Goal: Task Accomplishment & Management: Complete application form

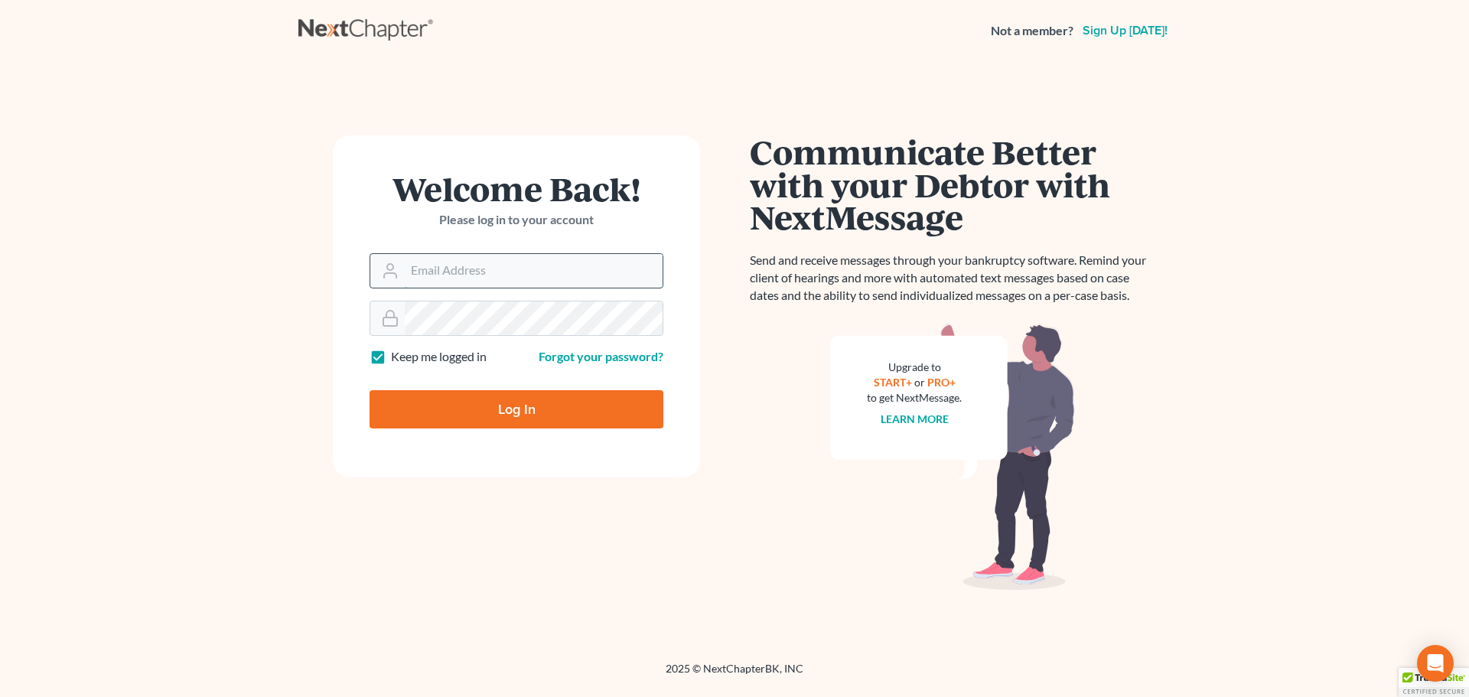
click at [481, 265] on input "Email Address" at bounding box center [534, 271] width 258 height 34
type input "[EMAIL_ADDRESS][DOMAIN_NAME]"
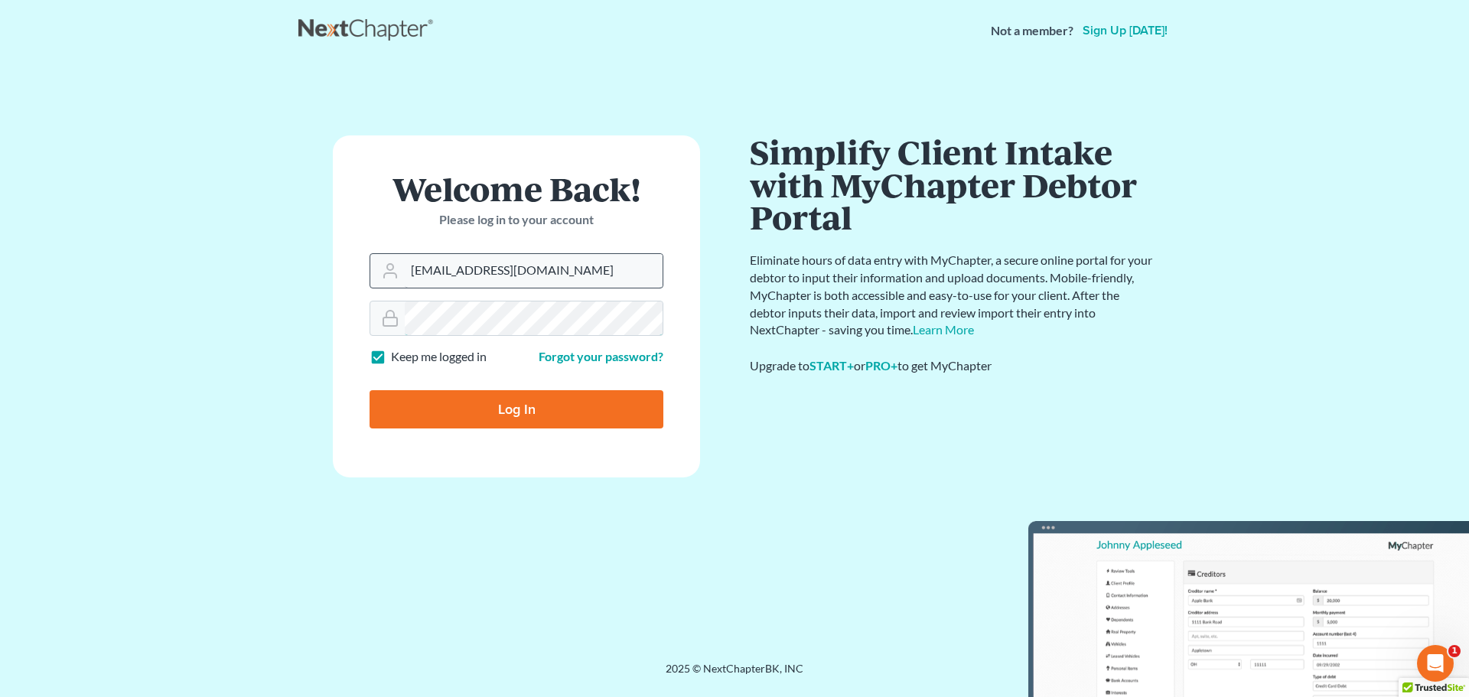
click at [370, 390] on input "Log In" at bounding box center [517, 409] width 294 height 38
type input "Thinking..."
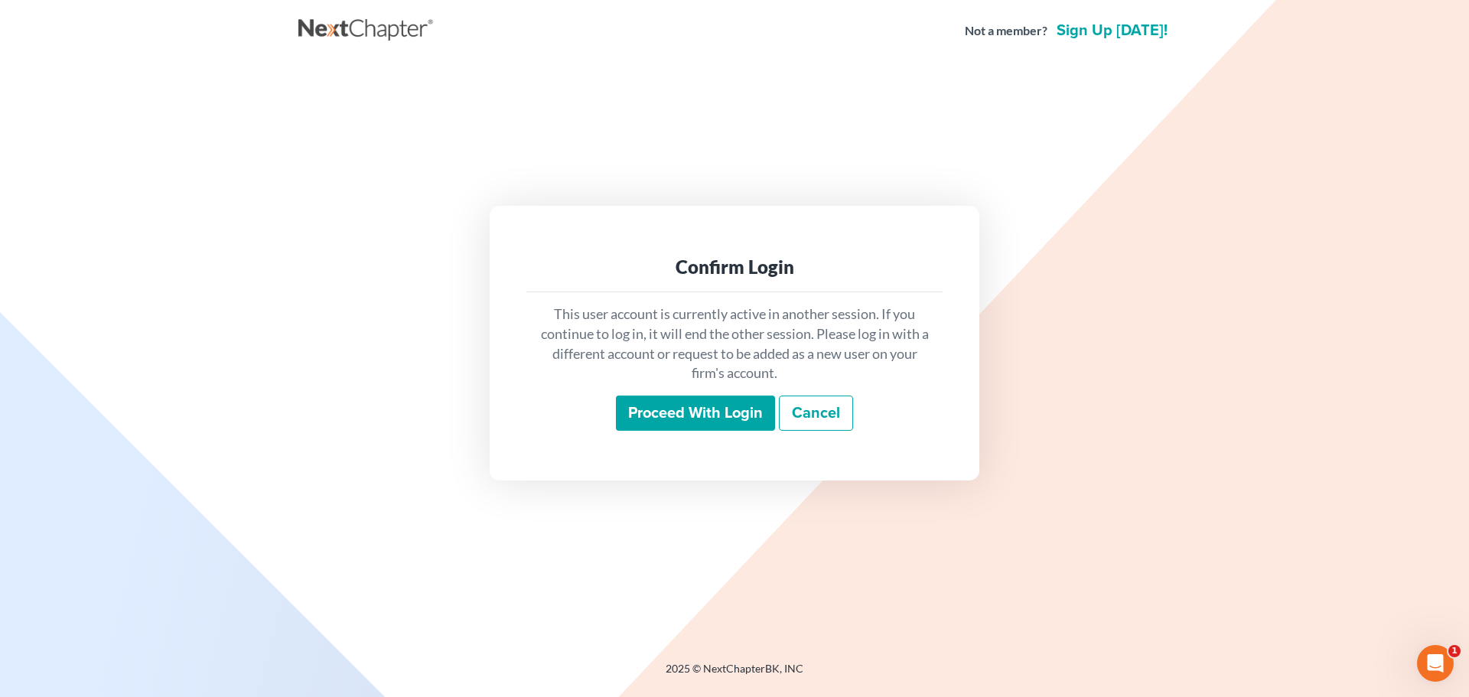
click at [676, 407] on input "Proceed with login" at bounding box center [695, 413] width 159 height 35
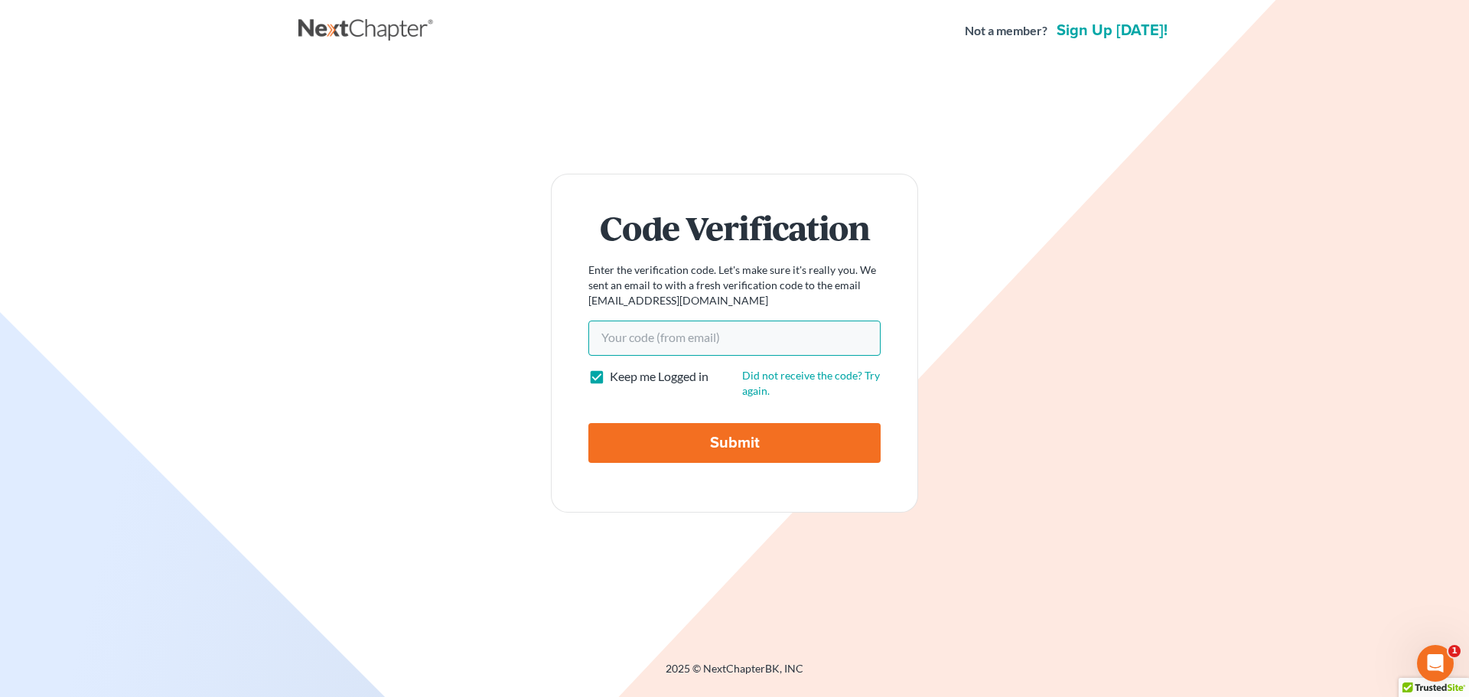
click at [758, 334] on input "Your code(from email)" at bounding box center [734, 338] width 292 height 35
paste input "b353cb"
type input "b353cb"
click at [687, 448] on input "Submit" at bounding box center [734, 443] width 292 height 40
type input "Thinking..."
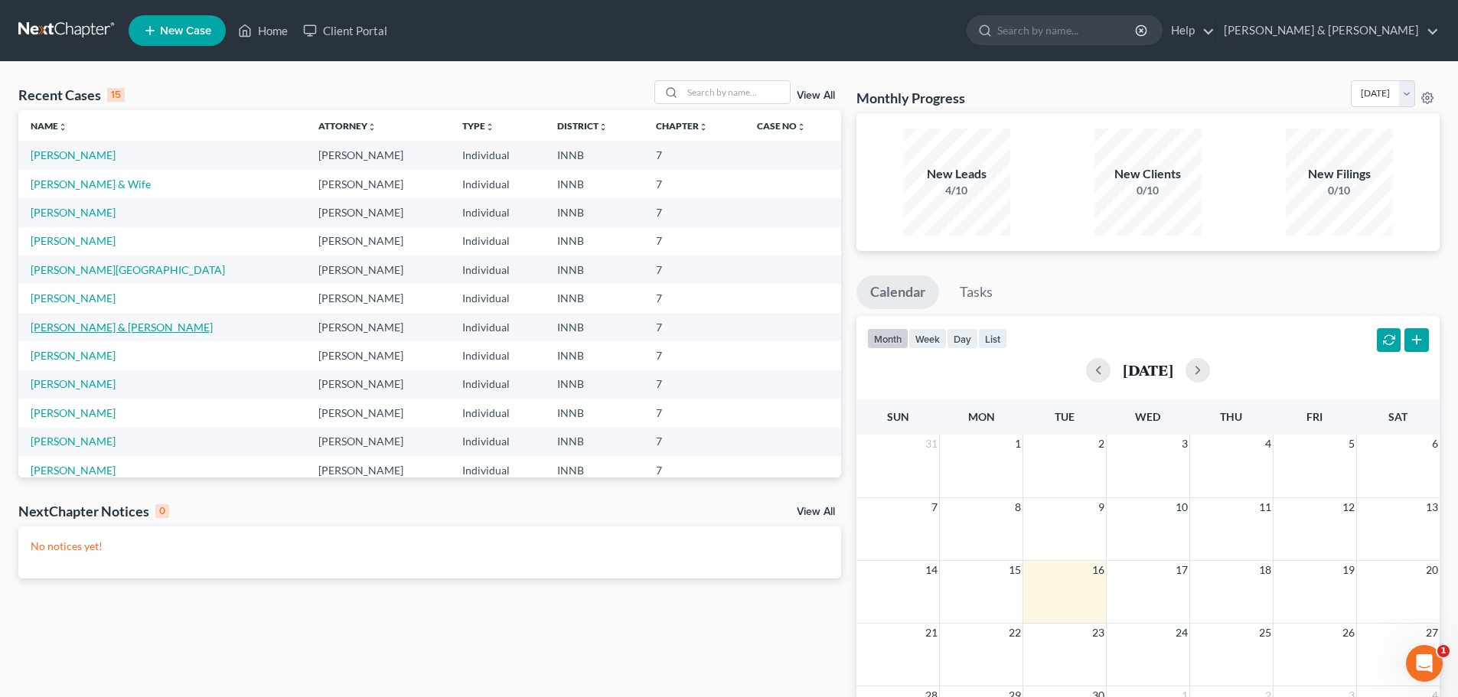
click at [124, 322] on link "[PERSON_NAME] & [PERSON_NAME]" at bounding box center [122, 327] width 182 height 13
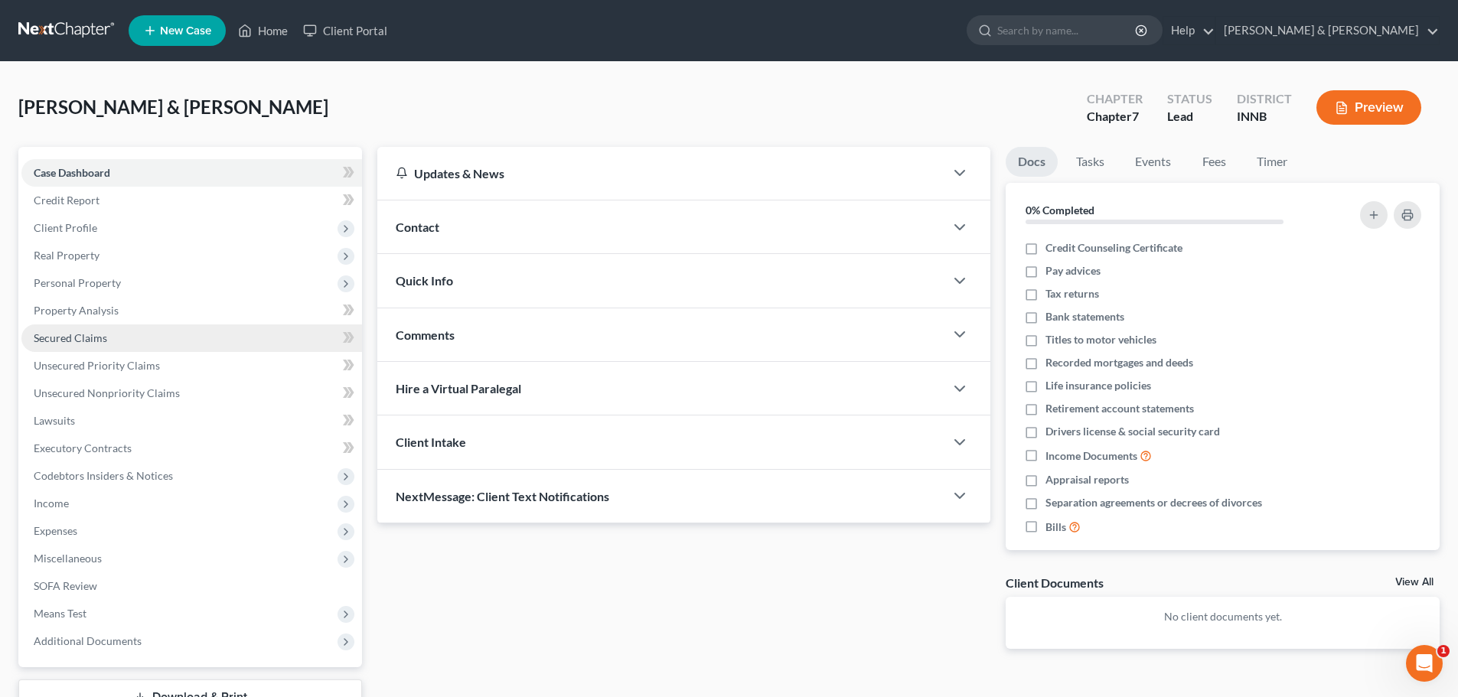
click at [97, 326] on link "Secured Claims" at bounding box center [191, 338] width 341 height 28
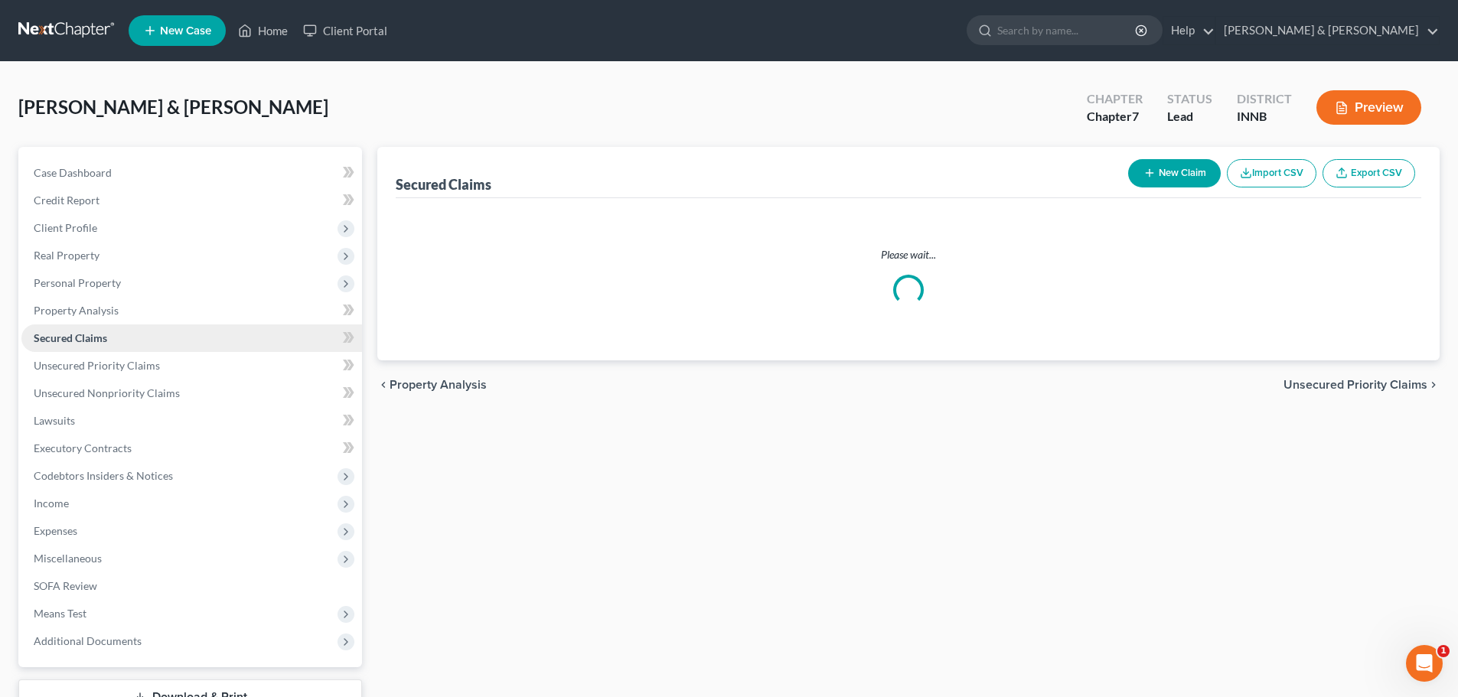
click at [97, 326] on link "Secured Claims" at bounding box center [191, 338] width 341 height 28
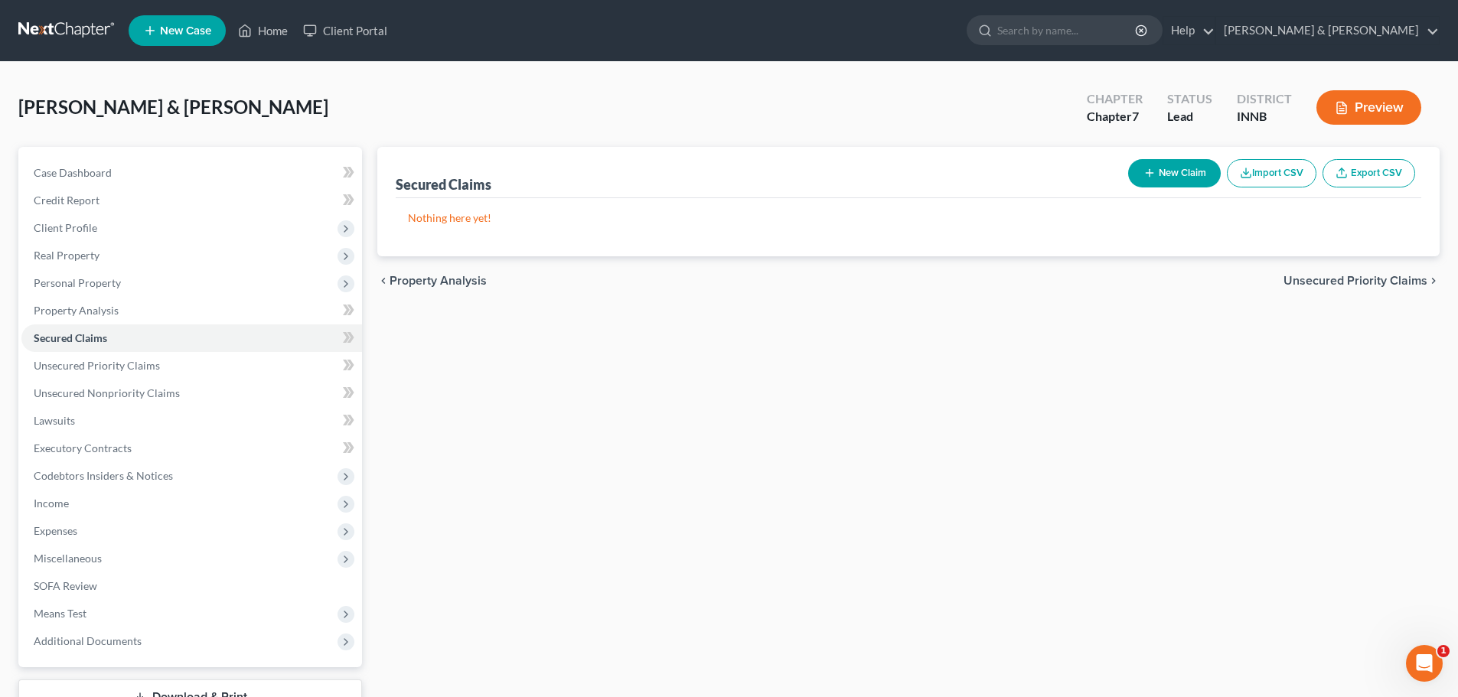
click at [1145, 171] on icon "button" at bounding box center [1149, 173] width 12 height 12
select select "2"
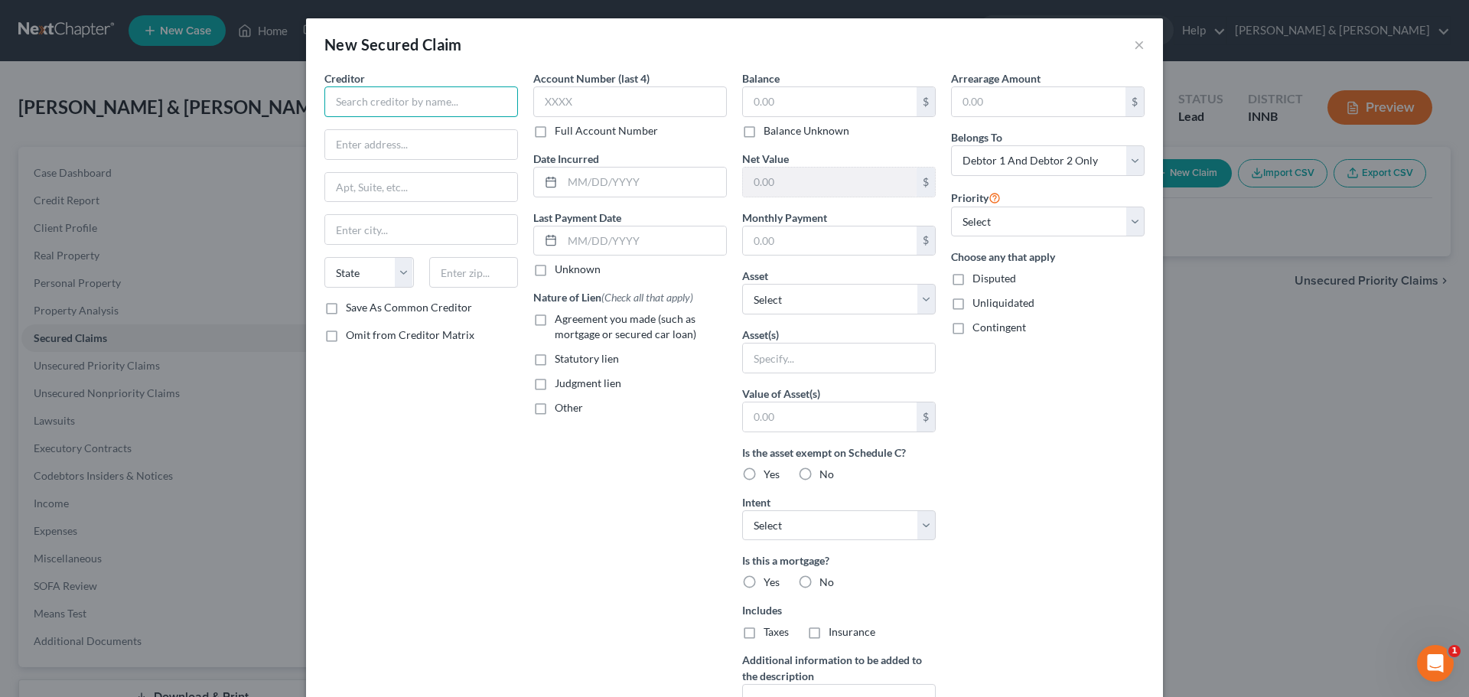
click at [390, 100] on input "text" at bounding box center [421, 101] width 194 height 31
drag, startPoint x: 436, startPoint y: 96, endPoint x: 330, endPoint y: 104, distance: 106.7
click at [330, 104] on input "Midwest America CU" at bounding box center [421, 101] width 194 height 31
type input "Midwest America CU"
click at [416, 149] on input "text" at bounding box center [421, 144] width 192 height 29
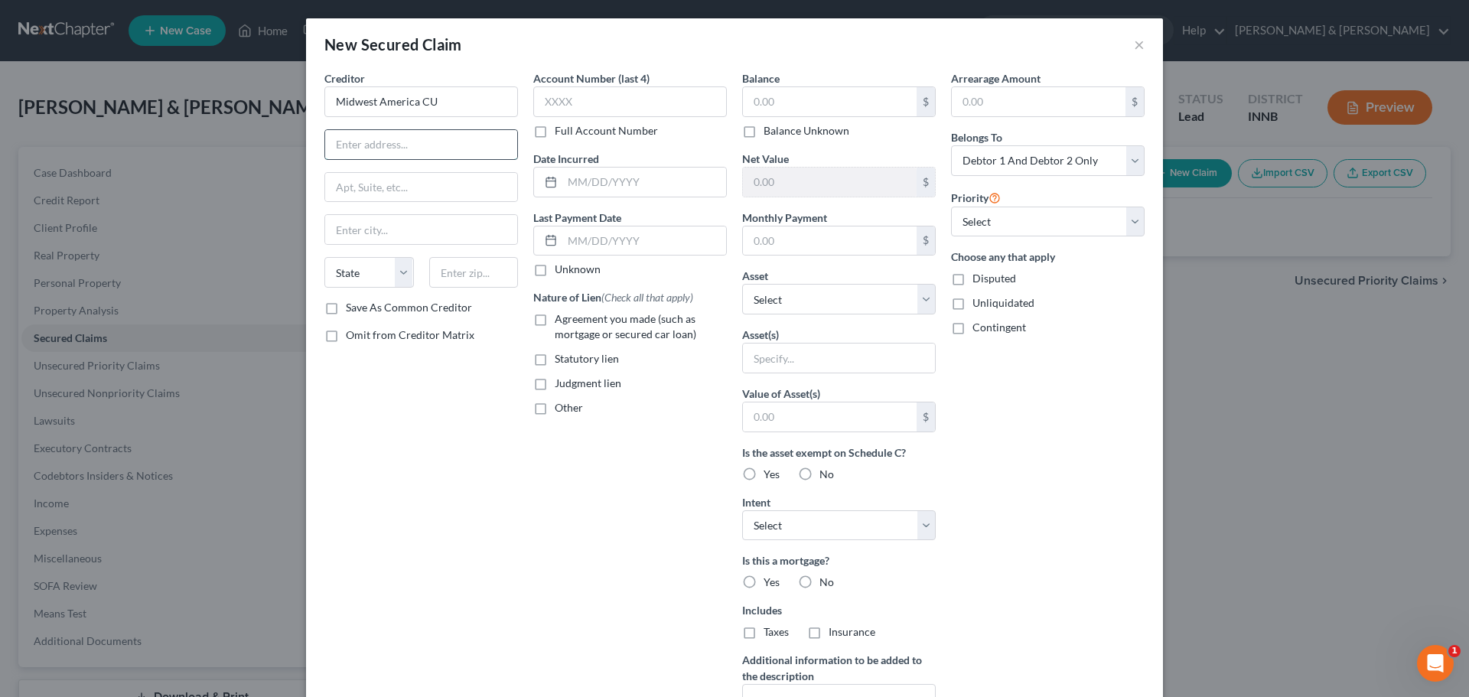
paste input "1104 Medical Park Dr"
type input "1104 Medical Park Dr"
click at [461, 272] on input "text" at bounding box center [474, 272] width 90 height 31
paste input "46825"
type input "46825"
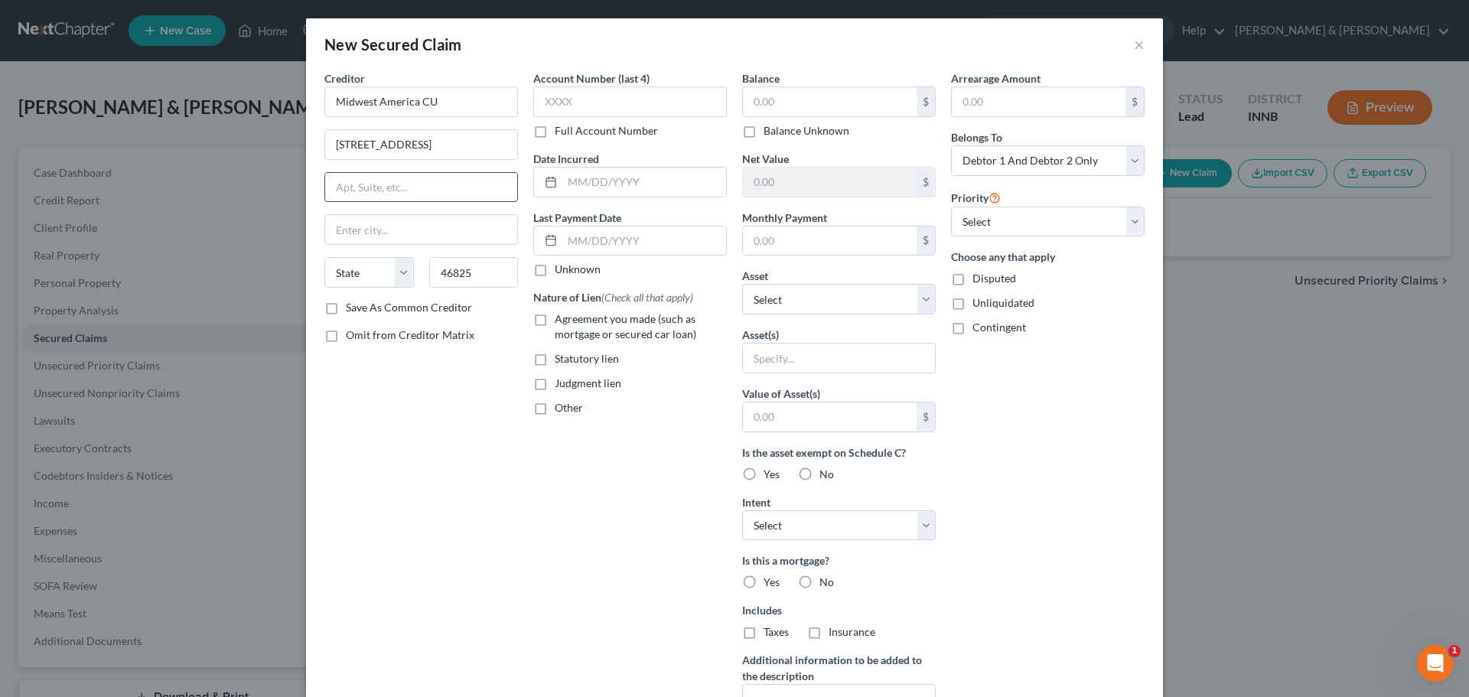
type input "Fort Wayne"
select select "15"
click at [412, 99] on input "Midwest America CU" at bounding box center [421, 101] width 194 height 31
type input "Midwest America FCU"
click at [770, 105] on input "text" at bounding box center [830, 101] width 174 height 29
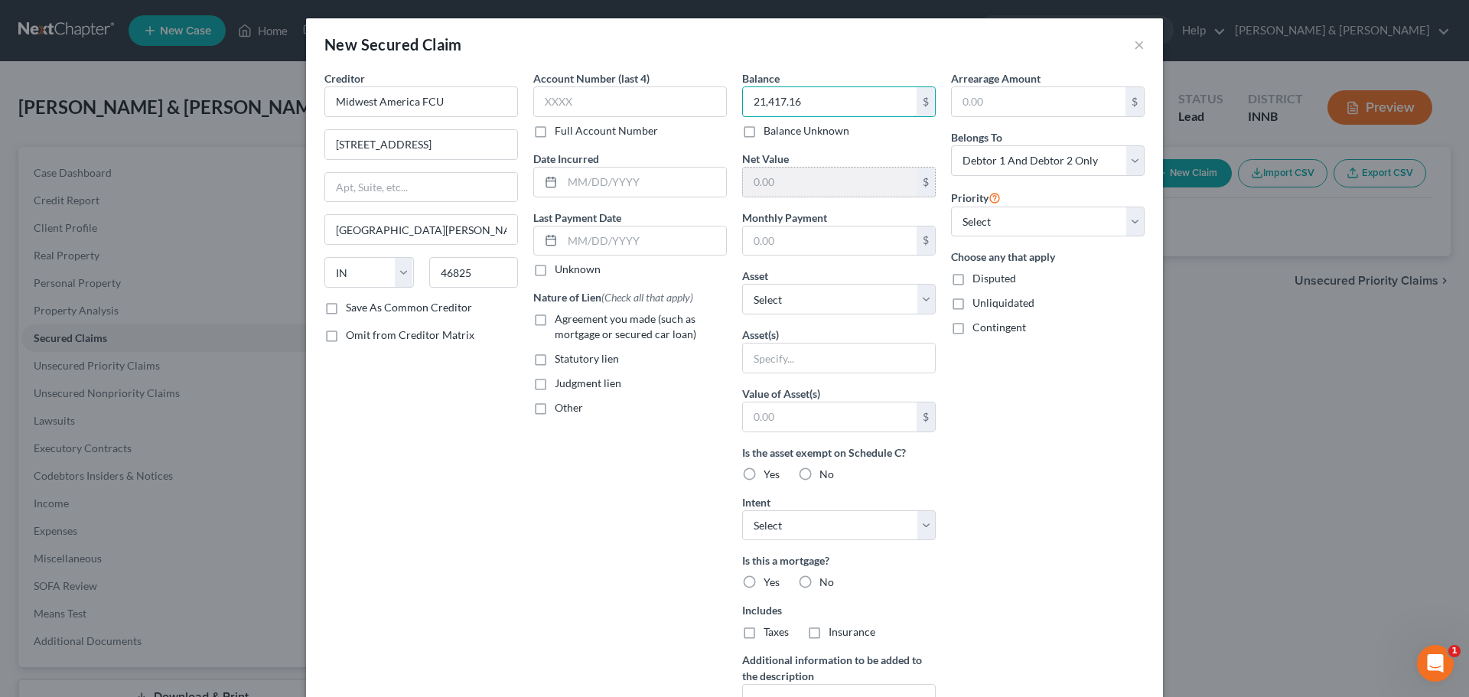
type input "21,417.16"
click at [772, 241] on input "text" at bounding box center [830, 241] width 174 height 29
type input "420.00"
click at [756, 303] on select "Select Other Multiple Assets Electronics - laptop, cell phones, accessories - $…" at bounding box center [839, 299] width 194 height 31
select select "3"
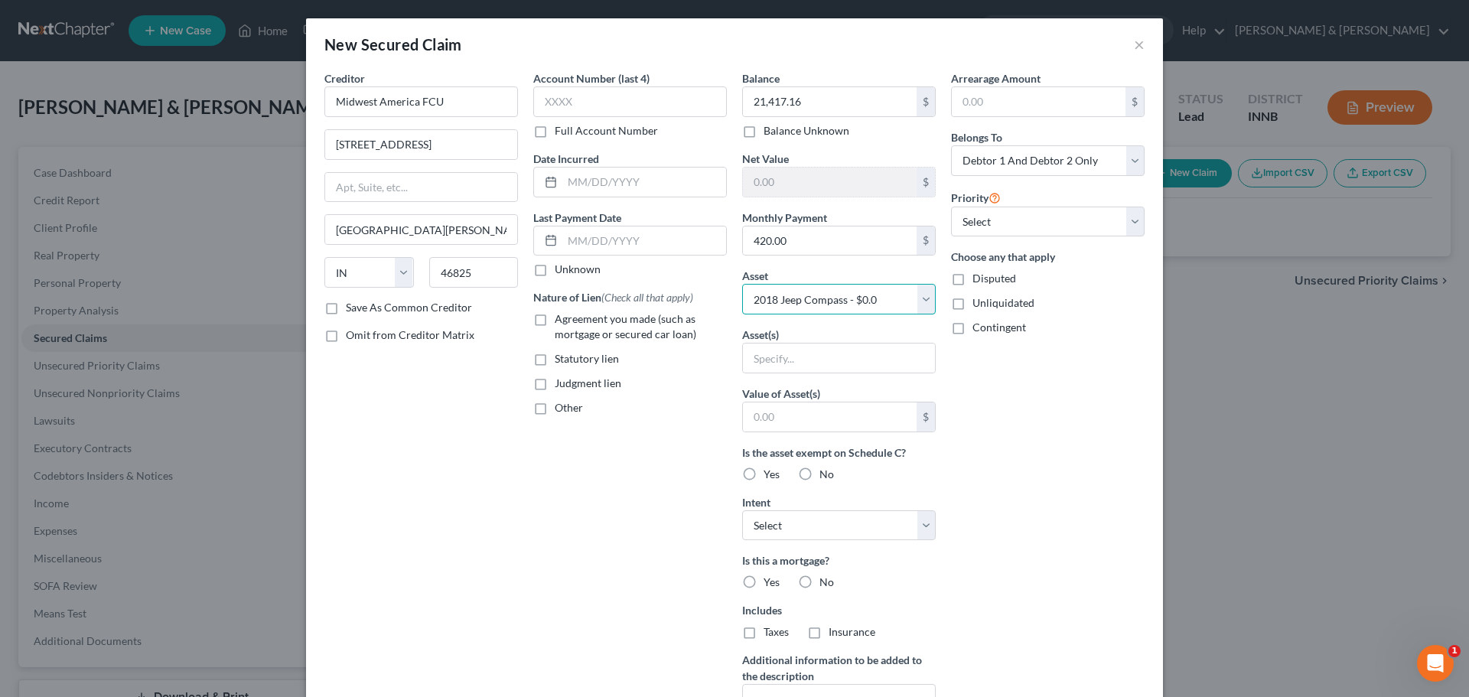
click at [742, 284] on select "Select Other Multiple Assets Electronics - laptop, cell phones, accessories - $…" at bounding box center [839, 299] width 194 height 31
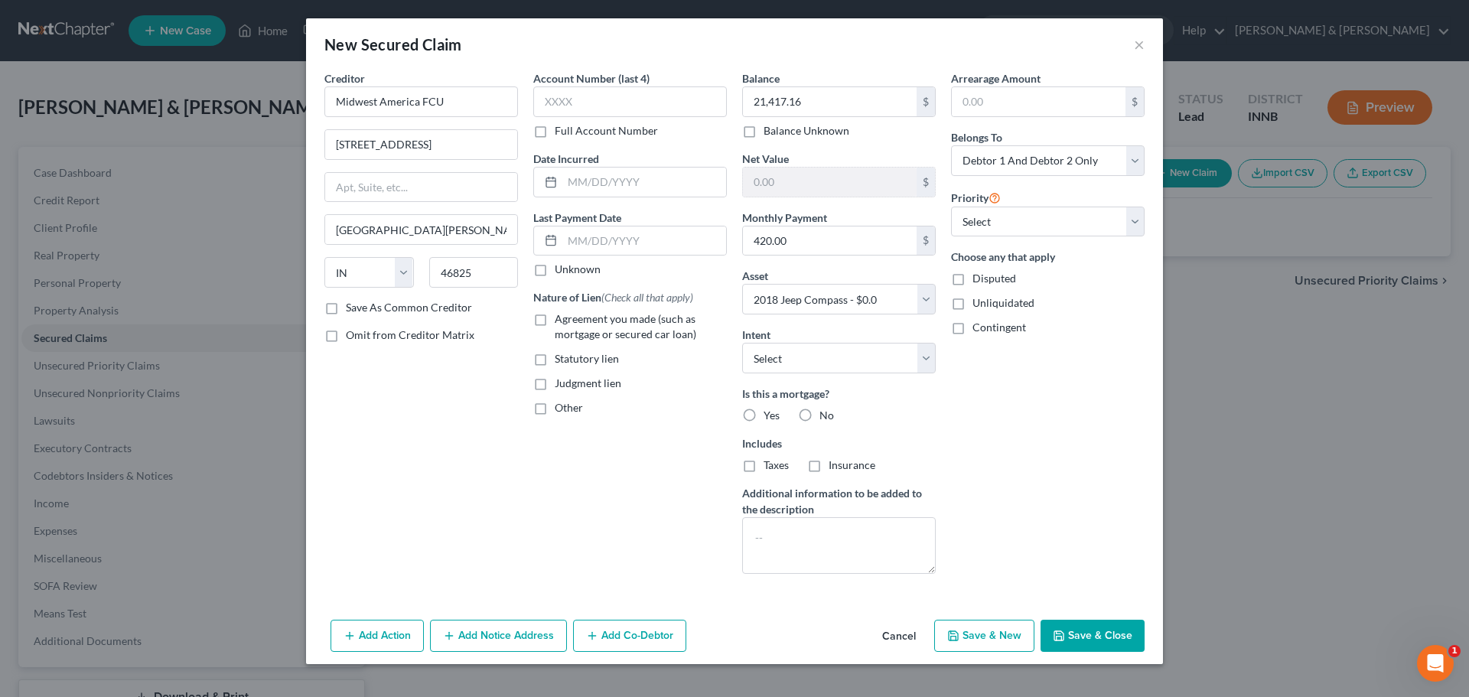
click at [820, 412] on label "No" at bounding box center [827, 415] width 15 height 15
click at [826, 412] on input "No" at bounding box center [831, 413] width 10 height 10
radio input "true"
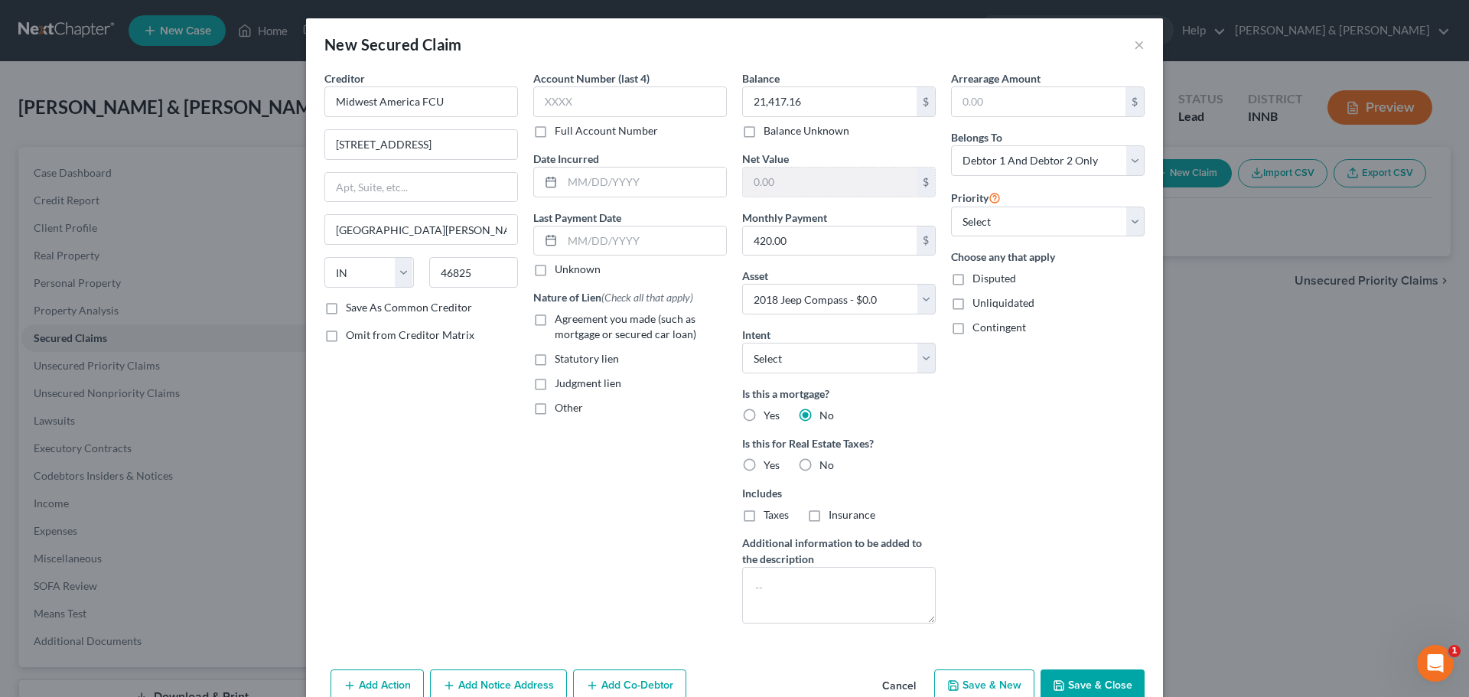
click at [820, 462] on label "No" at bounding box center [827, 465] width 15 height 15
click at [826, 462] on input "No" at bounding box center [831, 463] width 10 height 10
radio input "true"
click at [568, 237] on input "text" at bounding box center [644, 241] width 164 height 29
type input "09/01/2025"
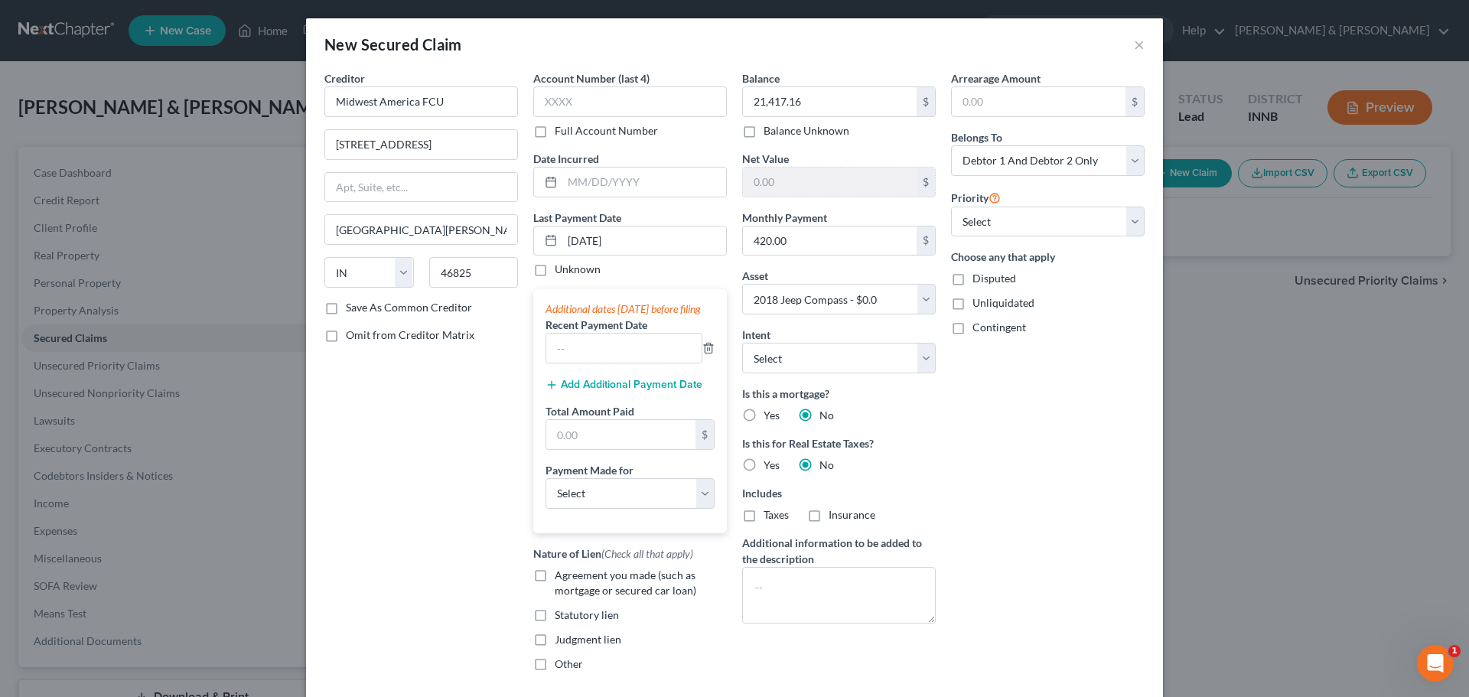
click at [568, 391] on button "Add Additional Payment Date" at bounding box center [624, 385] width 157 height 12
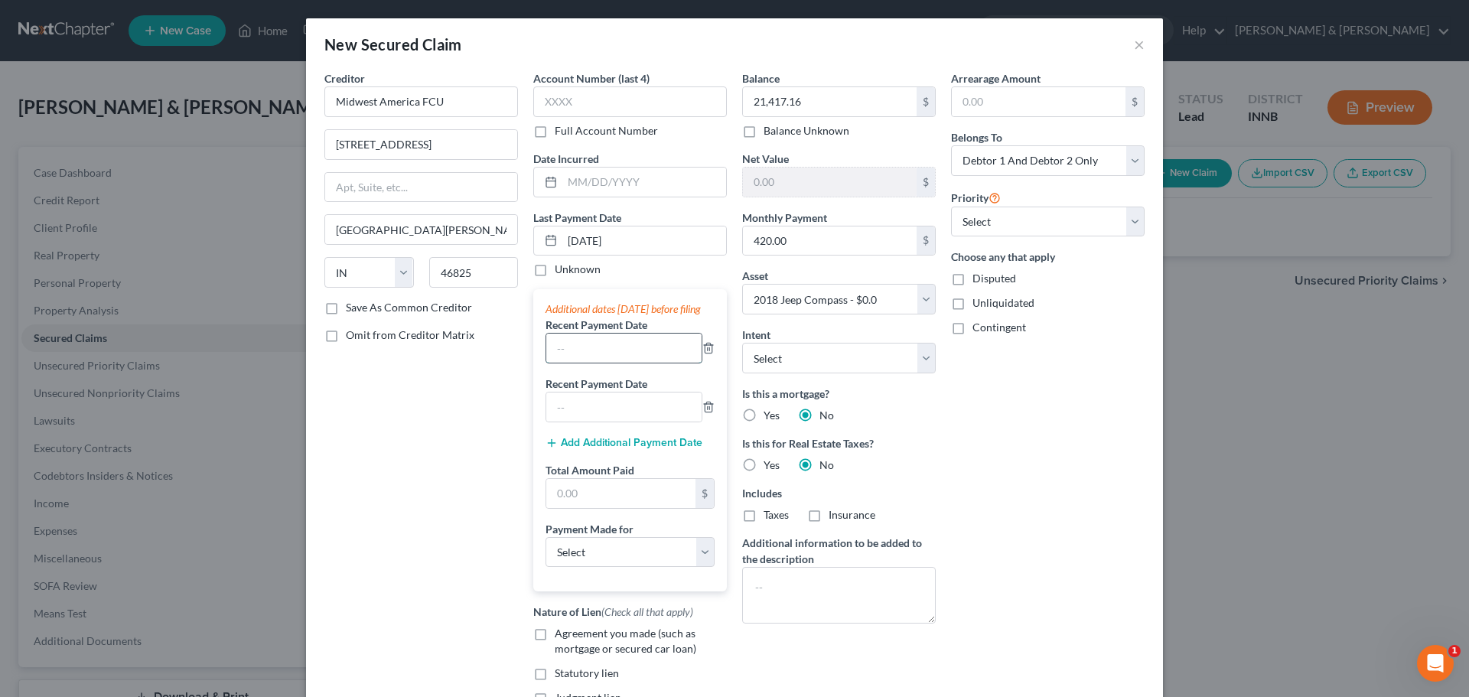
click at [611, 359] on input "text" at bounding box center [623, 348] width 155 height 29
type input "08/2025"
click at [621, 422] on input "text" at bounding box center [623, 407] width 155 height 29
type input "07/2025"
click at [600, 502] on input "text" at bounding box center [620, 493] width 149 height 29
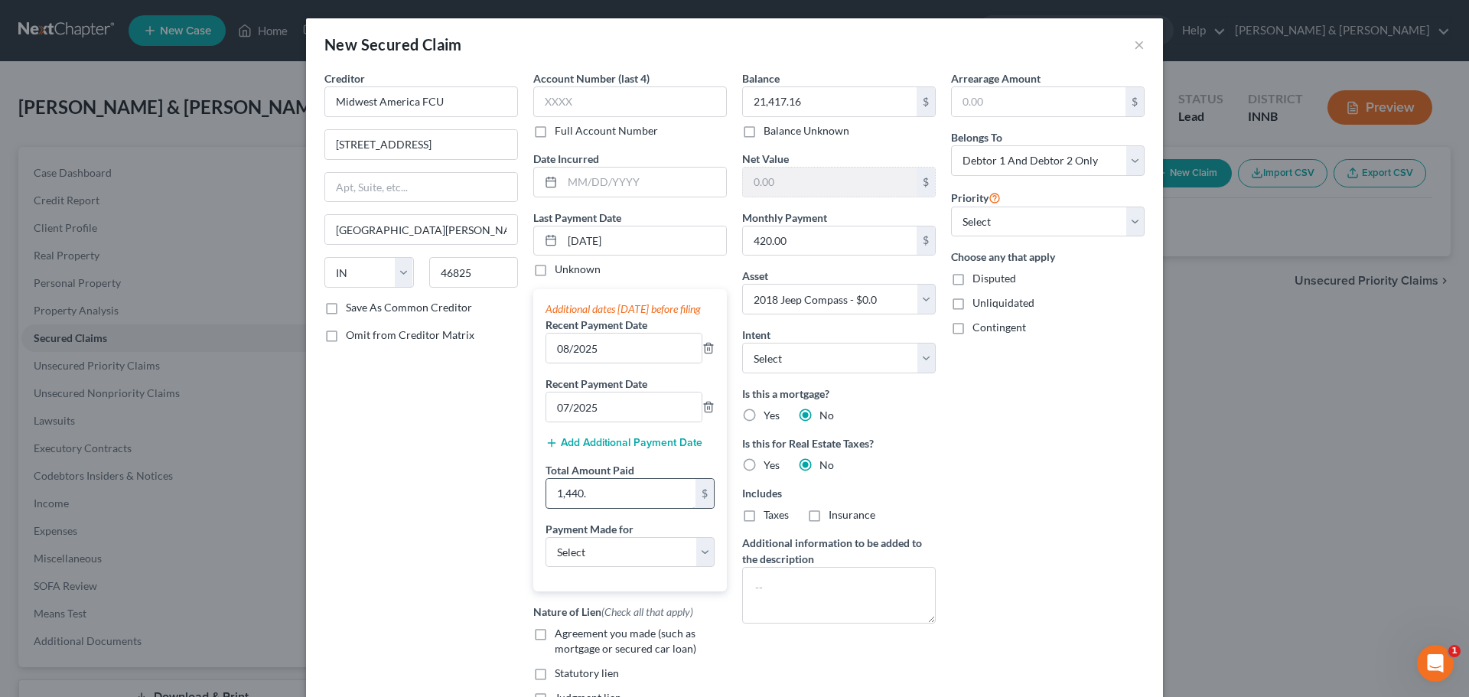
type input "1,440."
select select "0"
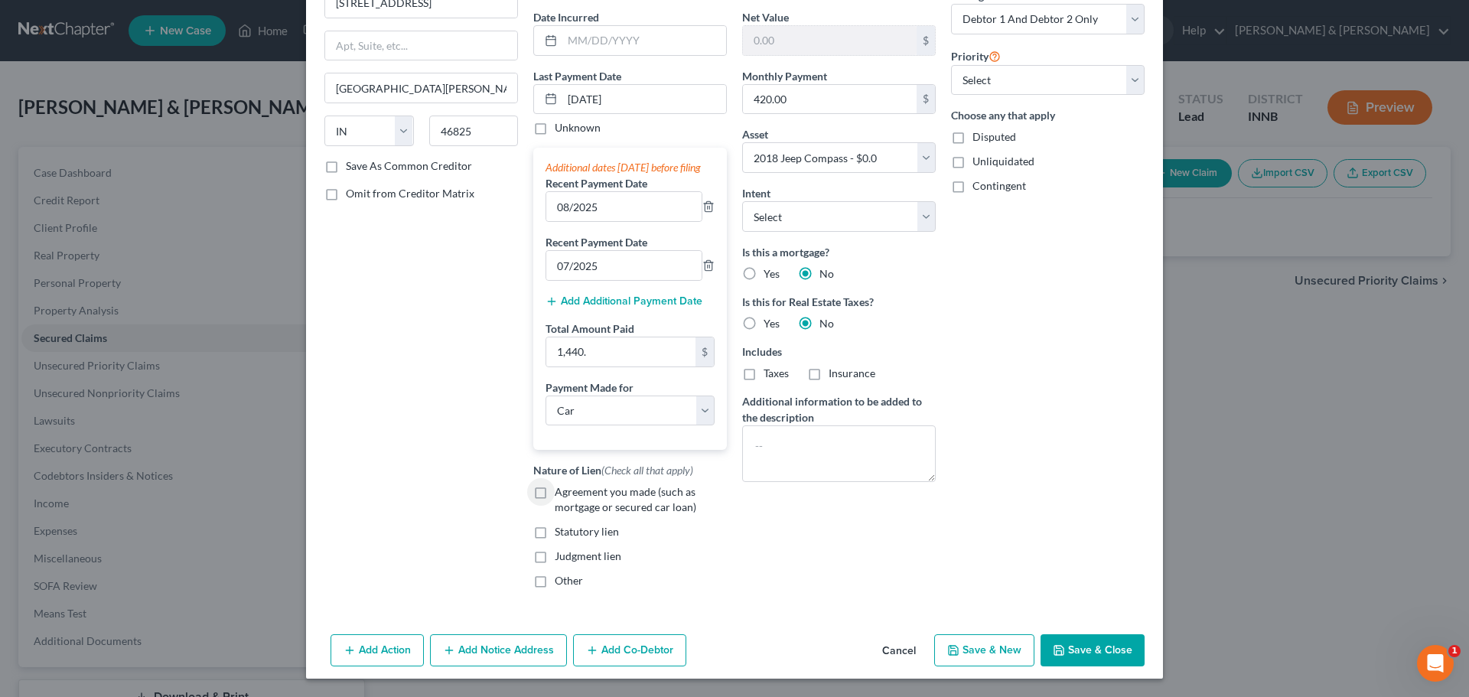
scroll to position [157, 0]
click at [555, 496] on label "Agreement you made (such as mortgage or secured car loan)" at bounding box center [641, 499] width 172 height 31
click at [561, 494] on input "Agreement you made (such as mortgage or secured car loan)" at bounding box center [566, 489] width 10 height 10
checkbox input "true"
click at [865, 527] on div "Balance 21,417.16 $ Balance Unknown Balance Undetermined 21,417.16 $ Balance Un…" at bounding box center [839, 265] width 209 height 672
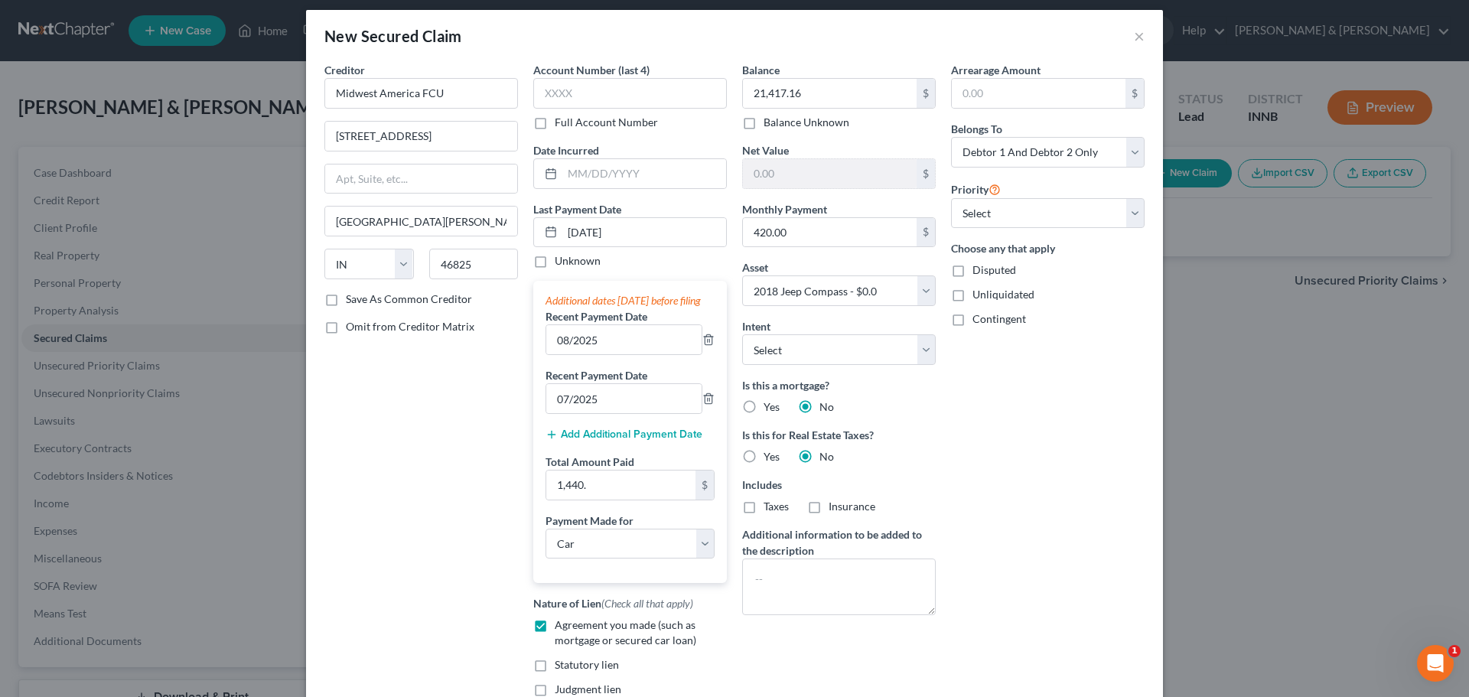
scroll to position [0, 0]
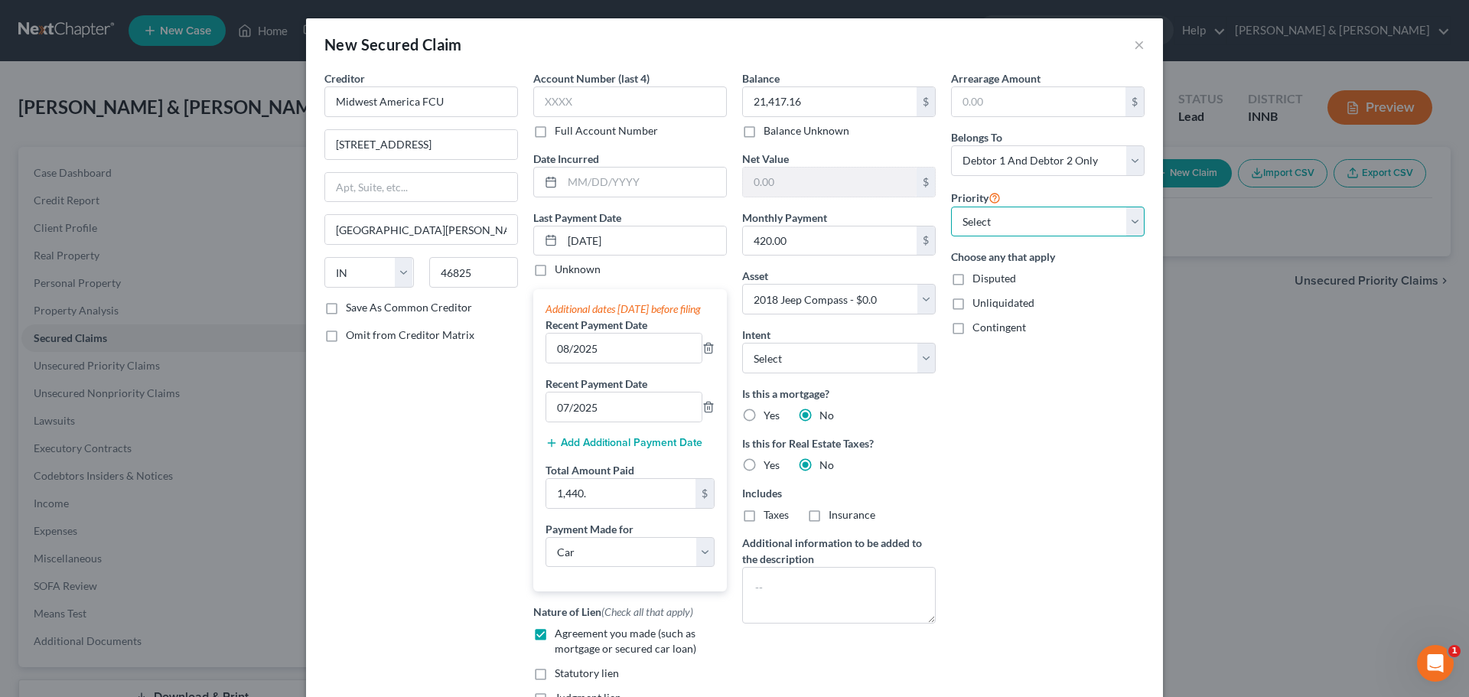
click at [981, 222] on select "Select 1st 2nd 3rd 4th 5th 6th 7th 8th 9th 10th 11th 12th 13th 14th 15th 16th 1…" at bounding box center [1048, 222] width 194 height 31
select select "0"
click at [951, 207] on select "Select 1st 2nd 3rd 4th 5th 6th 7th 8th 9th 10th 11th 12th 13th 14th 15th 16th 1…" at bounding box center [1048, 222] width 194 height 31
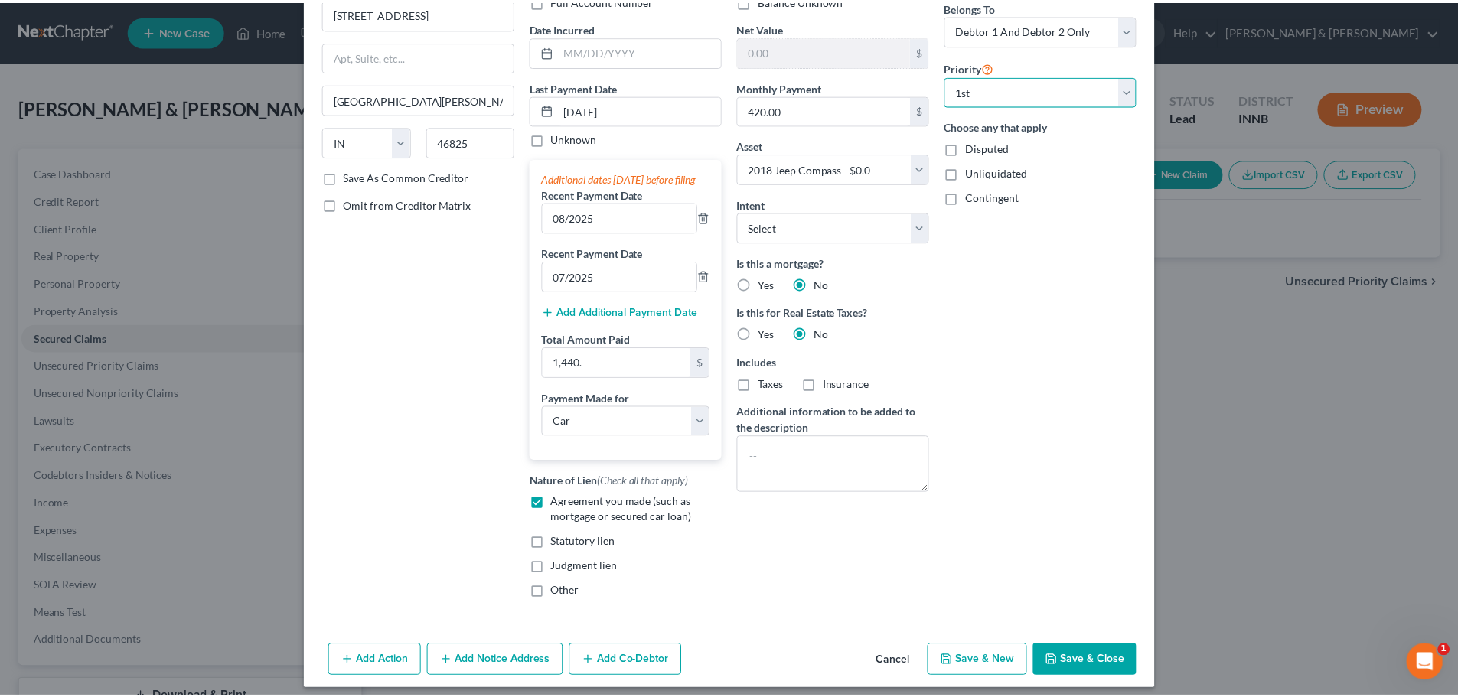
scroll to position [157, 0]
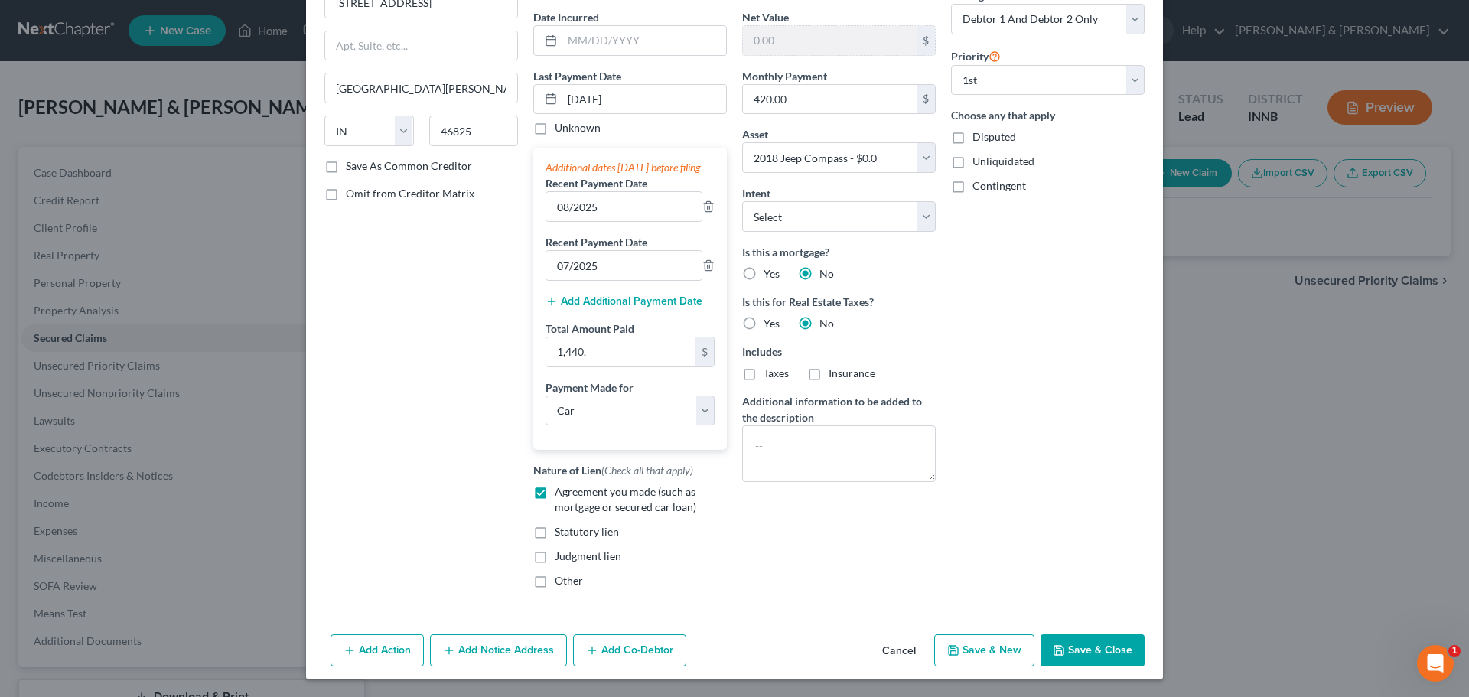
click at [1062, 651] on button "Save & Close" at bounding box center [1093, 650] width 104 height 32
select select
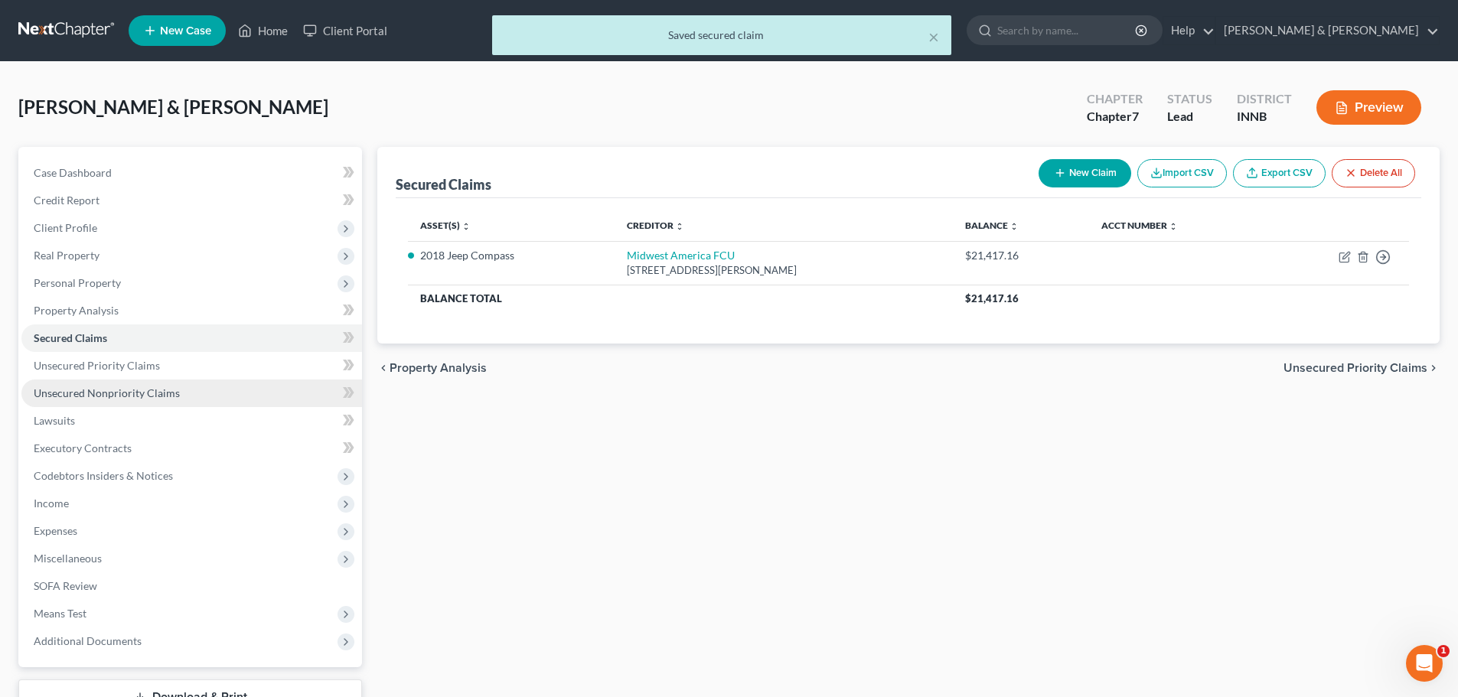
click at [120, 390] on span "Unsecured Nonpriority Claims" at bounding box center [107, 392] width 146 height 13
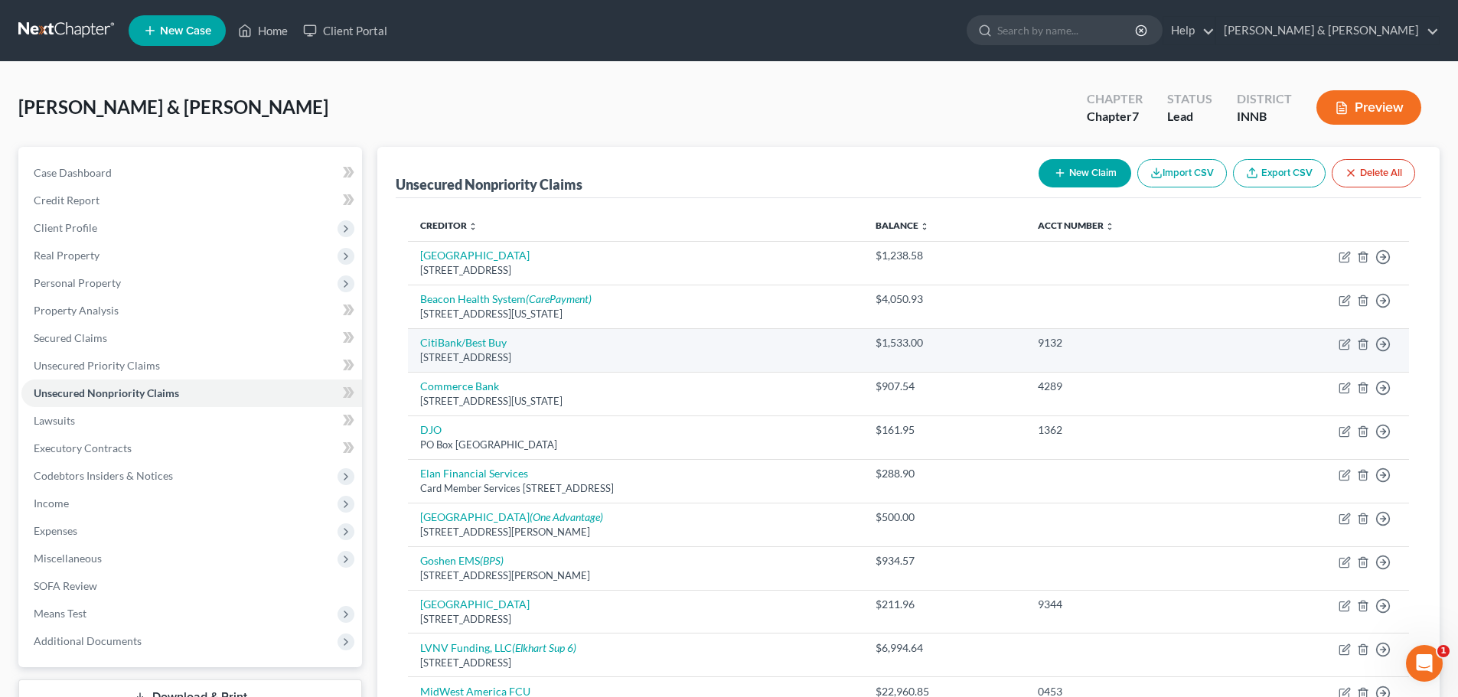
scroll to position [320, 0]
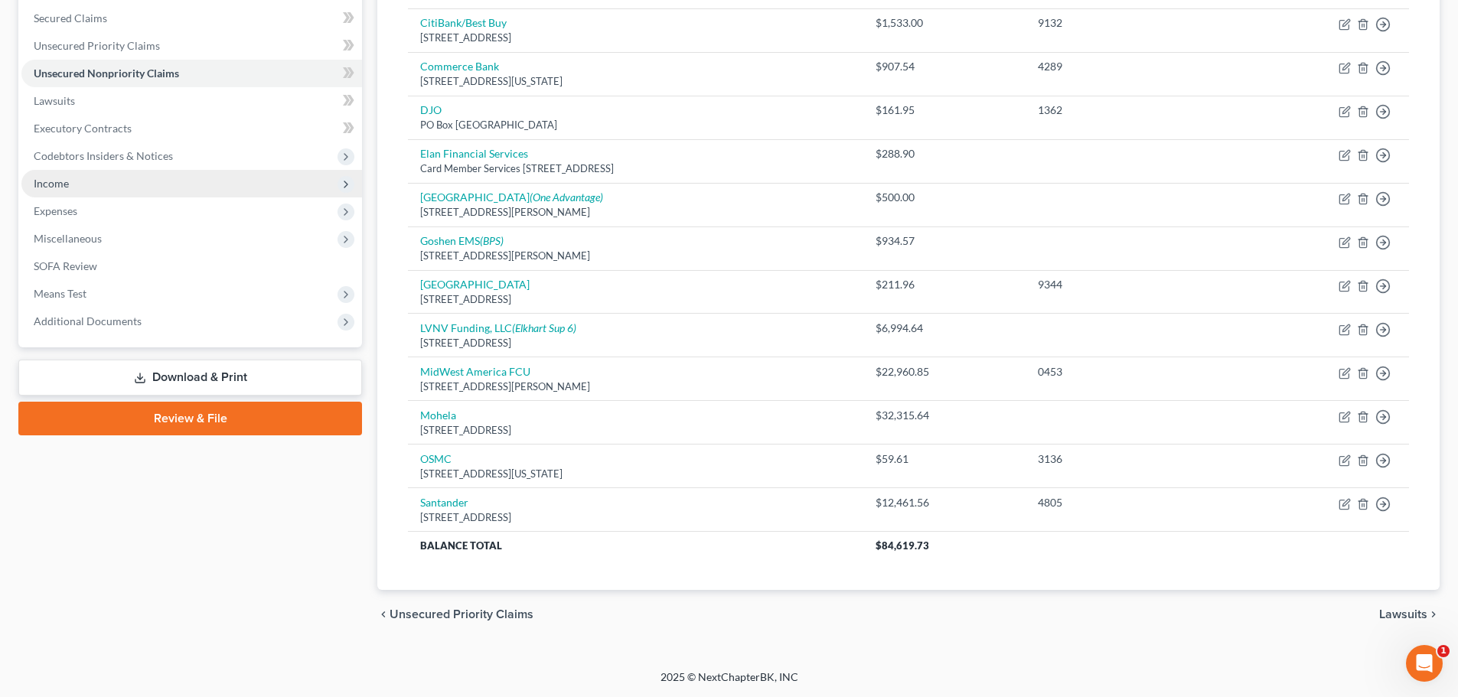
click at [134, 182] on span "Income" at bounding box center [191, 184] width 341 height 28
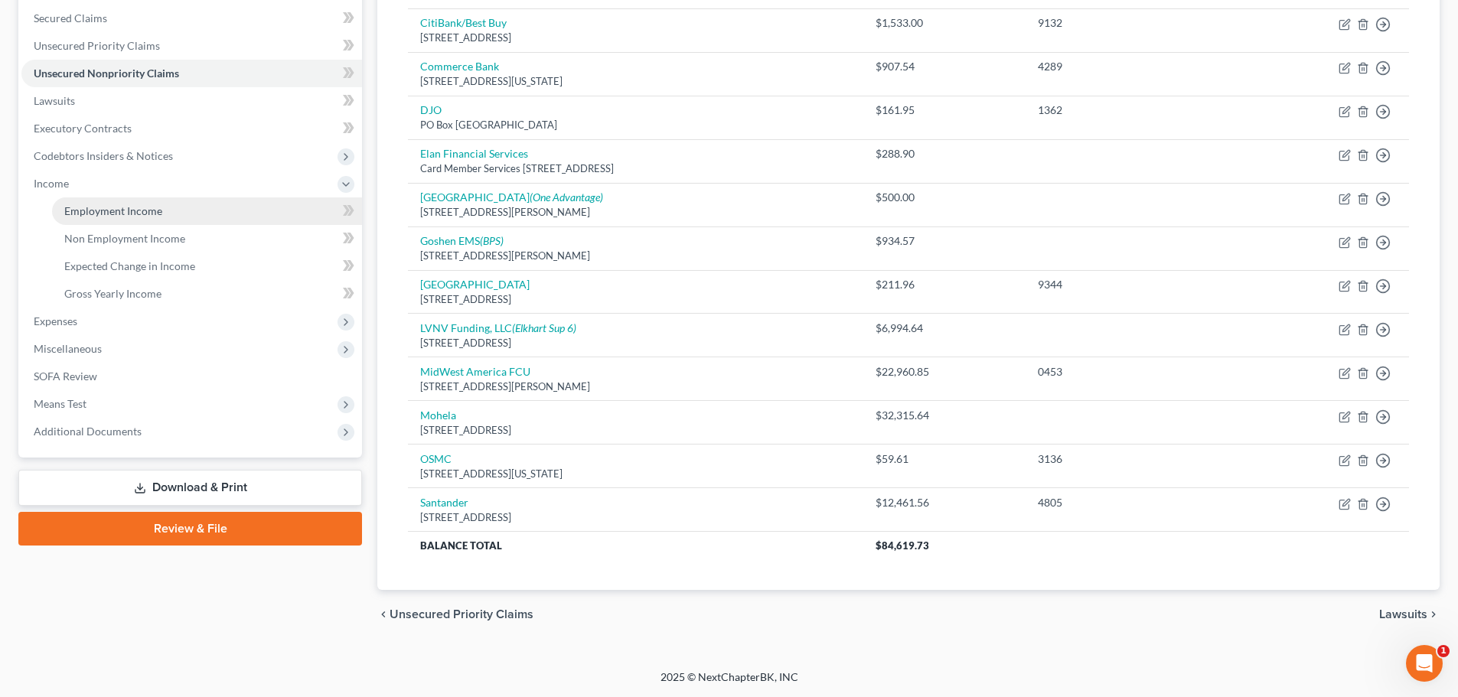
click at [127, 218] on link "Employment Income" at bounding box center [207, 211] width 310 height 28
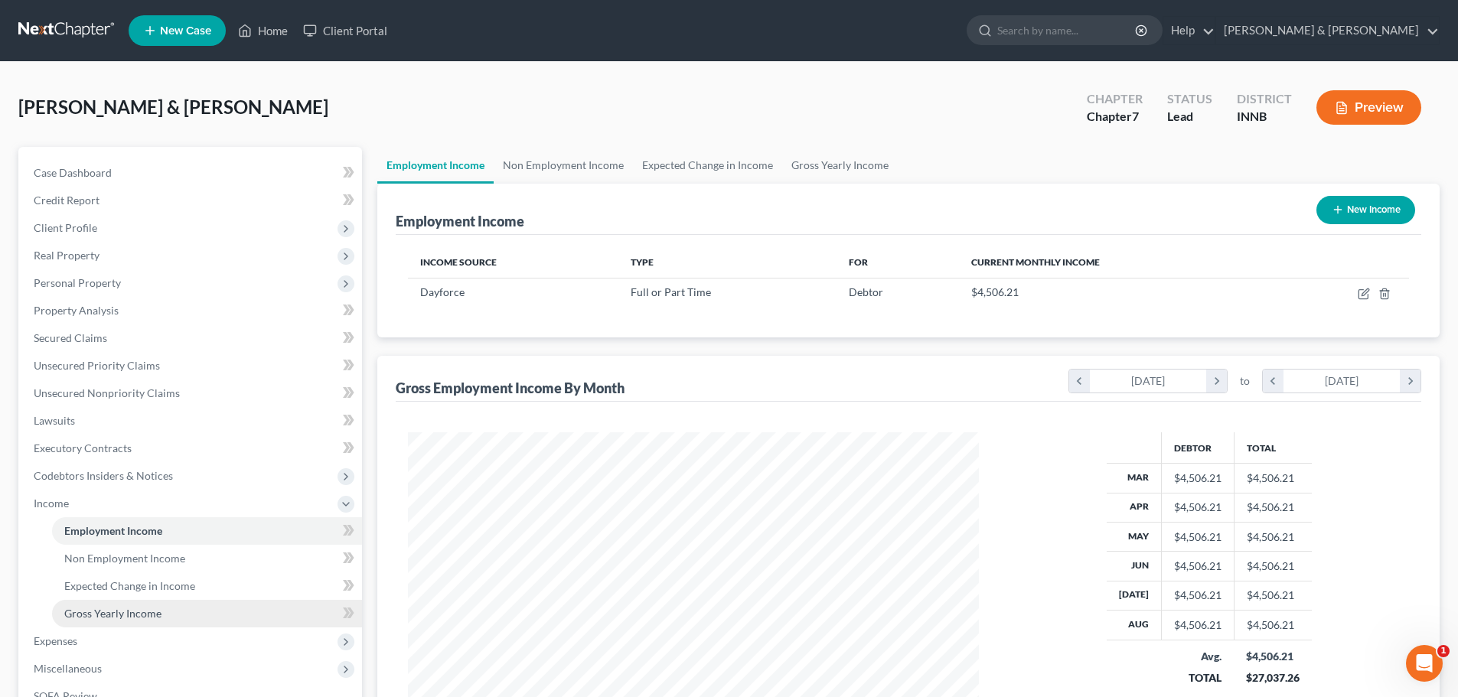
scroll to position [285, 602]
click at [120, 616] on span "Gross Yearly Income" at bounding box center [112, 613] width 97 height 13
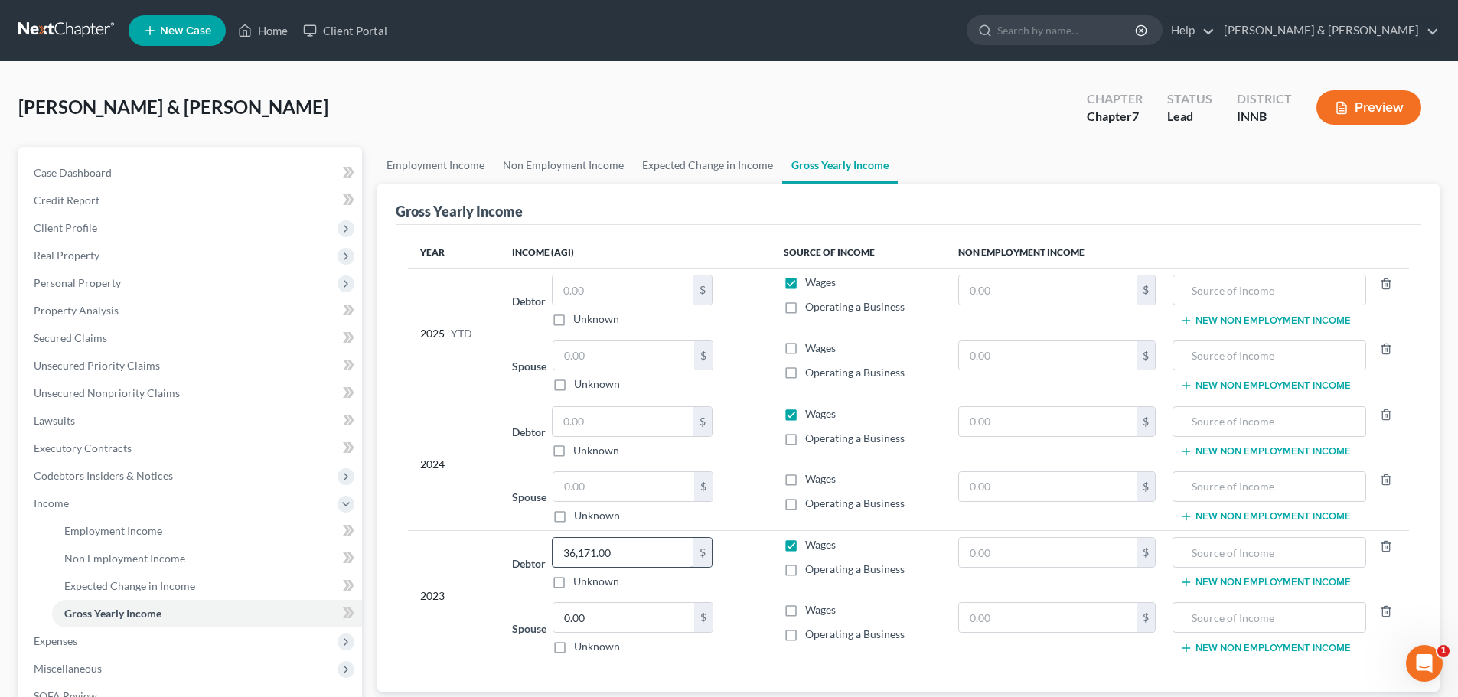
scroll to position [77, 0]
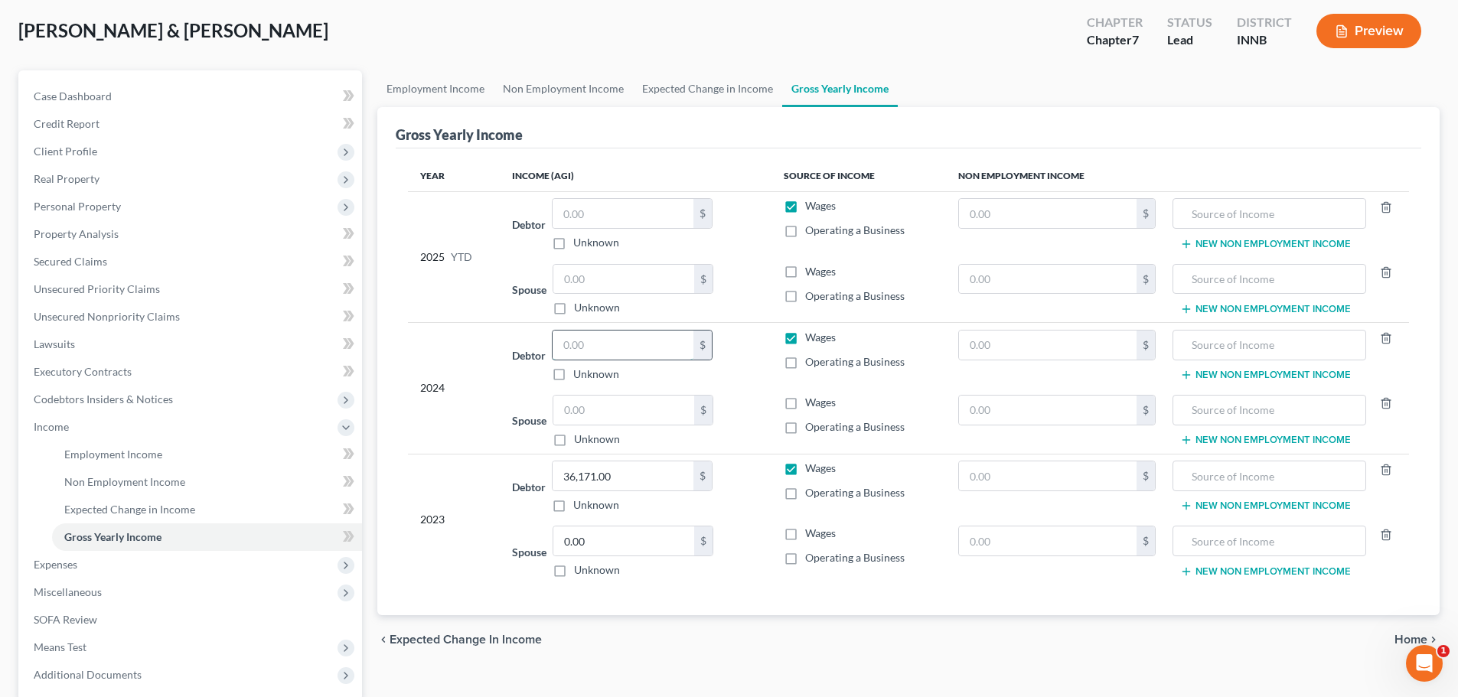
click at [581, 347] on input "text" at bounding box center [623, 345] width 141 height 29
type input "40,227"
click at [1003, 337] on input "text" at bounding box center [1048, 345] width 178 height 29
type input "7,971"
click at [1201, 354] on input "text" at bounding box center [1269, 345] width 176 height 29
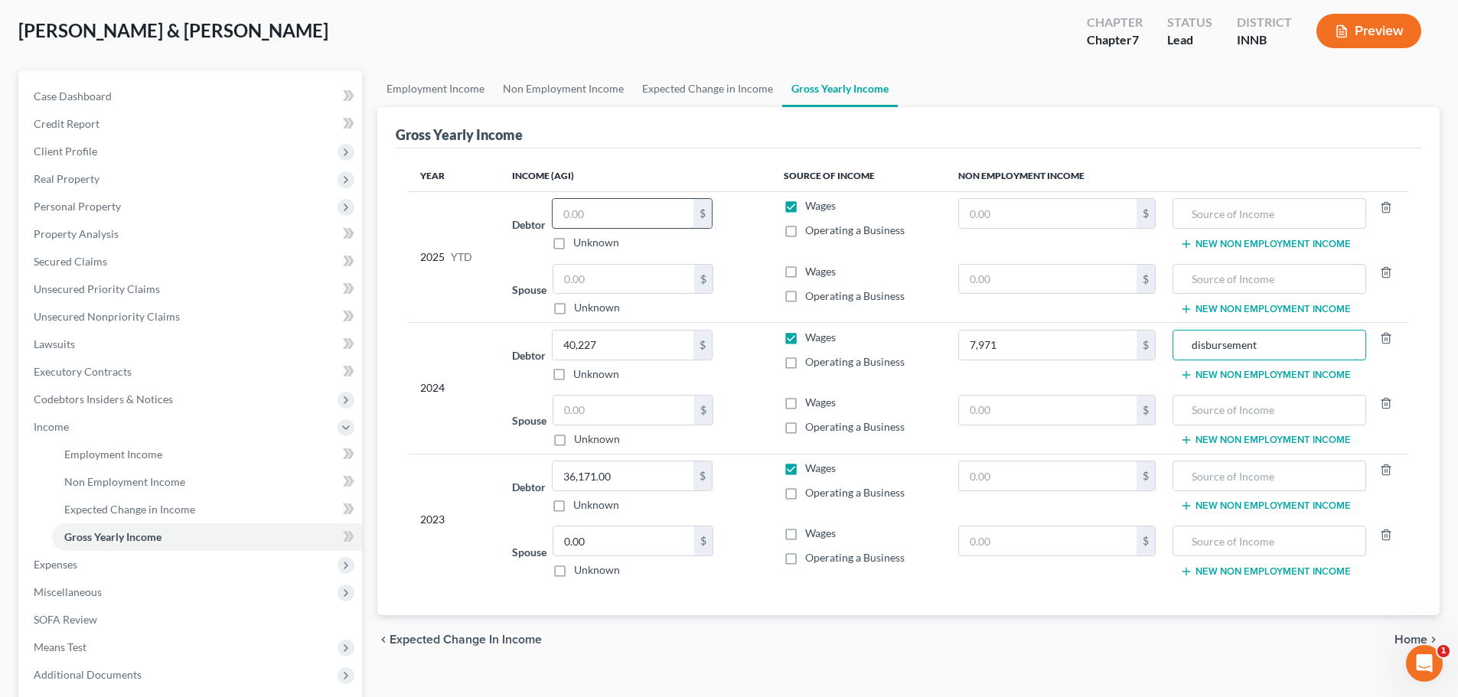
type input "disbursement"
click at [603, 214] on input "text" at bounding box center [623, 213] width 141 height 29
type input "26,542.58"
click at [1409, 640] on span "Home" at bounding box center [1410, 640] width 33 height 12
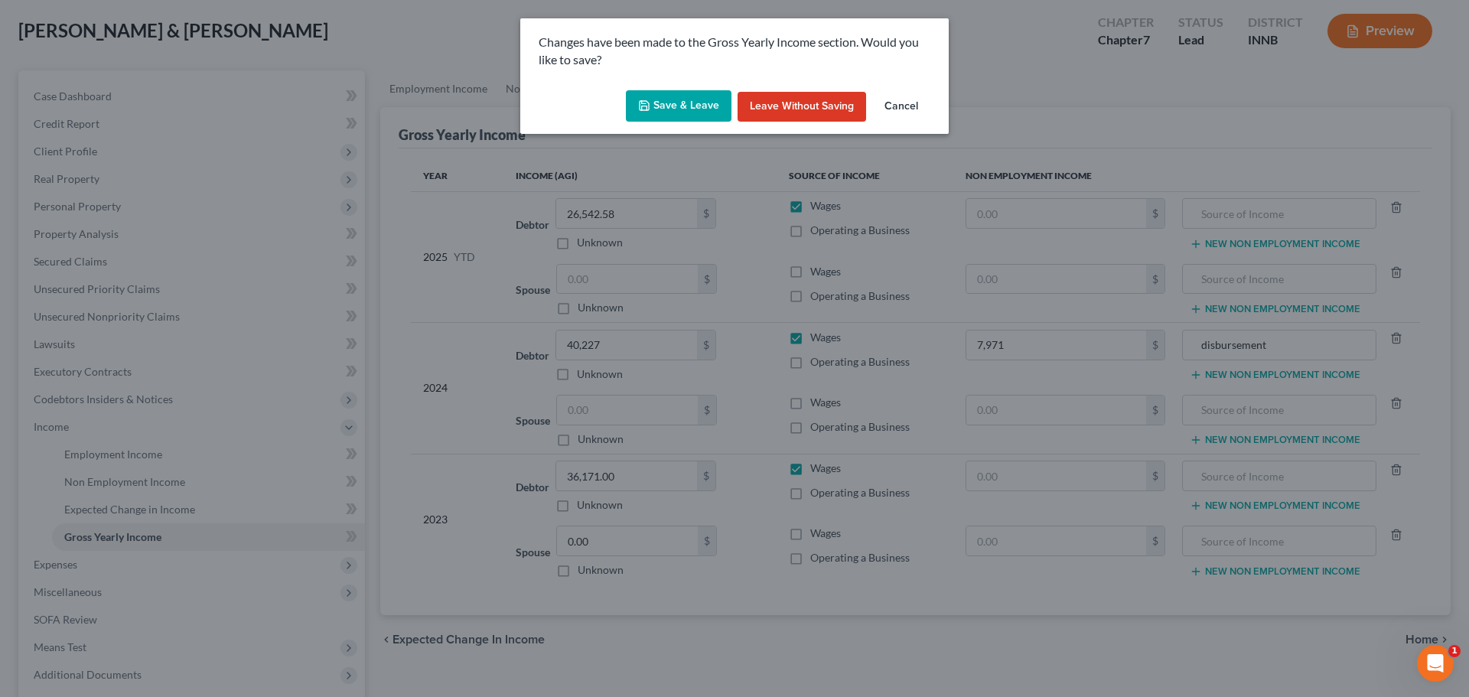
click at [708, 100] on button "Save & Leave" at bounding box center [679, 106] width 106 height 32
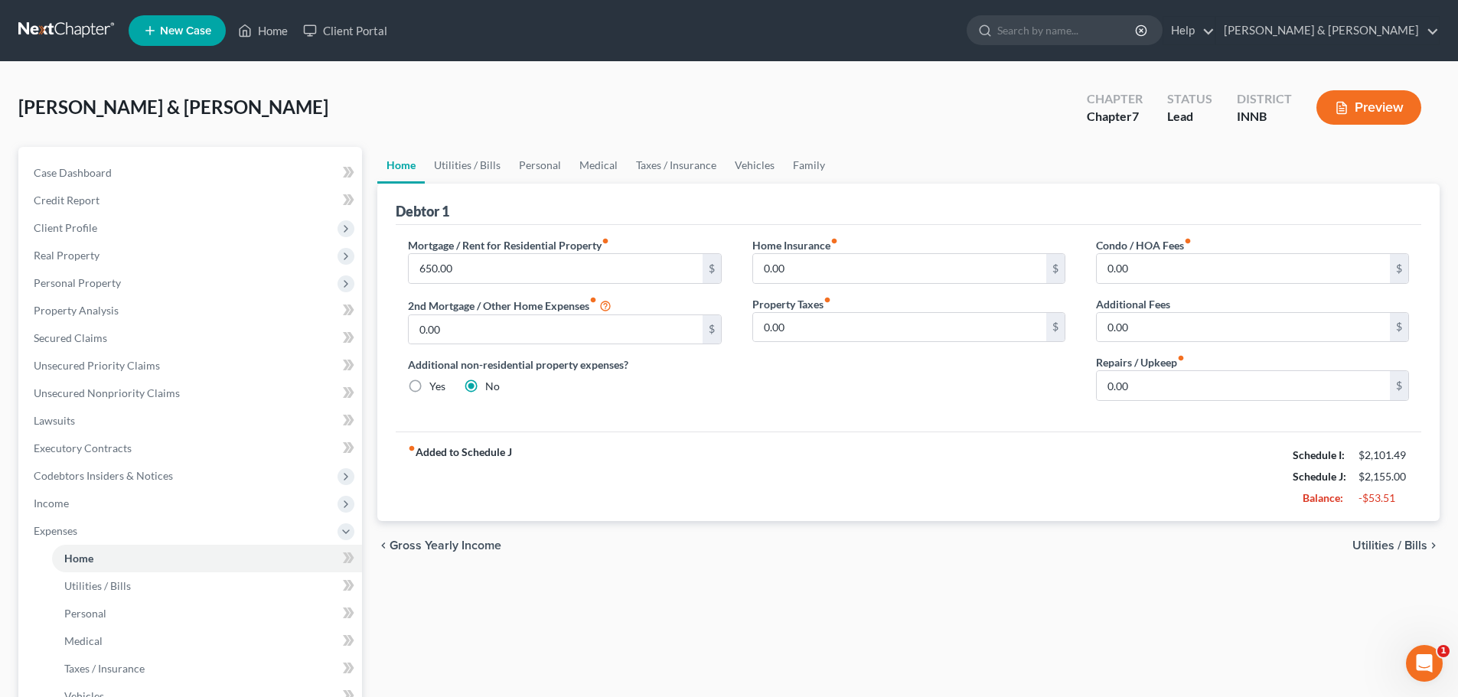
click at [1378, 540] on span "Utilities / Bills" at bounding box center [1389, 546] width 75 height 12
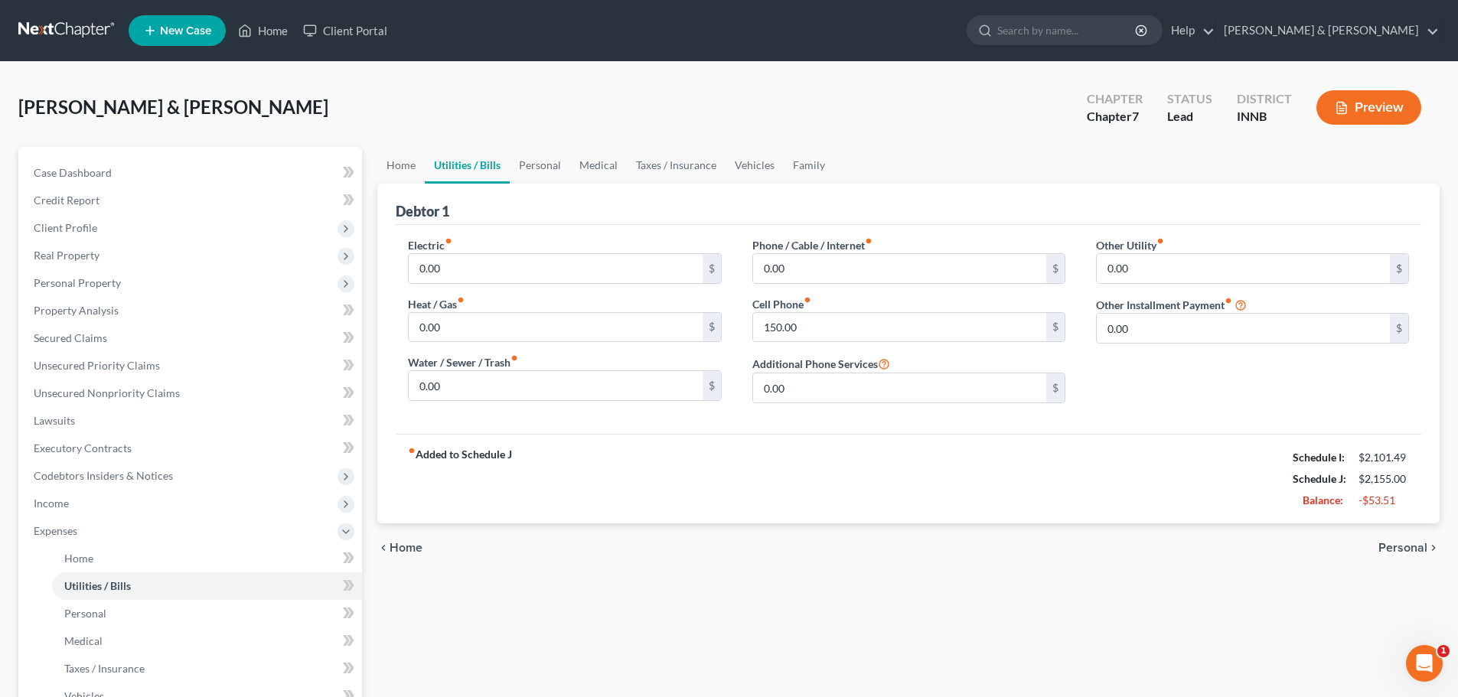
click at [1378, 538] on div "chevron_left Home Personal chevron_right" at bounding box center [908, 547] width 1062 height 49
click at [1385, 544] on span "Personal" at bounding box center [1402, 548] width 49 height 12
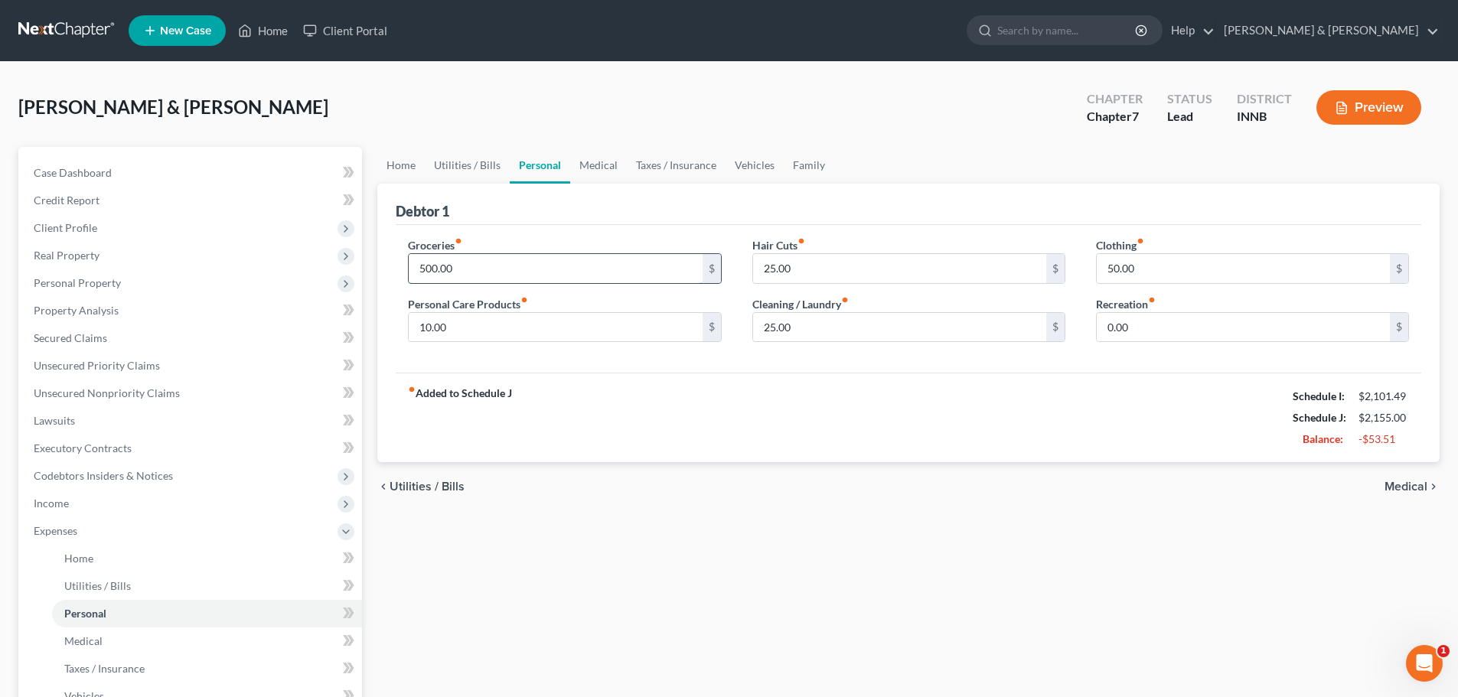
click at [470, 262] on input "500.00" at bounding box center [555, 268] width 293 height 29
type input "450.00"
type input "25"
click at [481, 592] on div "Home Utilities / Bills Personal Medical Taxes / Insurance Vehicles Family Debto…" at bounding box center [909, 547] width 1078 height 801
click at [383, 138] on div "Gibson, Ronald & Sonita Upgraded Chapter Chapter 7 Status Lead District INNB Pr…" at bounding box center [728, 113] width 1421 height 67
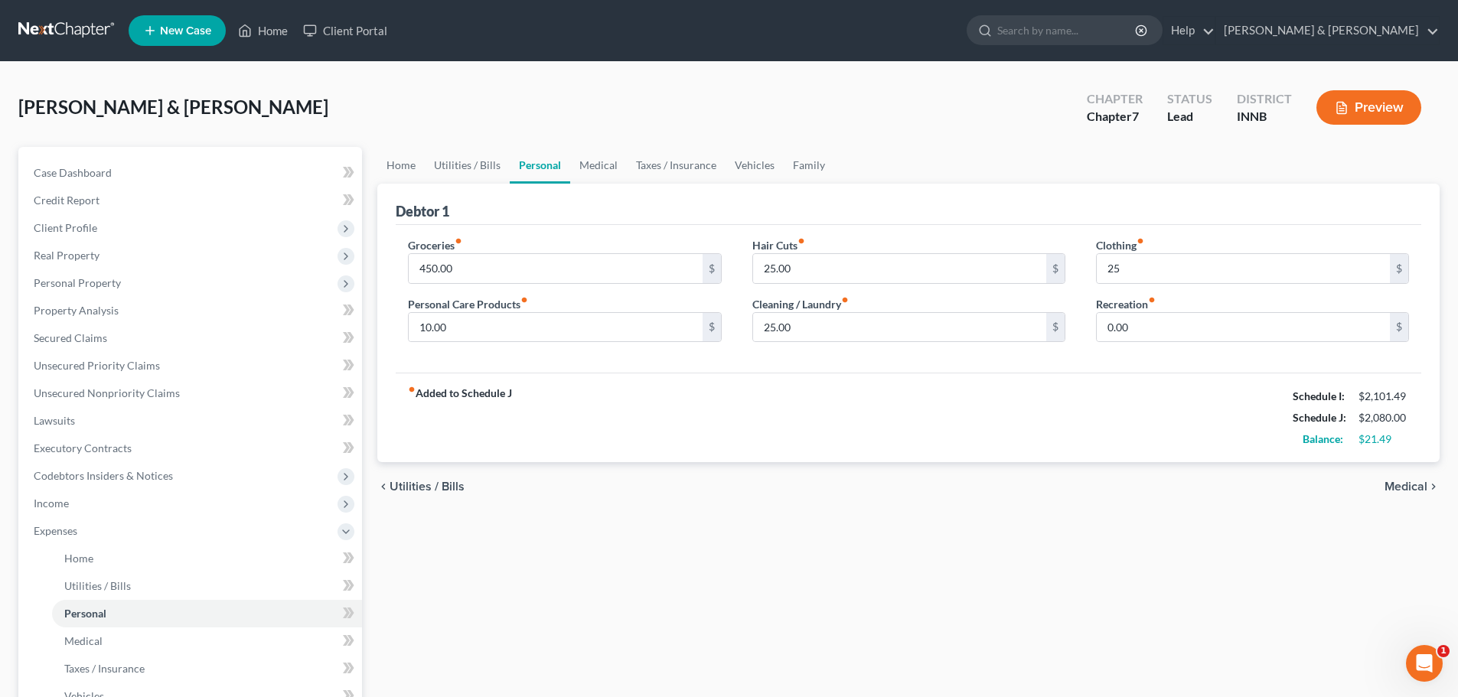
click at [281, 110] on div "Gibson, Ronald & Sonita Upgraded Chapter Chapter 7 Status Lead District INNB Pr…" at bounding box center [728, 113] width 1421 height 67
drag, startPoint x: 14, startPoint y: 106, endPoint x: 214, endPoint y: 99, distance: 200.6
click at [214, 99] on div "Gibson, Ronald & Sonita Upgraded Chapter Chapter 7 Status Lead District INNB Pr…" at bounding box center [729, 520] width 1458 height 917
click at [318, 121] on div "Gibson, Ronald & Sonita Upgraded Chapter Chapter 7 Status Lead District INNB Pr…" at bounding box center [728, 113] width 1421 height 67
click at [1100, 654] on div "Home Utilities / Bills Personal Medical Taxes / Insurance Vehicles Family Debto…" at bounding box center [909, 547] width 1078 height 801
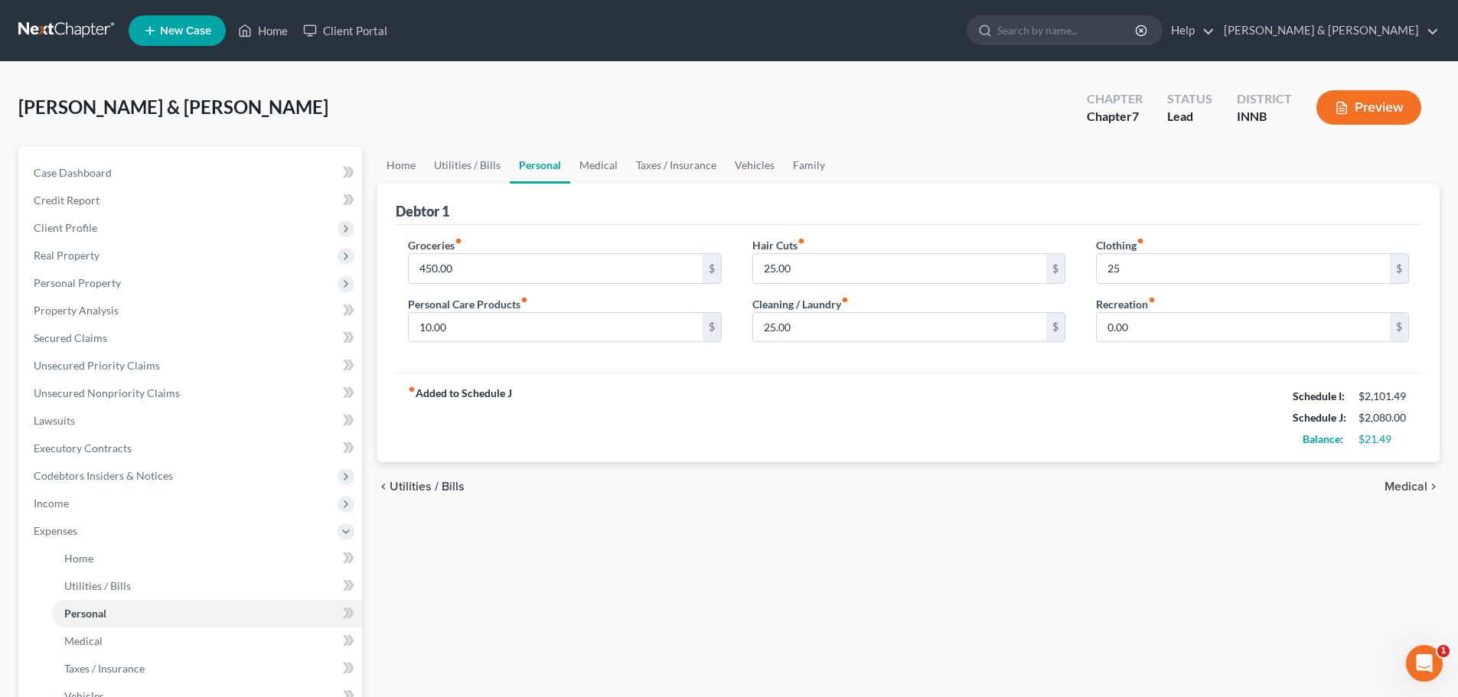
click at [1407, 486] on span "Medical" at bounding box center [1405, 487] width 43 height 12
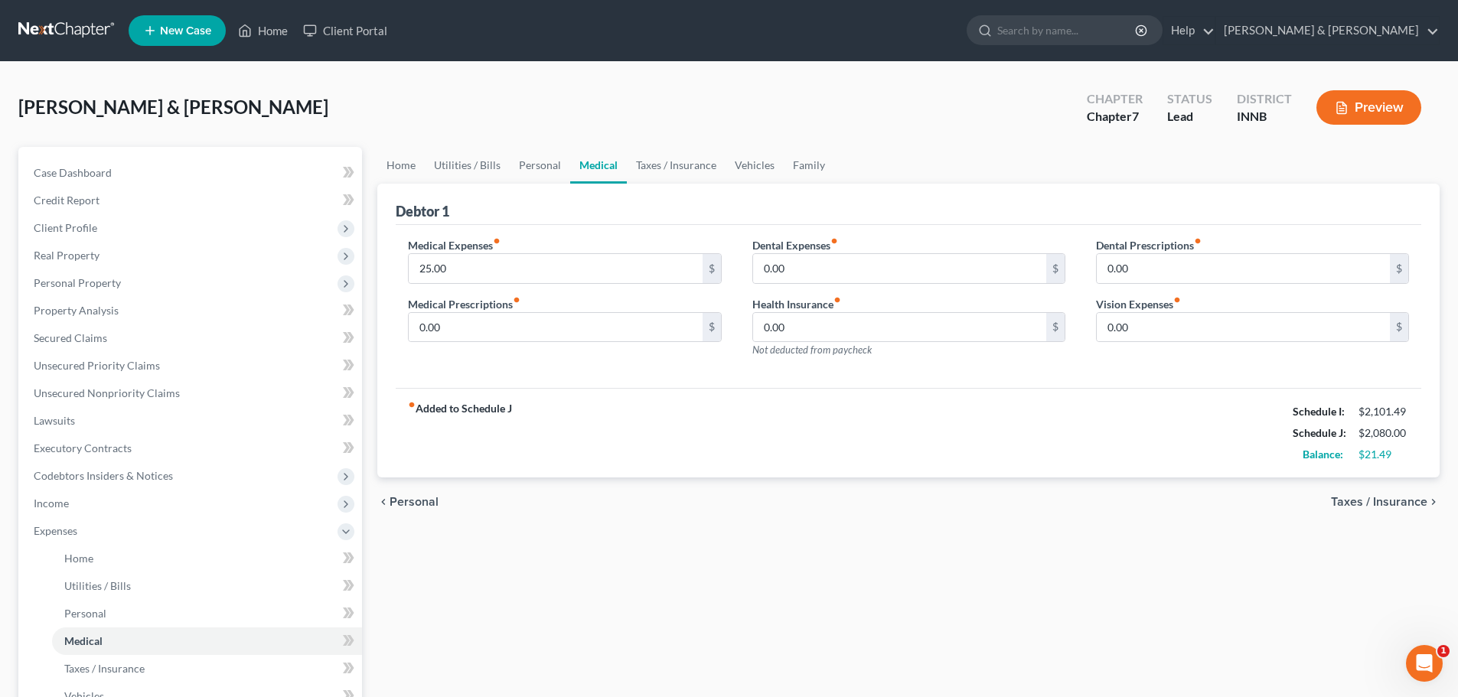
click at [1397, 503] on span "Taxes / Insurance" at bounding box center [1379, 502] width 96 height 12
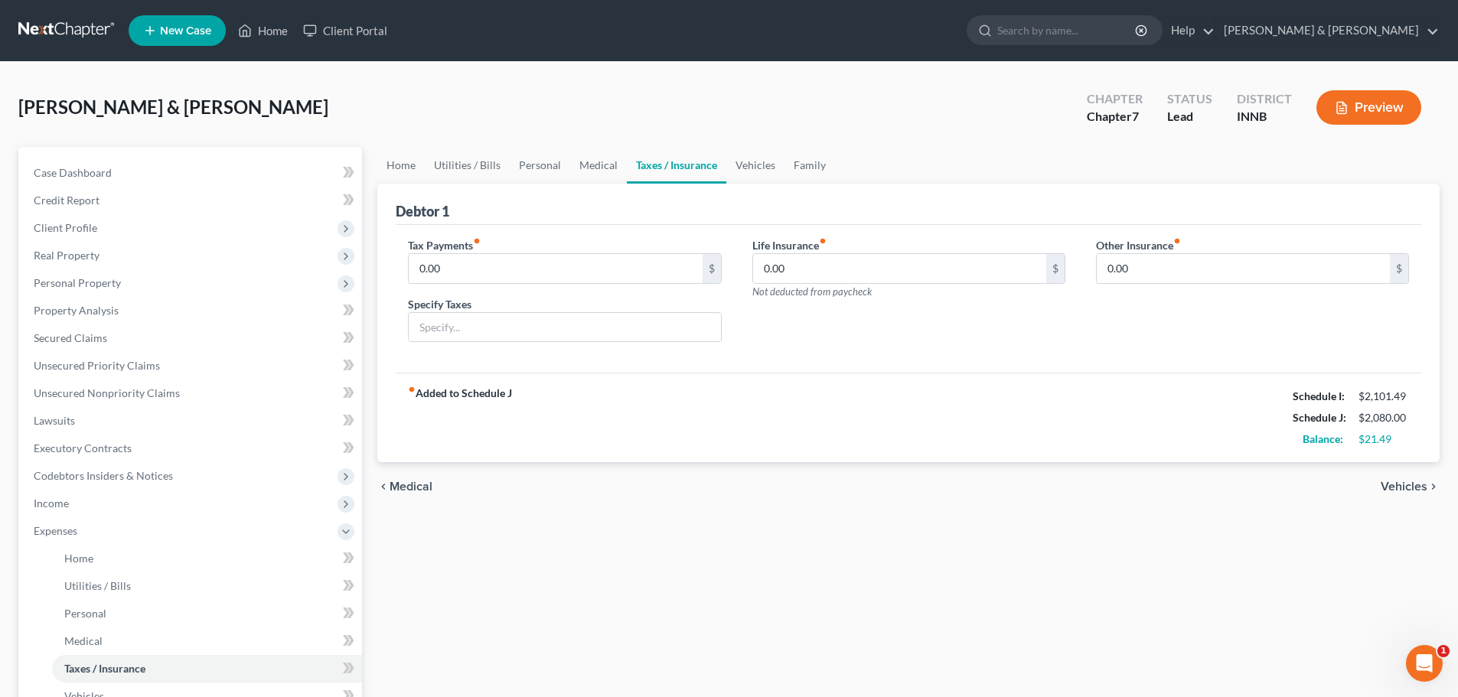
click at [1397, 503] on div "chevron_left Medical Vehicles chevron_right" at bounding box center [908, 486] width 1062 height 49
click at [1396, 492] on span "Vehicles" at bounding box center [1404, 487] width 47 height 12
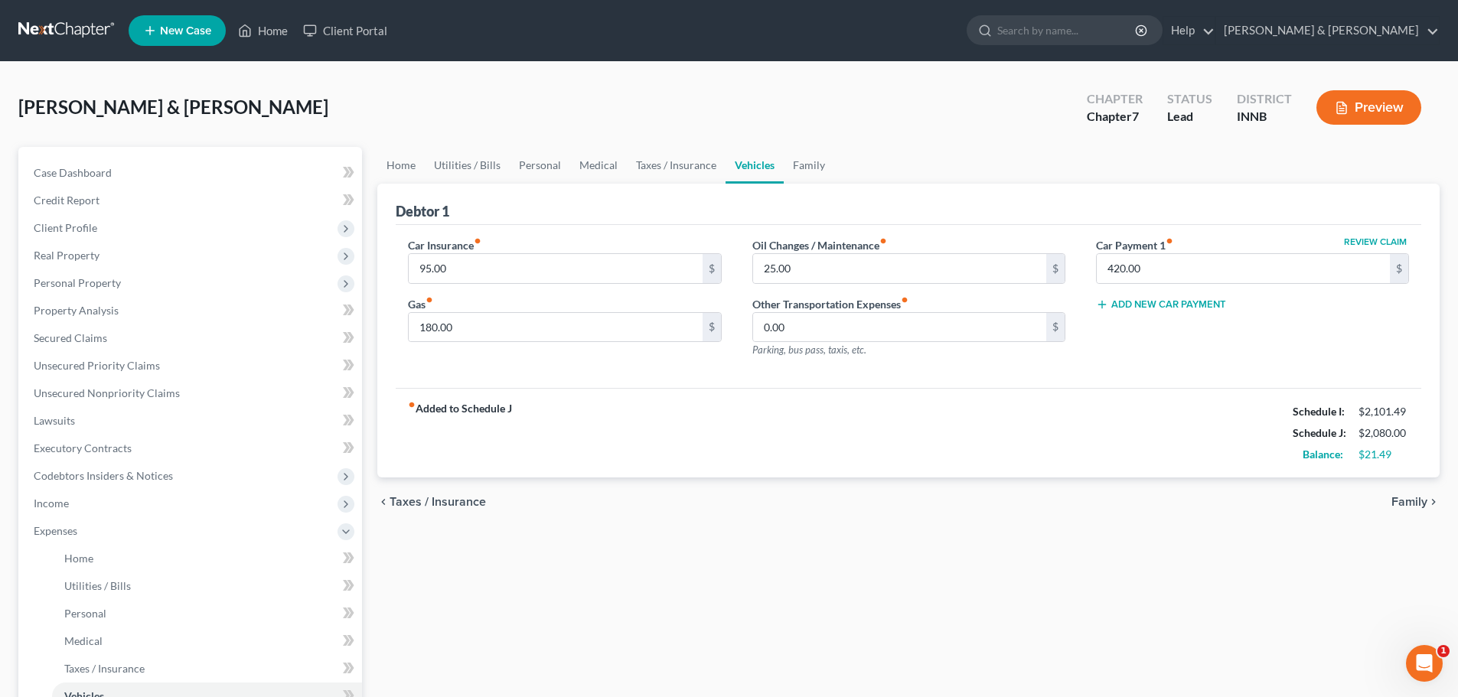
click at [1417, 500] on span "Family" at bounding box center [1409, 502] width 36 height 12
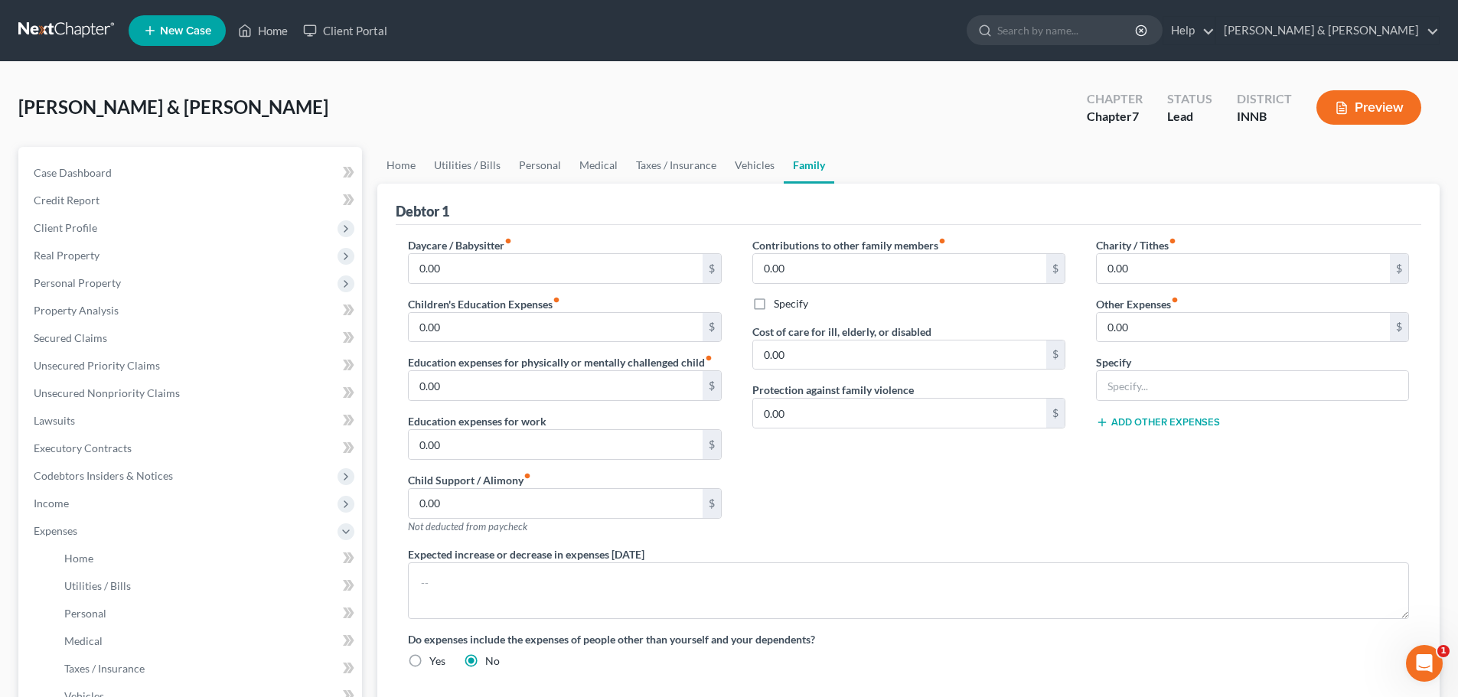
click at [1417, 500] on div "Charity / Tithes fiber_manual_record 0.00 $ Other Expenses fiber_manual_record …" at bounding box center [1253, 391] width 344 height 309
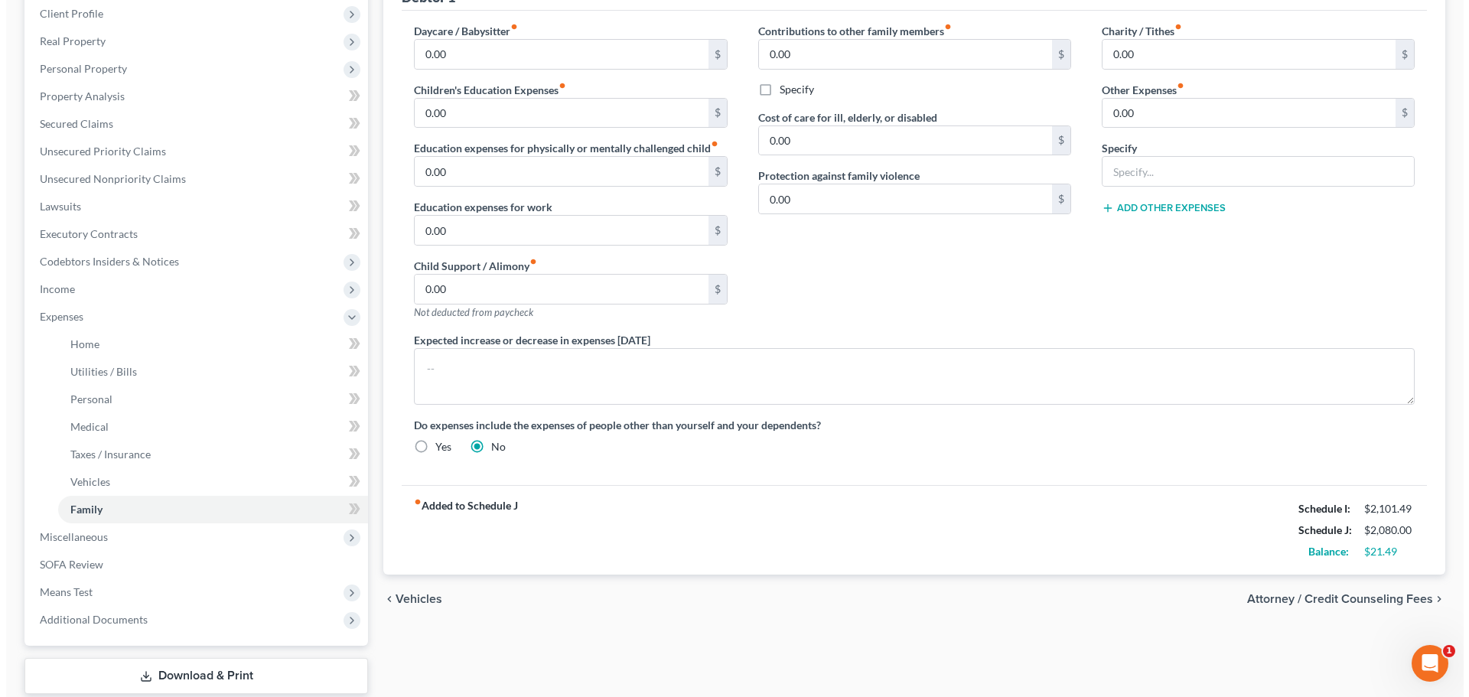
scroll to position [230, 0]
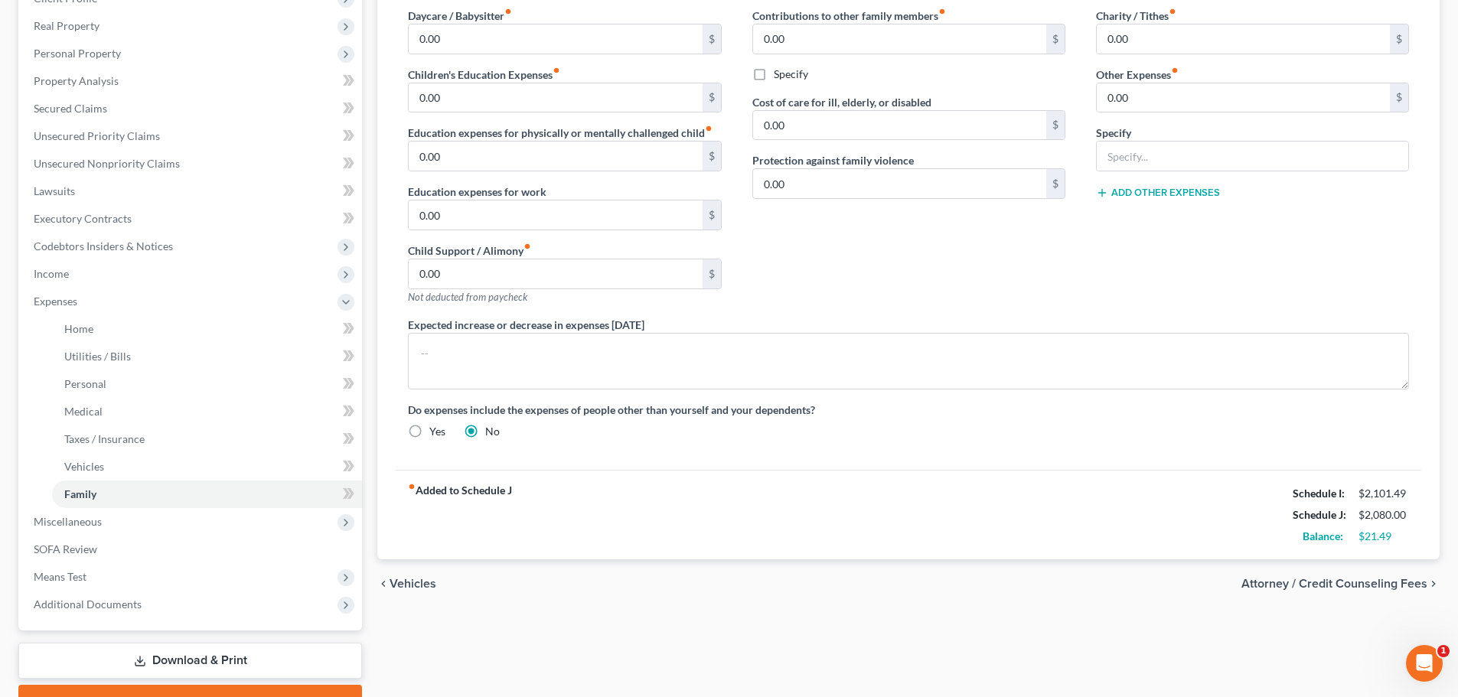
click at [1271, 582] on span "Attorney / Credit Counseling Fees" at bounding box center [1334, 584] width 186 height 12
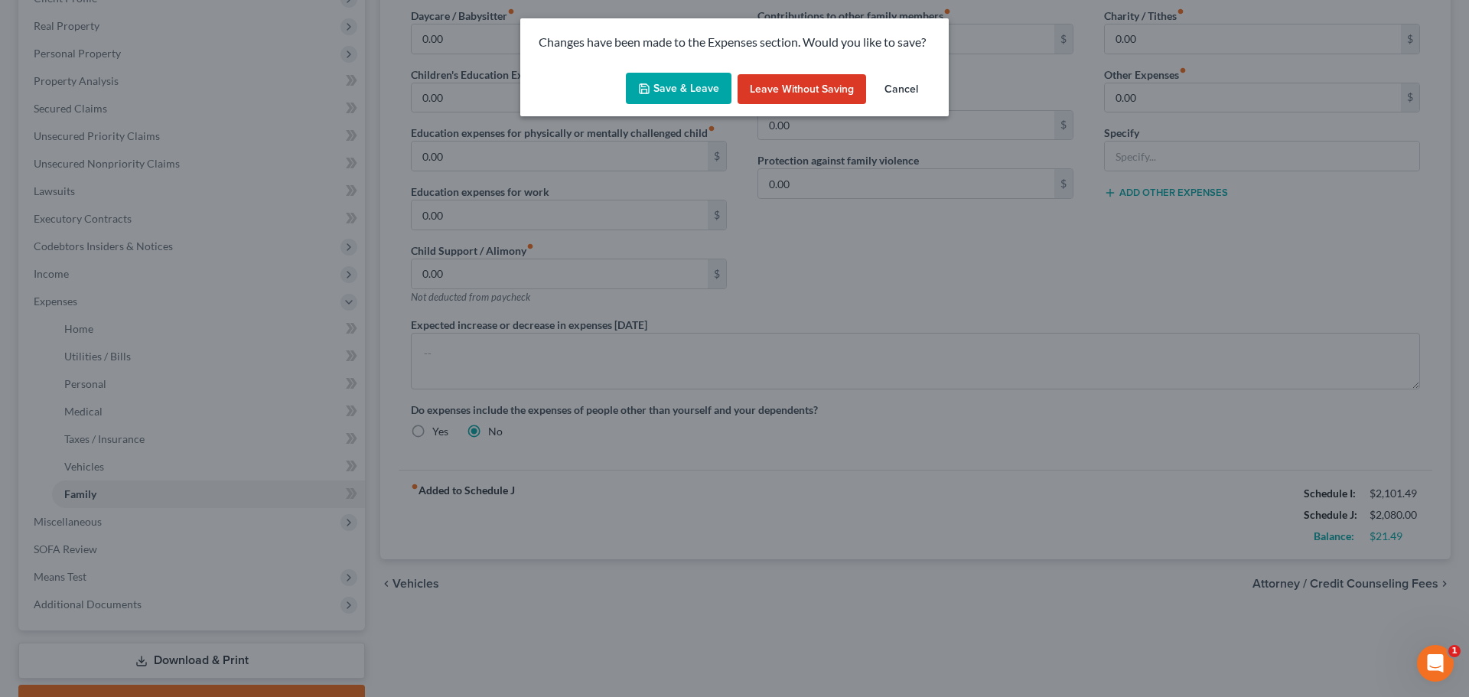
click at [716, 87] on button "Save & Leave" at bounding box center [679, 89] width 106 height 32
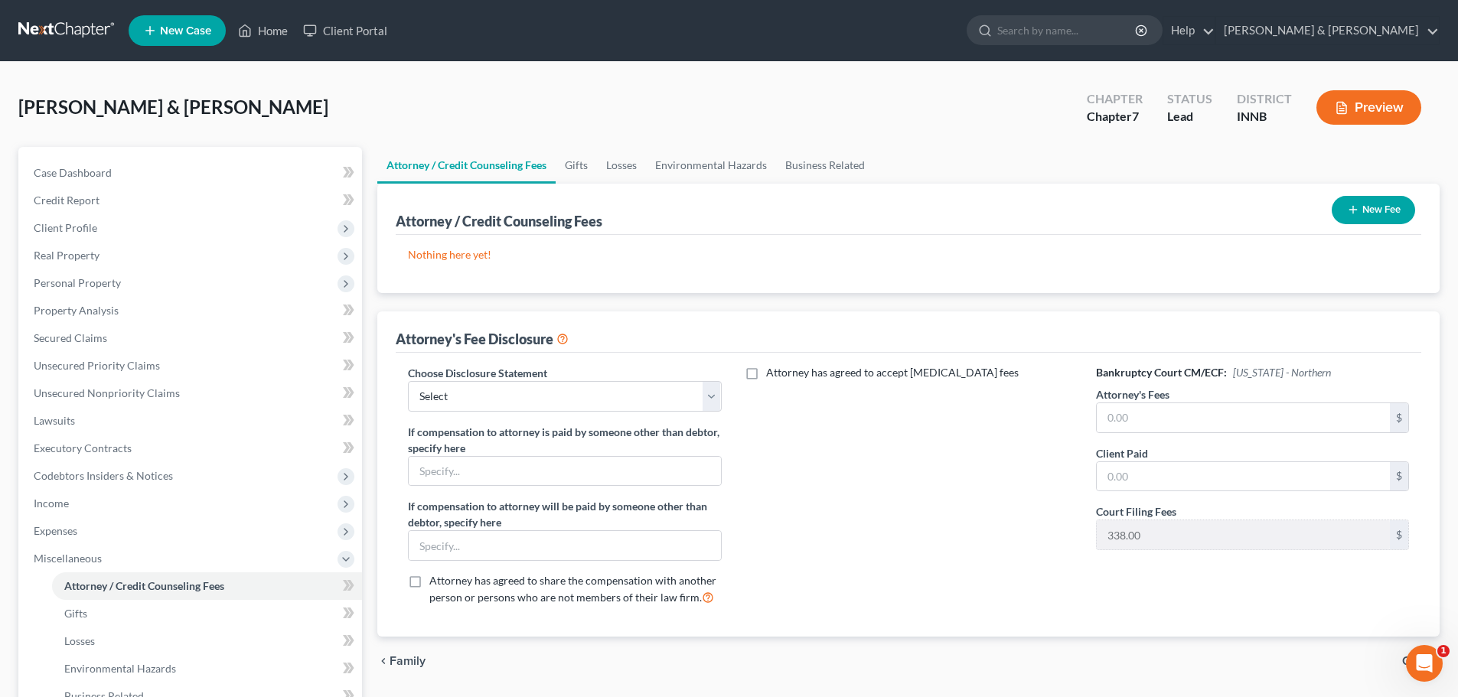
click at [1347, 204] on icon "button" at bounding box center [1353, 210] width 12 height 12
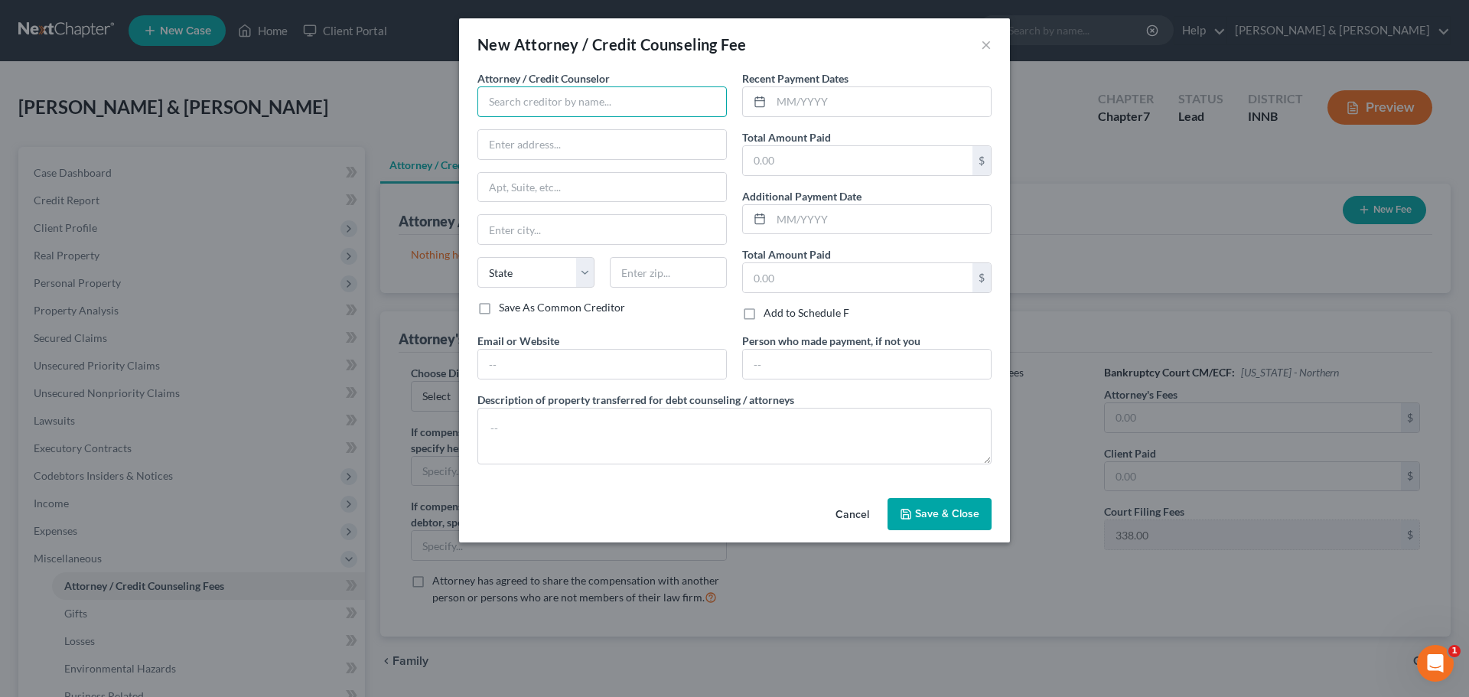
click at [527, 92] on input "text" at bounding box center [602, 101] width 249 height 31
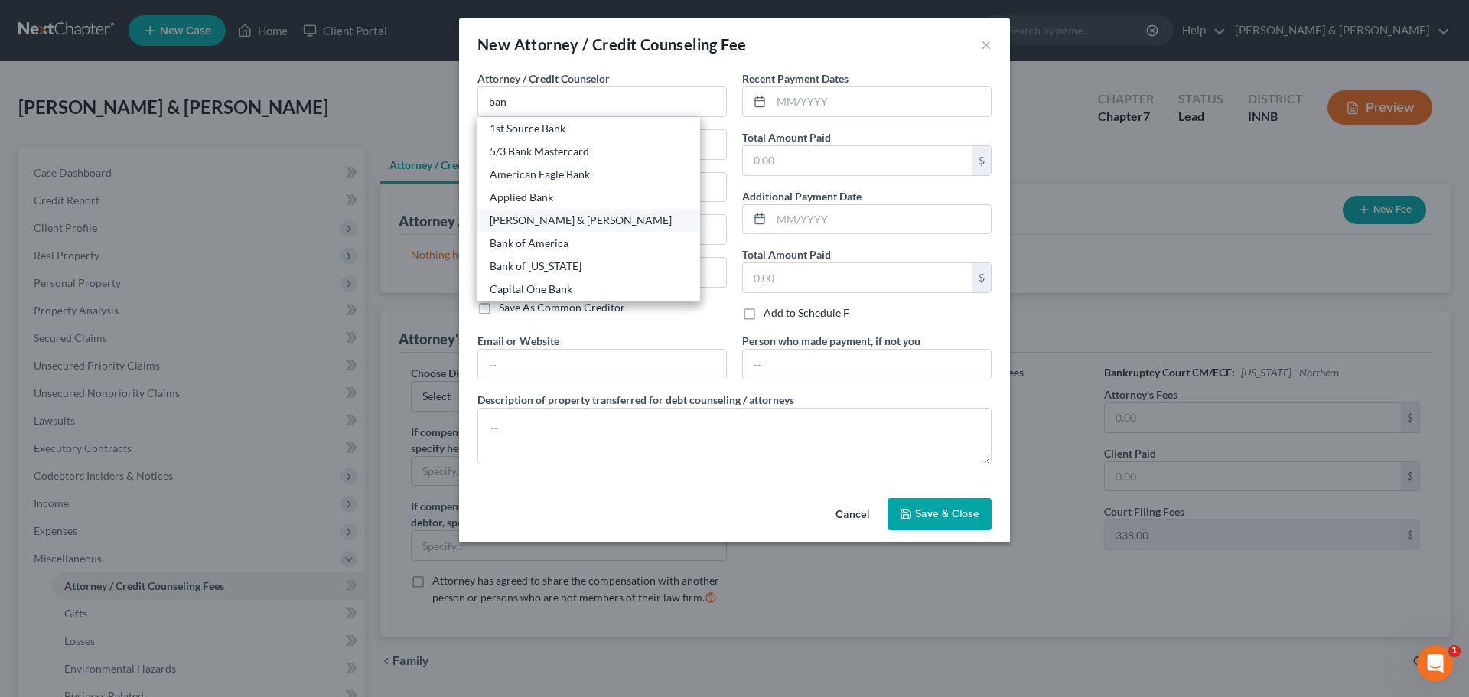
click at [530, 222] on div "[PERSON_NAME] & [PERSON_NAME]" at bounding box center [589, 220] width 198 height 15
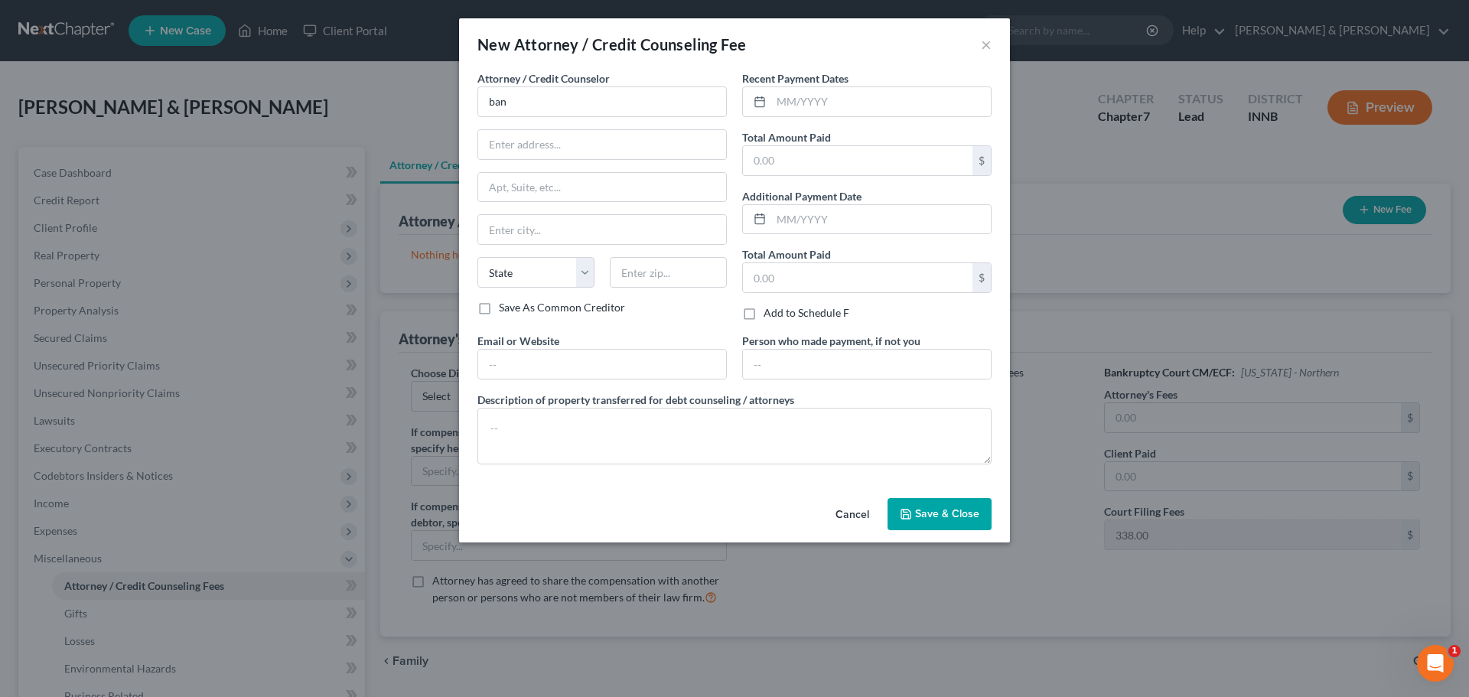
type input "[PERSON_NAME] & [PERSON_NAME]"
type input "217 S Fourth St"
type input "Elkhart"
select select "15"
type input "46516"
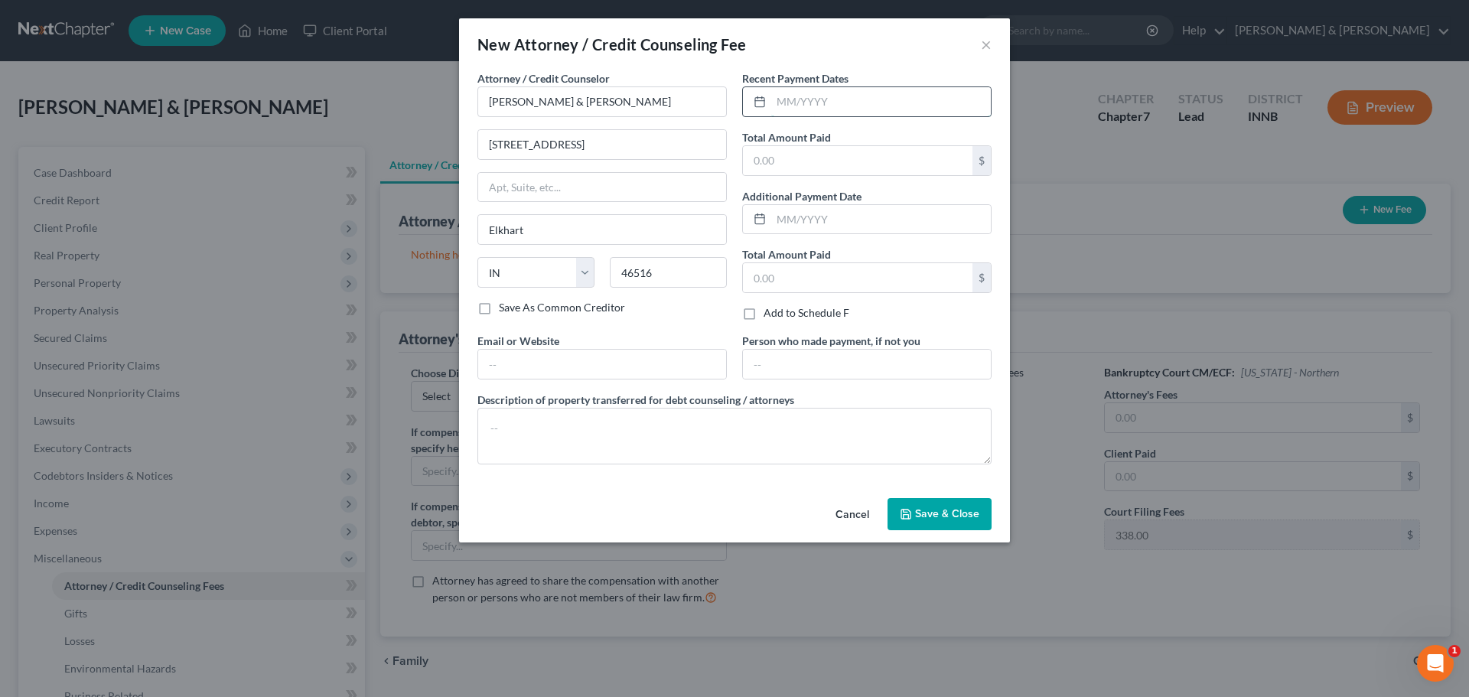
click at [869, 106] on input "text" at bounding box center [881, 101] width 220 height 29
type input "06/2025"
type input "1,000"
click at [962, 527] on button "Save & Close" at bounding box center [940, 514] width 104 height 32
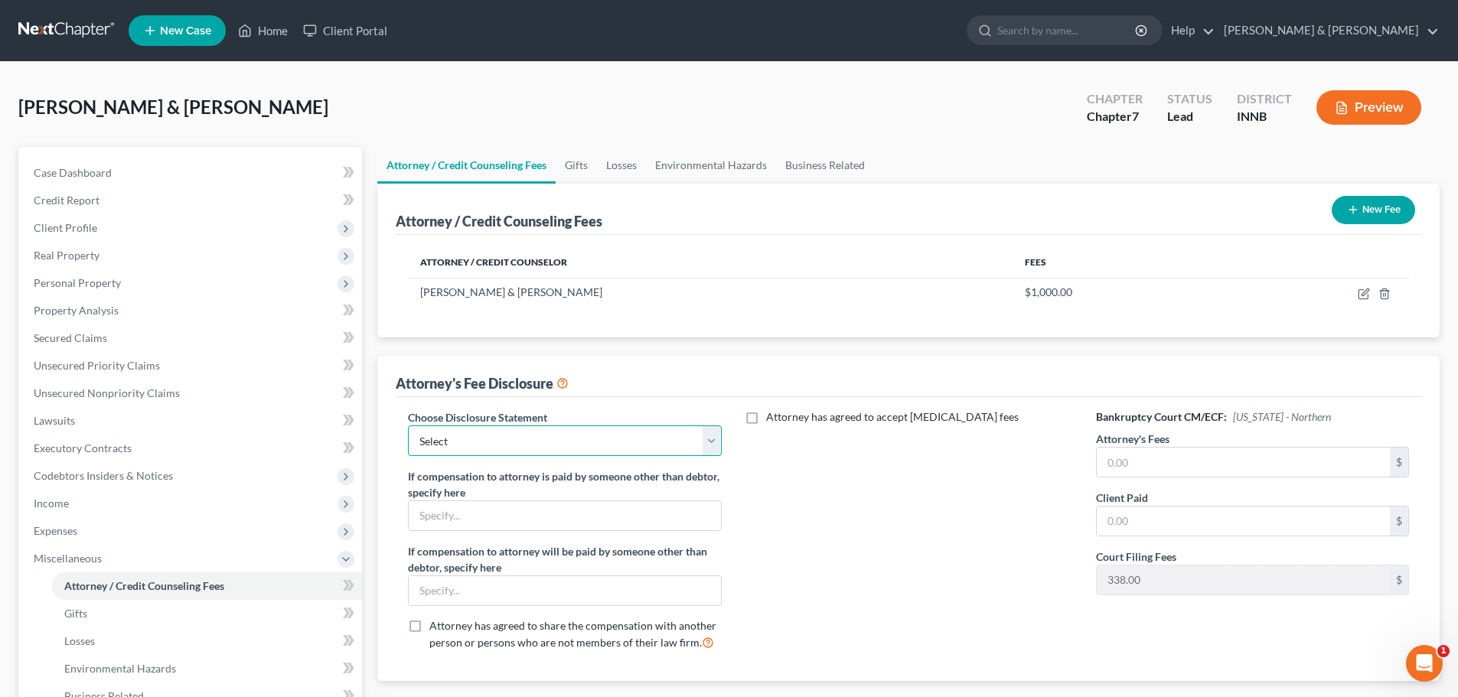
click at [602, 443] on select "Select Attorney Fee Disclosure" at bounding box center [564, 440] width 313 height 31
select select "0"
click at [408, 425] on select "Select Attorney Fee Disclosure" at bounding box center [564, 440] width 313 height 31
click at [1209, 472] on input "text" at bounding box center [1243, 462] width 293 height 29
type input "1,000"
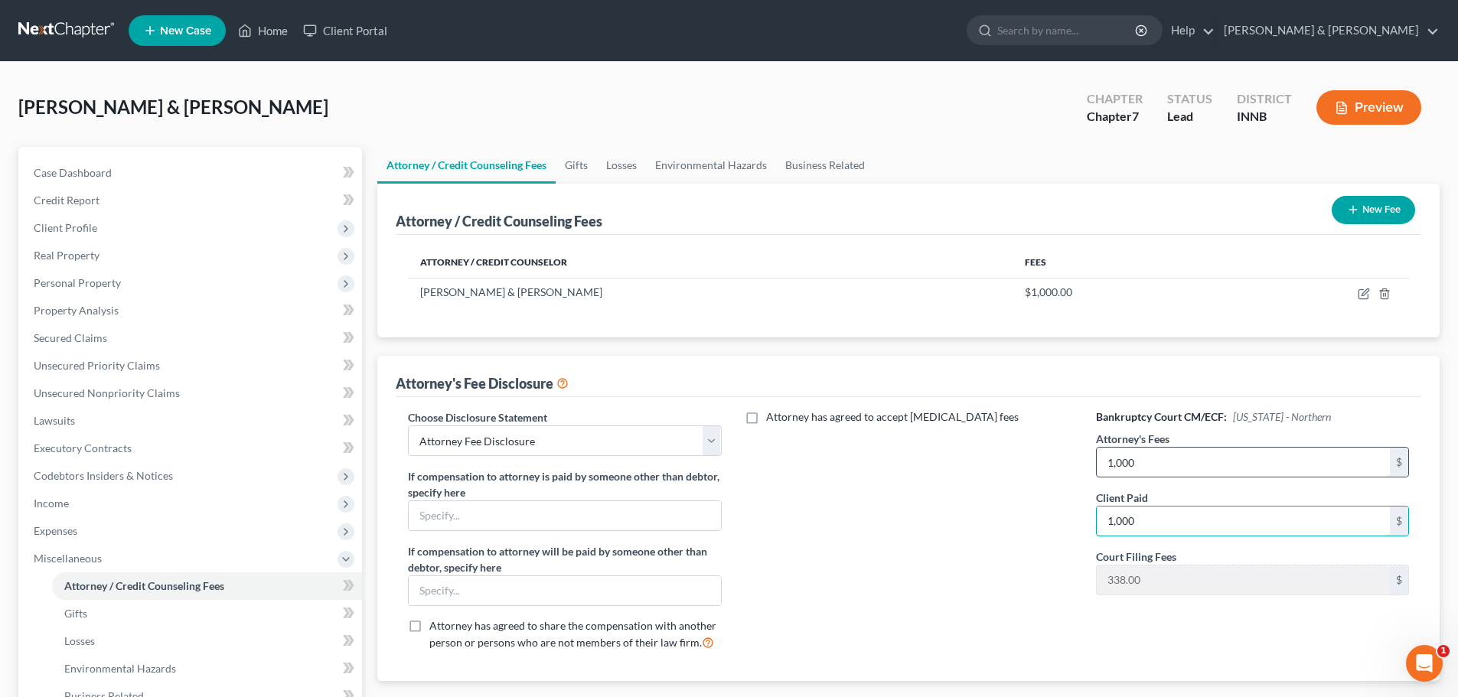
type input "1,000"
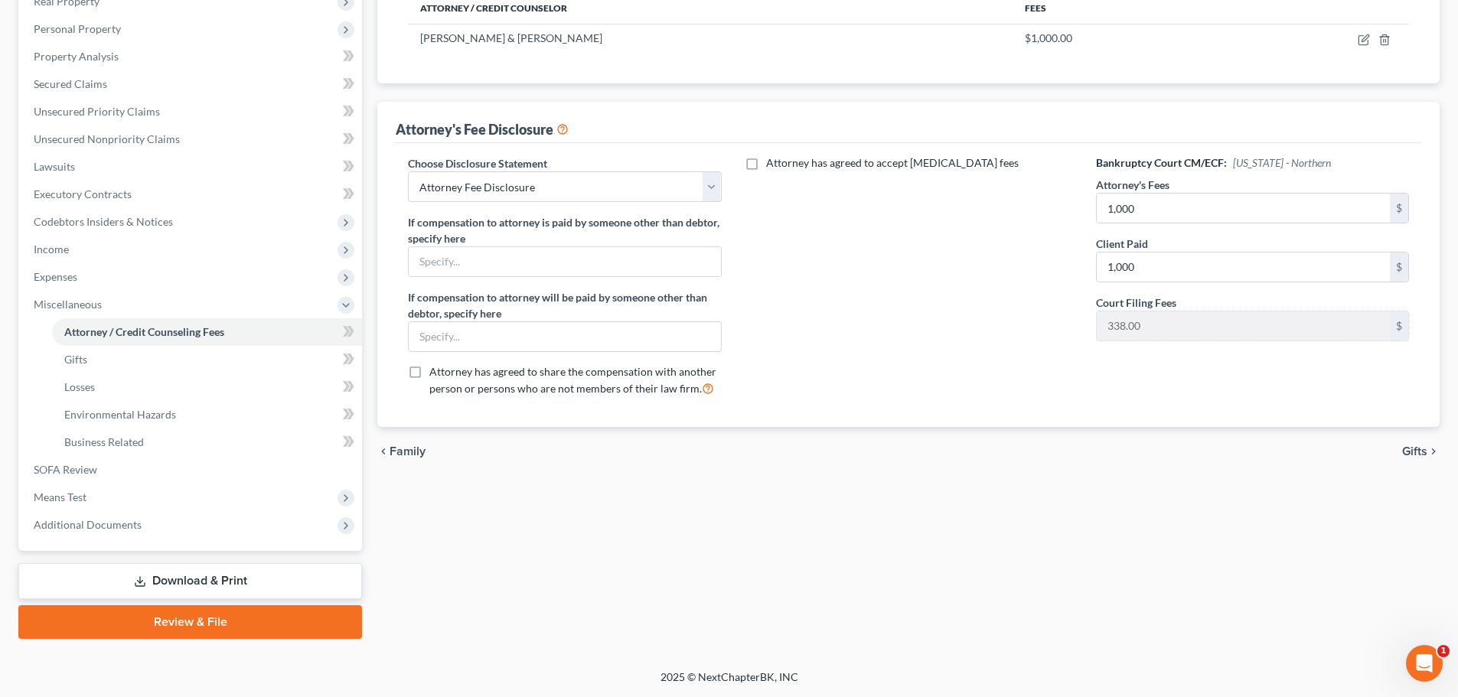
click at [1427, 456] on icon "chevron_right" at bounding box center [1433, 451] width 12 height 12
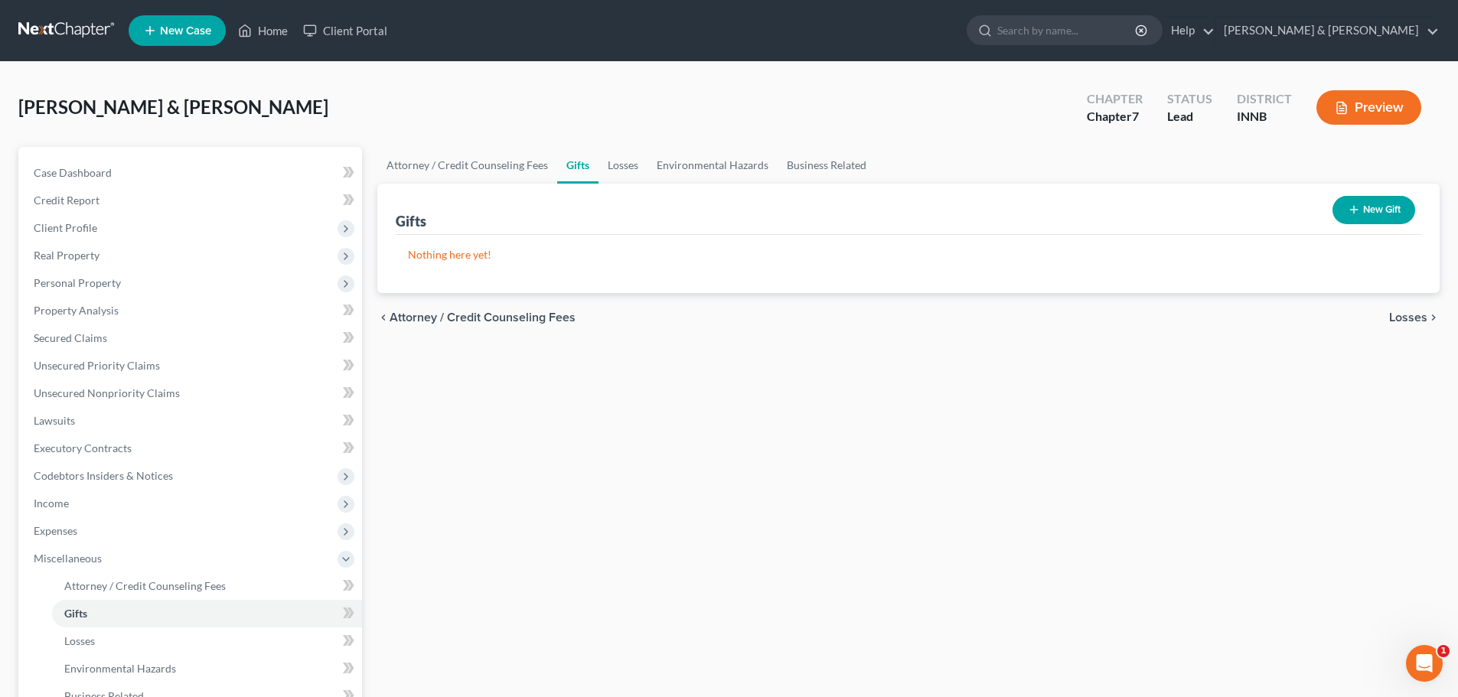
click at [1402, 316] on span "Losses" at bounding box center [1408, 317] width 38 height 12
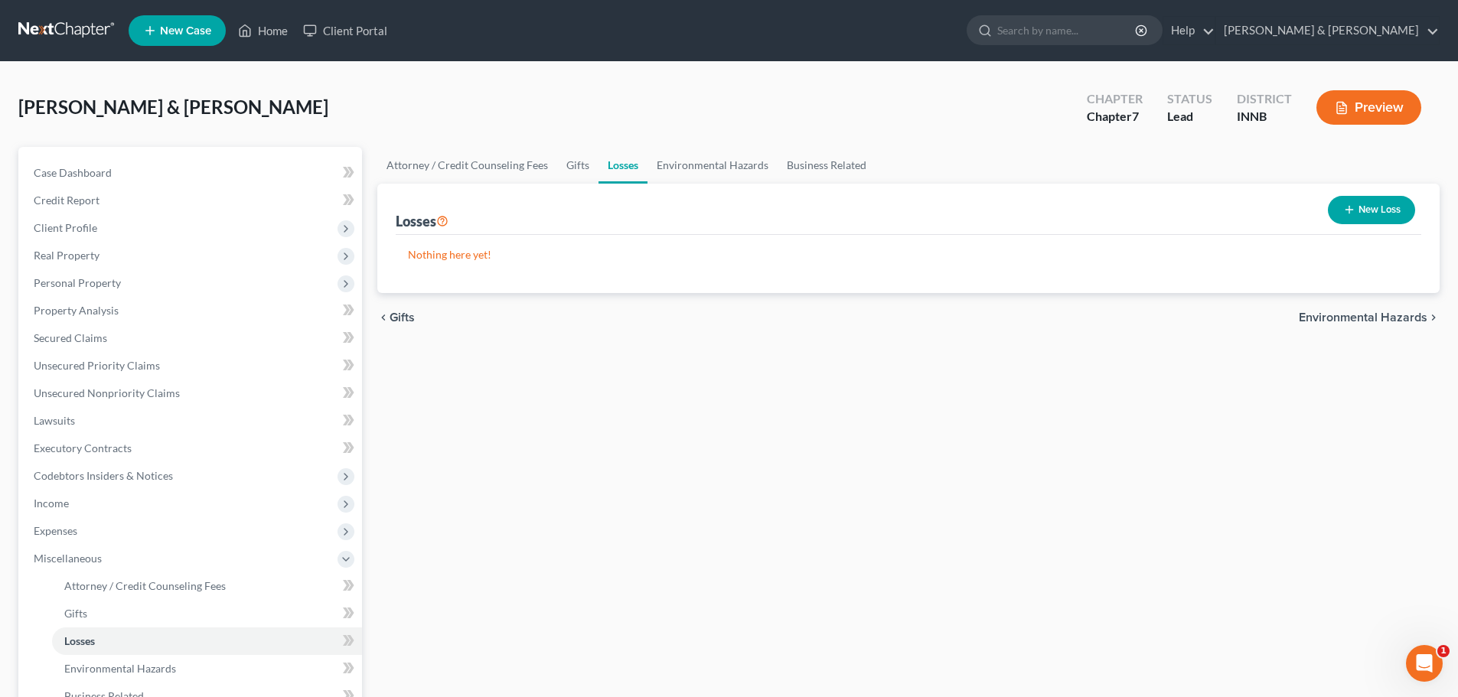
click at [1402, 316] on span "Environmental Hazards" at bounding box center [1363, 317] width 129 height 12
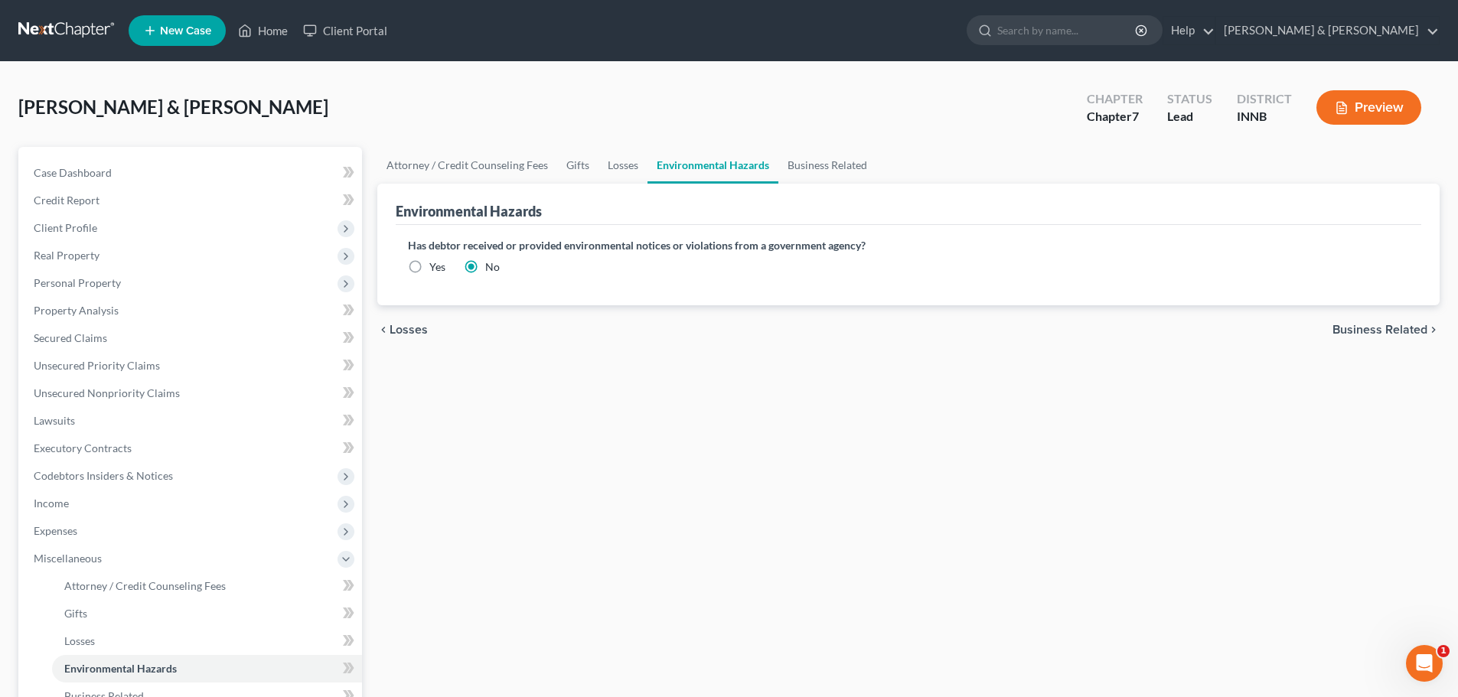
click at [1361, 328] on span "Business Related" at bounding box center [1379, 330] width 95 height 12
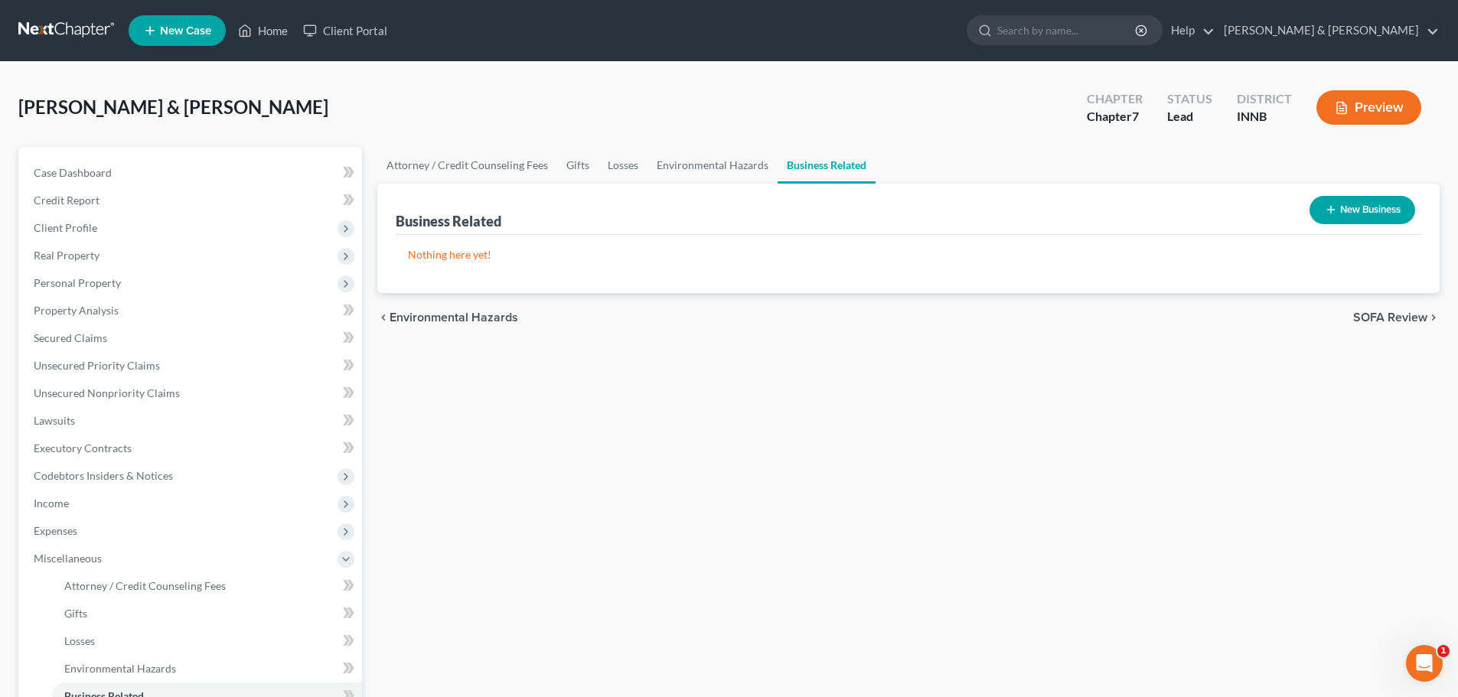
click at [1398, 308] on div "chevron_left Environmental Hazards SOFA Review chevron_right" at bounding box center [908, 317] width 1062 height 49
click at [1393, 326] on div "chevron_left Environmental Hazards SOFA Review chevron_right" at bounding box center [908, 317] width 1062 height 49
click at [1392, 318] on span "SOFA Review" at bounding box center [1390, 317] width 74 height 12
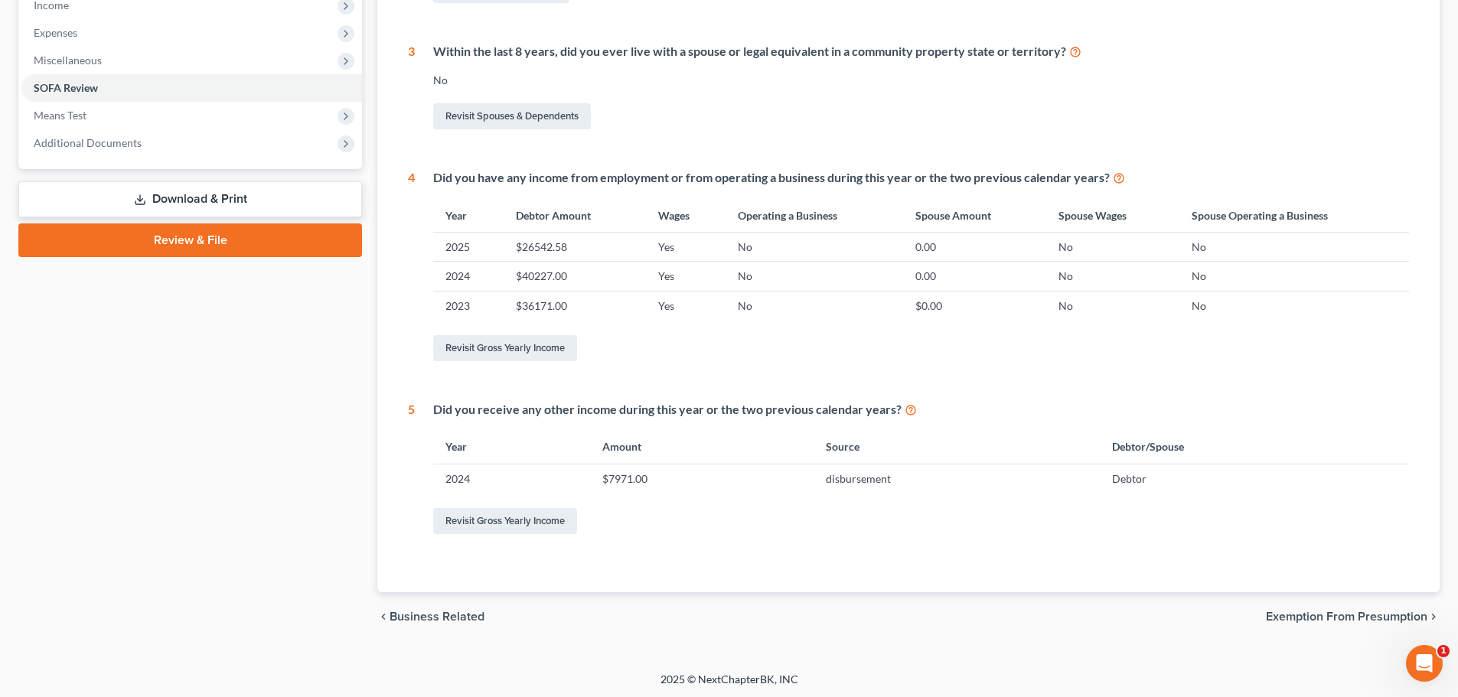
scroll to position [500, 0]
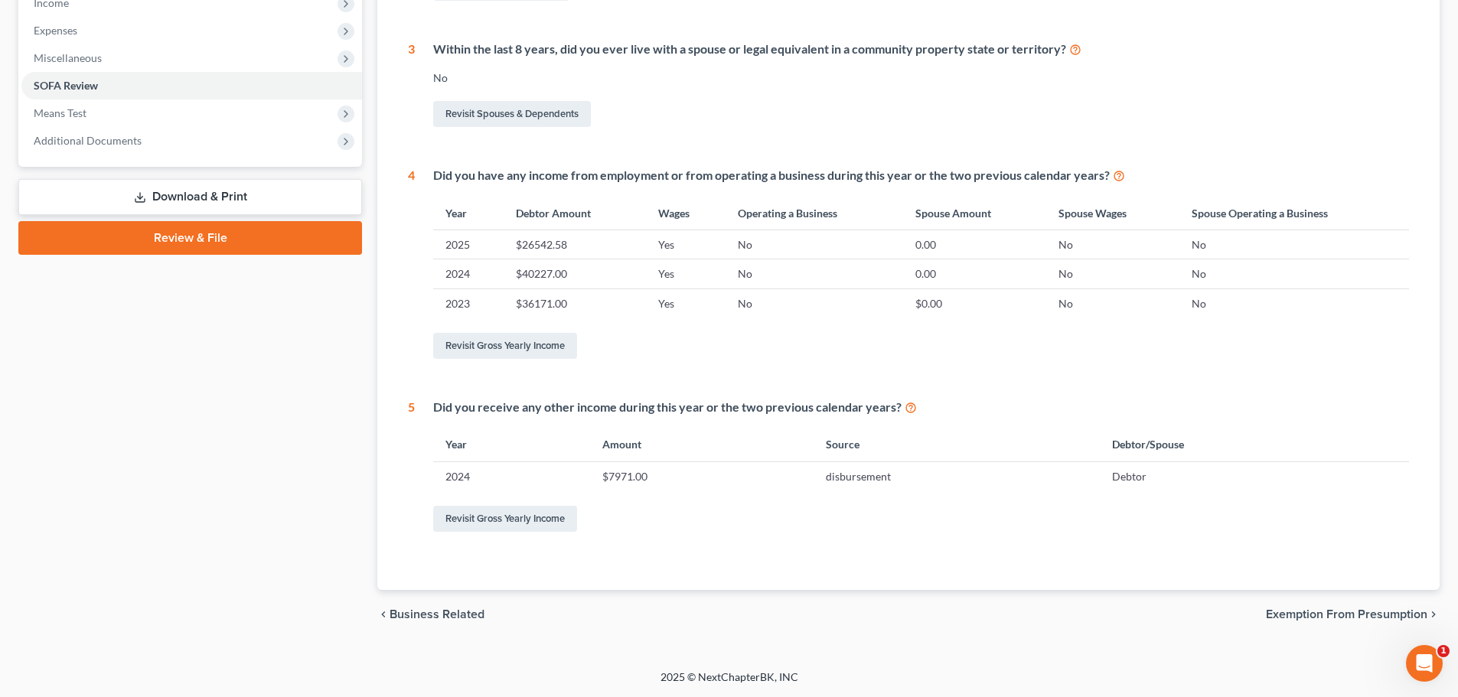
click at [1289, 608] on span "Exemption from Presumption" at bounding box center [1346, 614] width 161 height 12
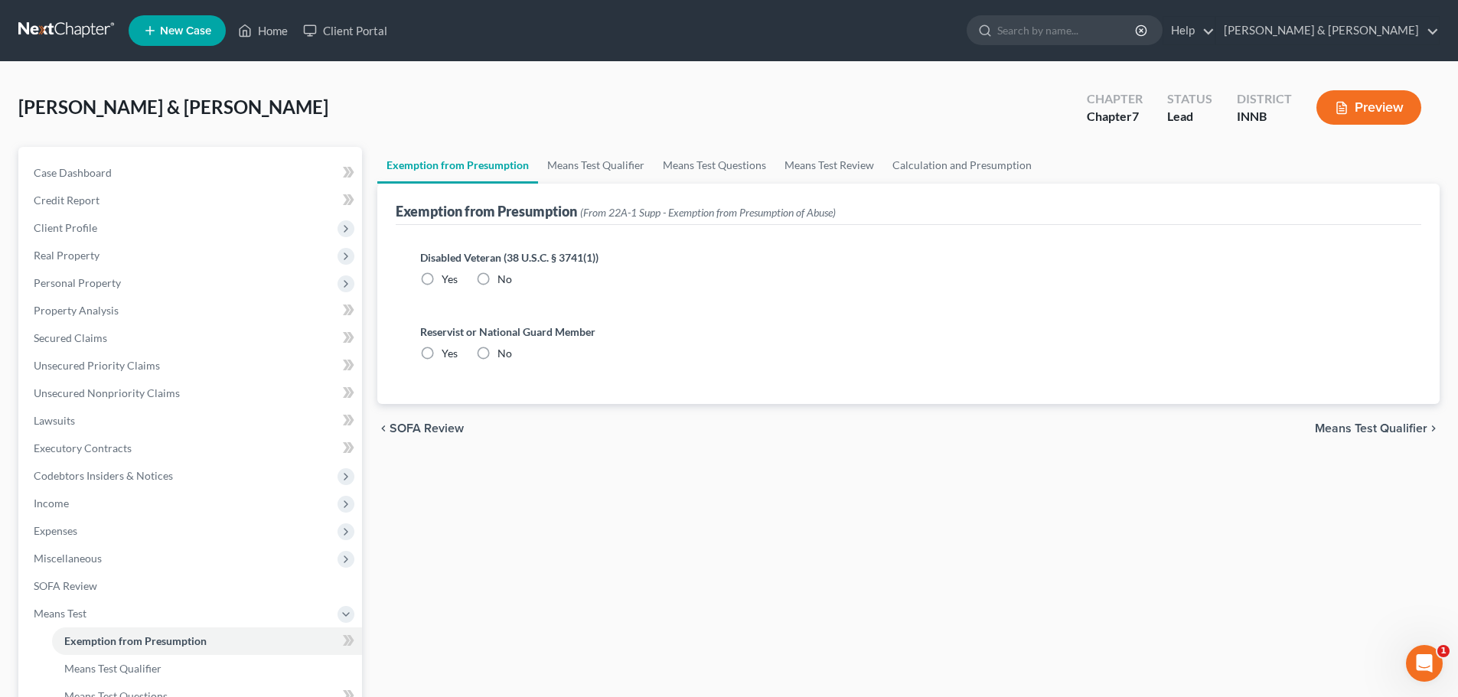
click at [497, 279] on label "No" at bounding box center [504, 279] width 15 height 15
click at [504, 279] on input "No" at bounding box center [509, 277] width 10 height 10
radio input "true"
click at [497, 353] on label "No" at bounding box center [504, 353] width 15 height 15
click at [504, 353] on input "No" at bounding box center [509, 351] width 10 height 10
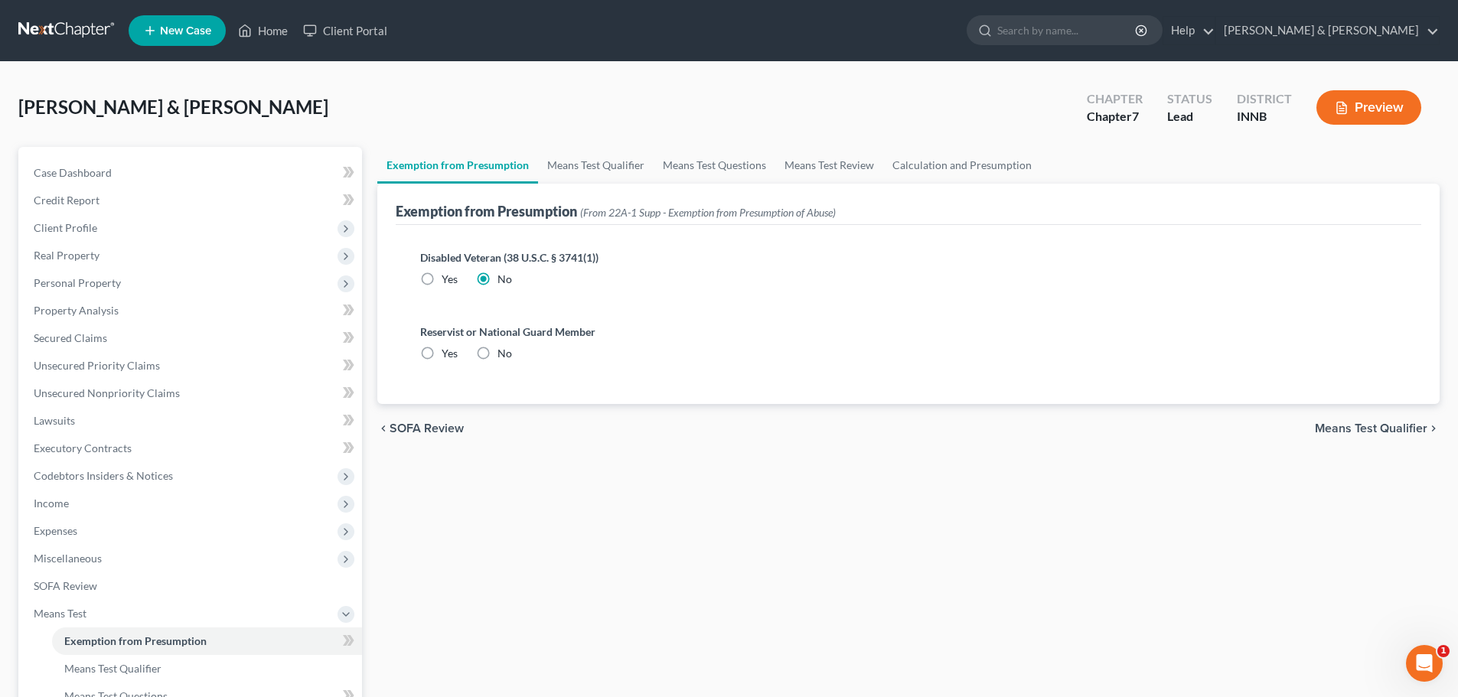
radio input "true"
click at [1376, 426] on span "Means Test Qualifier" at bounding box center [1371, 428] width 112 height 12
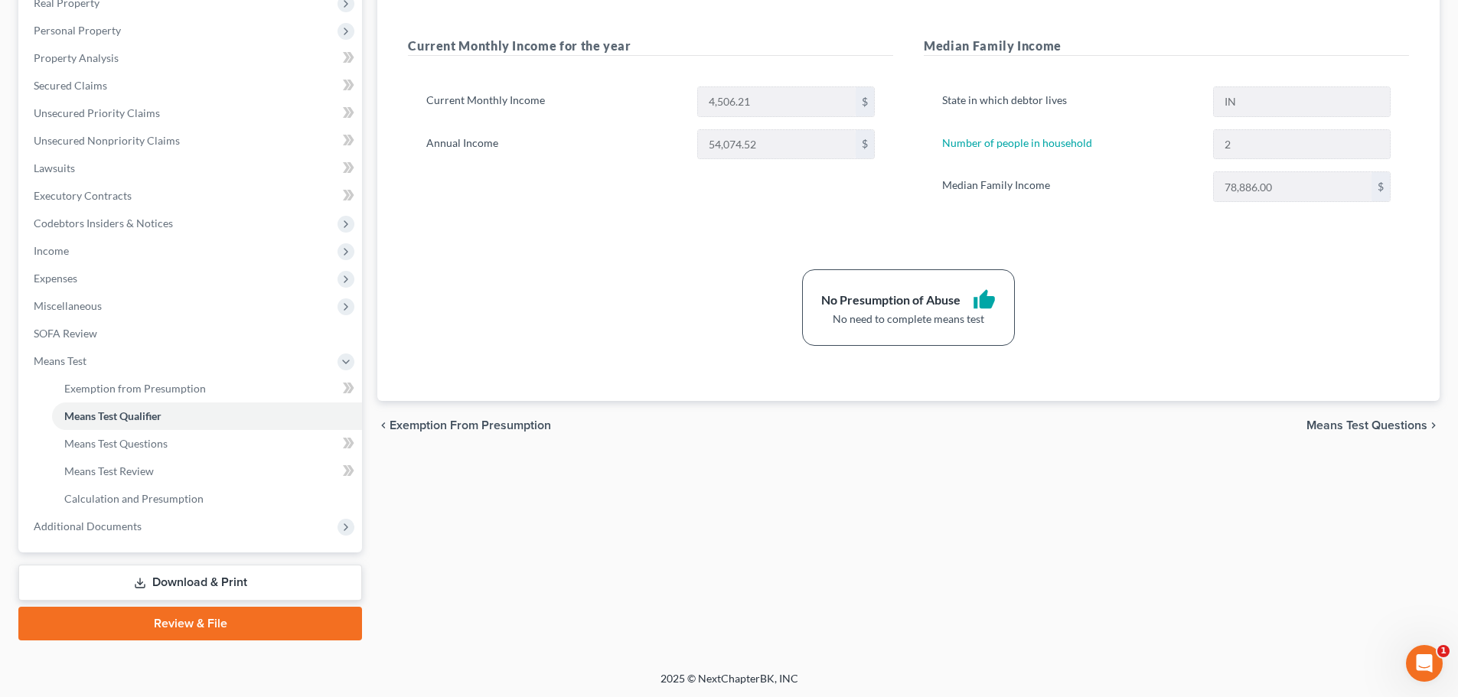
scroll to position [254, 0]
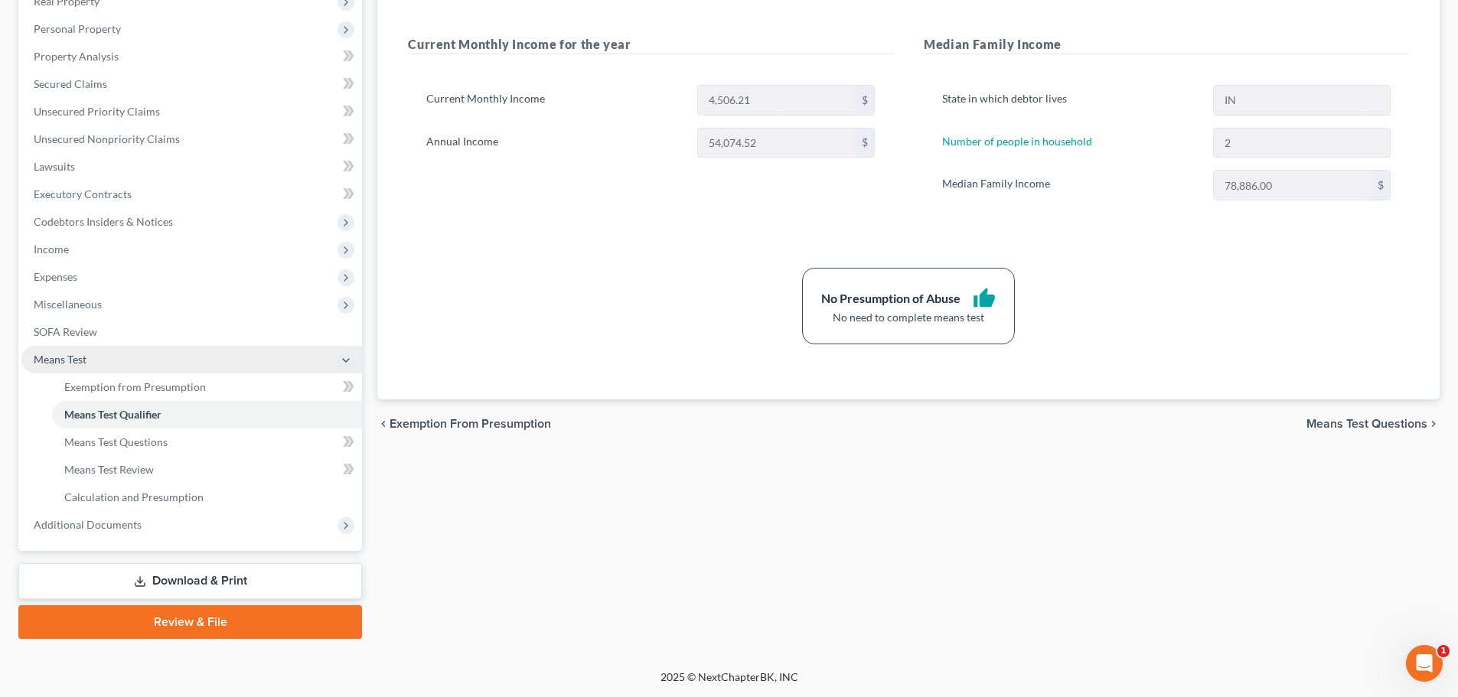
click at [68, 368] on span "Means Test" at bounding box center [191, 360] width 341 height 28
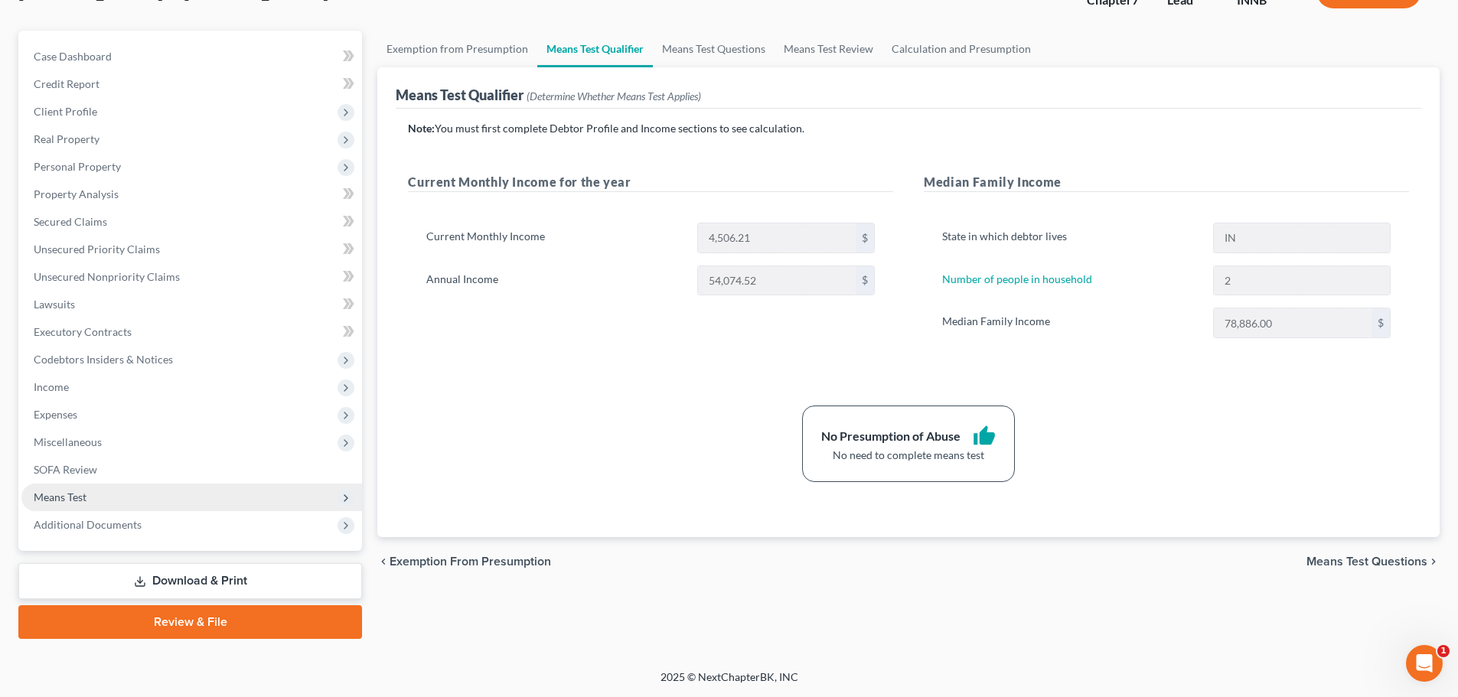
scroll to position [116, 0]
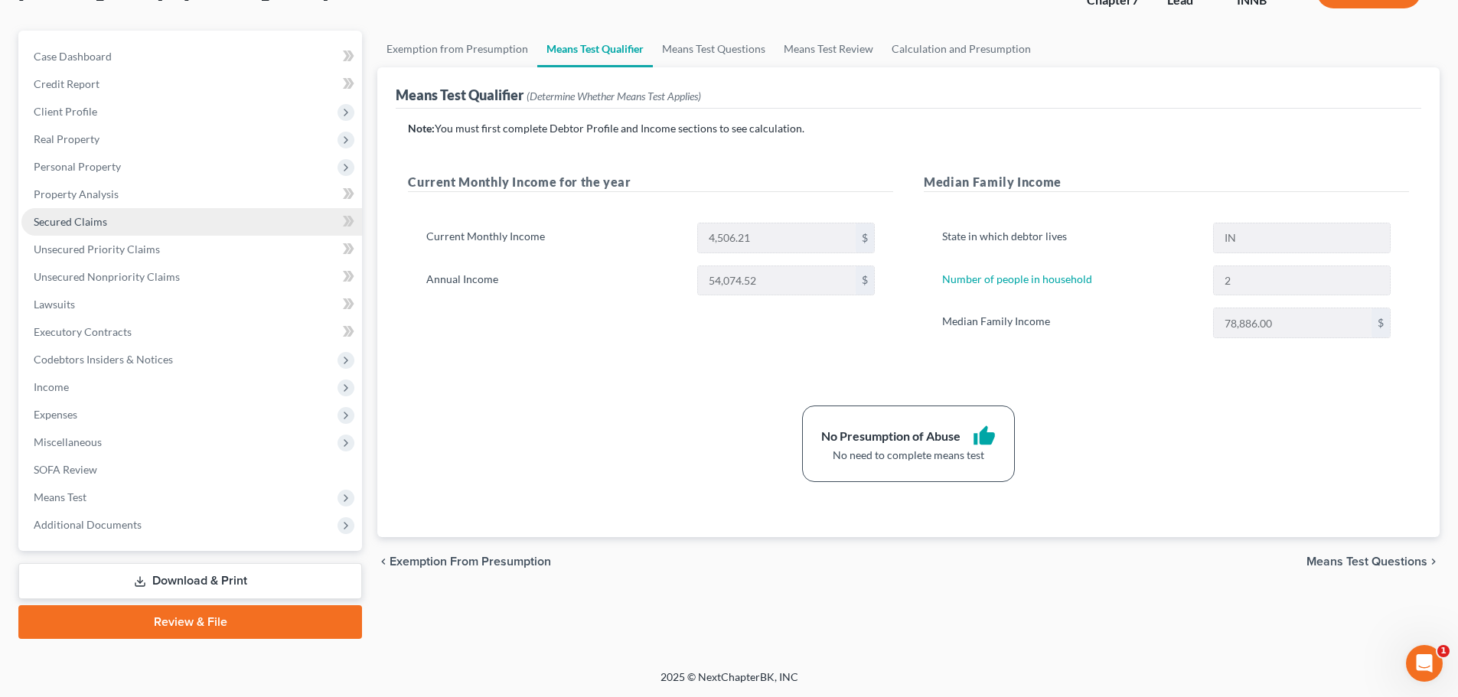
click at [103, 220] on span "Secured Claims" at bounding box center [70, 221] width 73 height 13
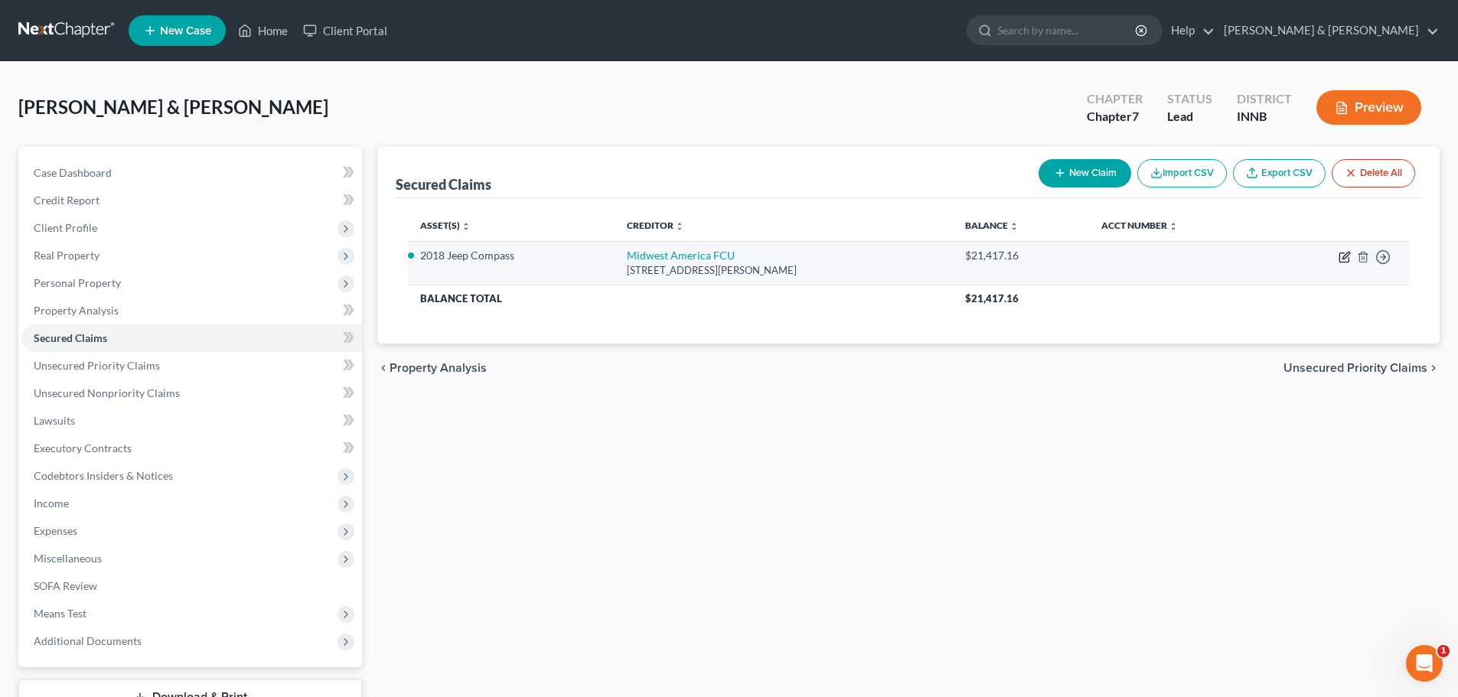
click at [1342, 259] on icon "button" at bounding box center [1344, 257] width 12 height 12
select select "15"
select select "0"
select select "2"
select select "0"
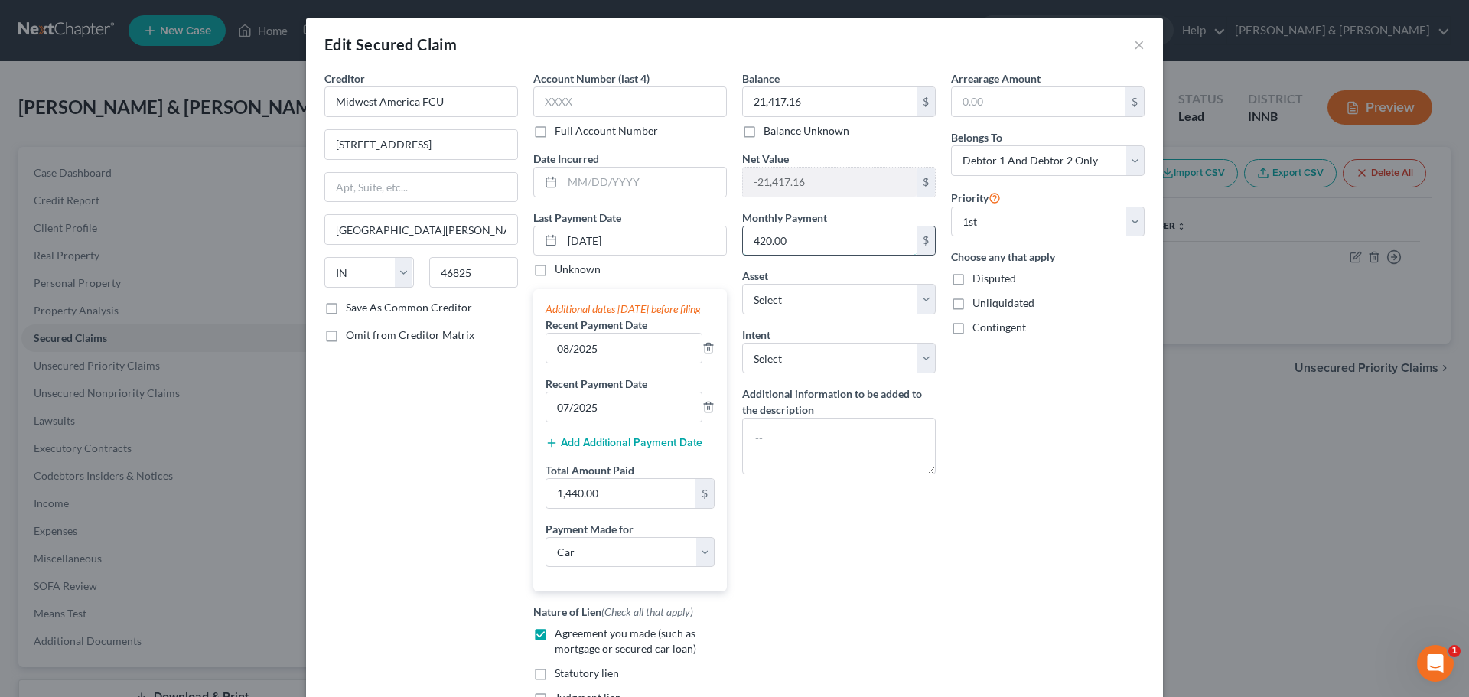
click at [759, 242] on input "420.00" at bounding box center [830, 241] width 174 height 29
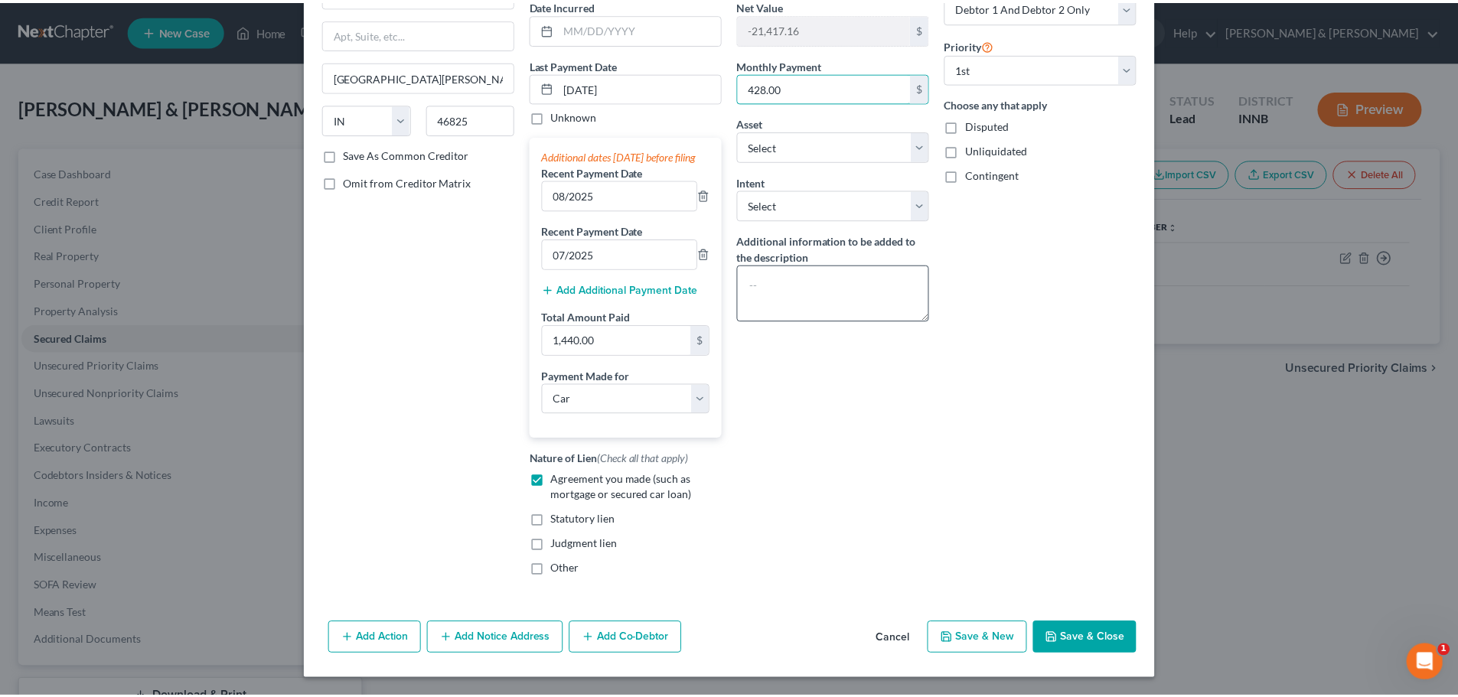
scroll to position [169, 0]
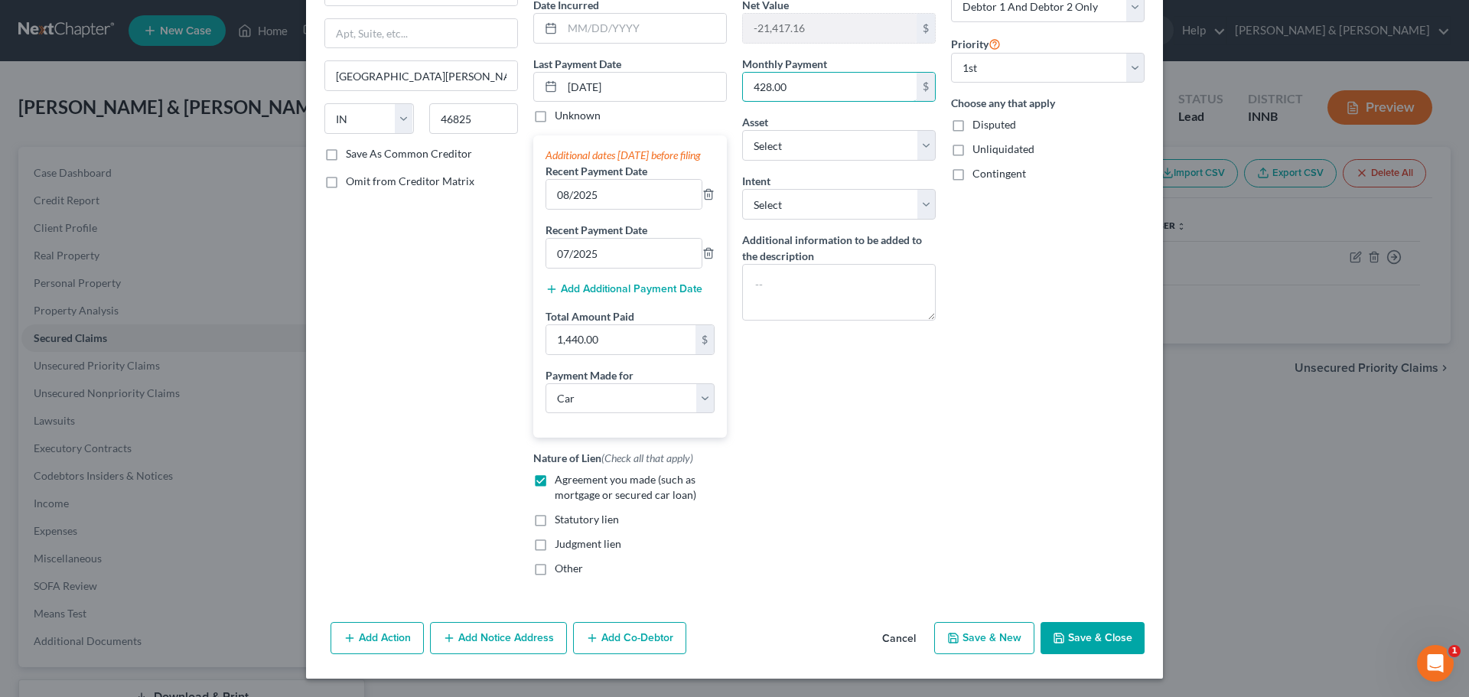
type input "428.00"
click at [1080, 636] on button "Save & Close" at bounding box center [1093, 638] width 104 height 32
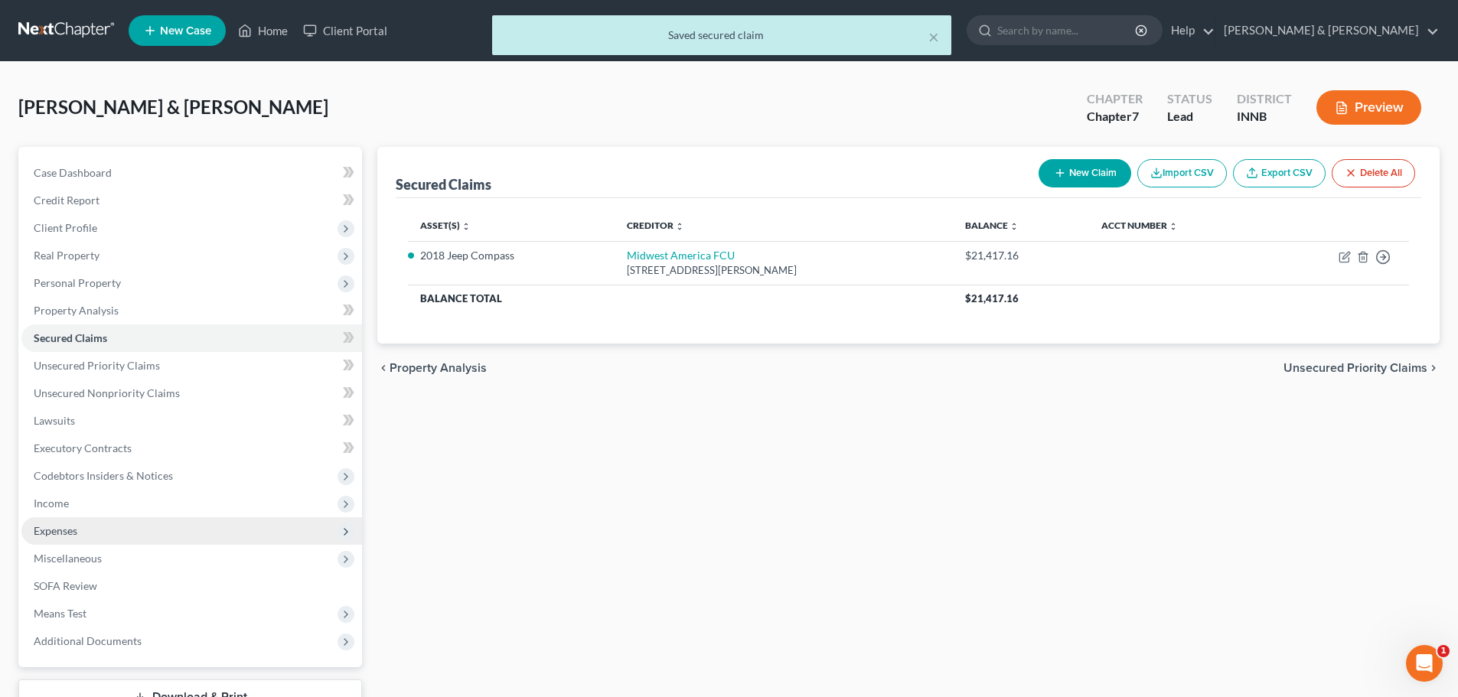
click at [76, 534] on span "Expenses" at bounding box center [56, 530] width 44 height 13
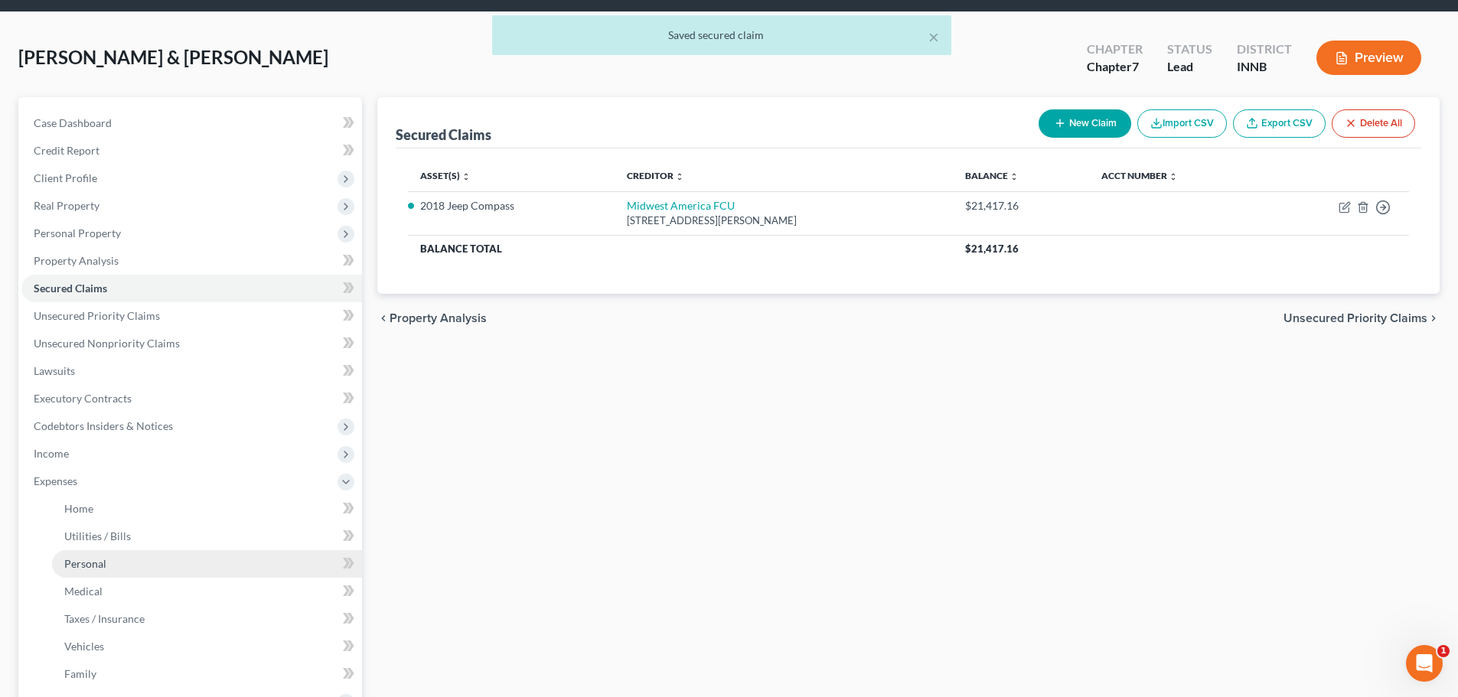
scroll to position [77, 0]
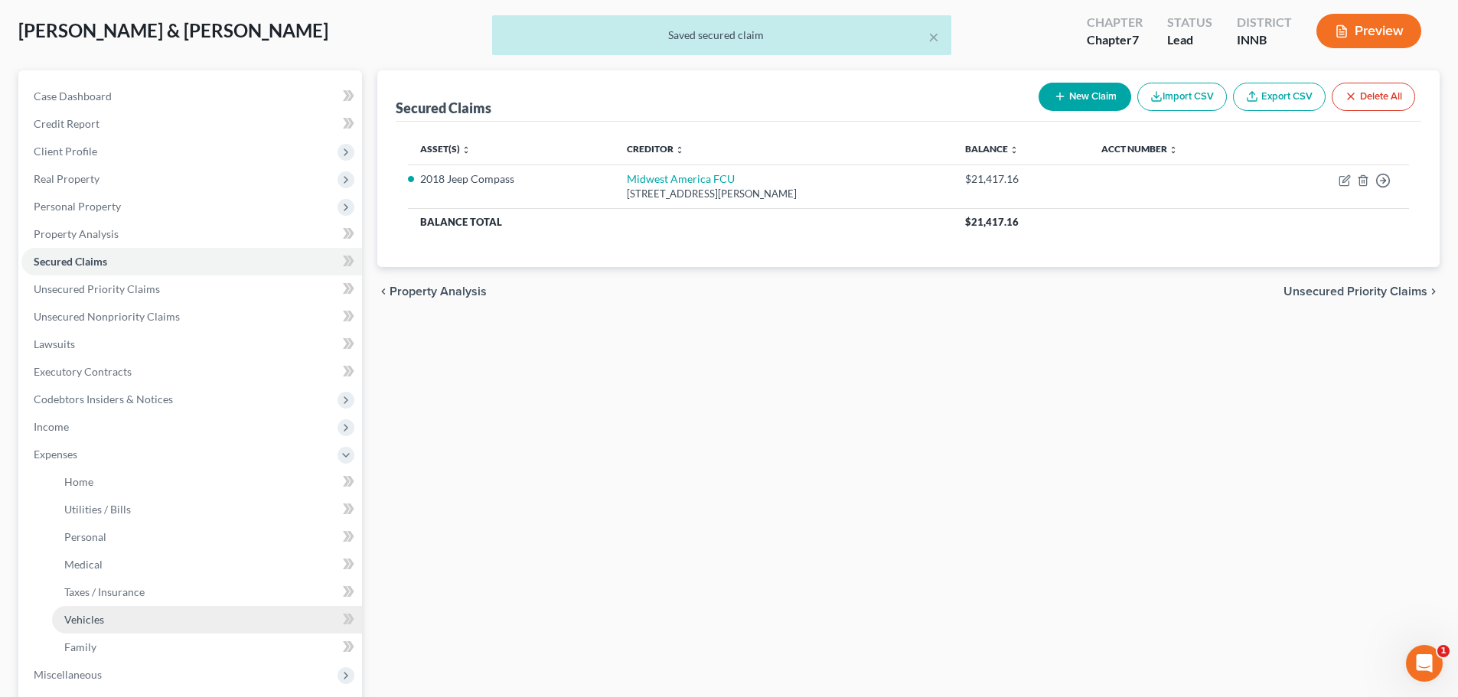
click at [95, 623] on span "Vehicles" at bounding box center [84, 619] width 40 height 13
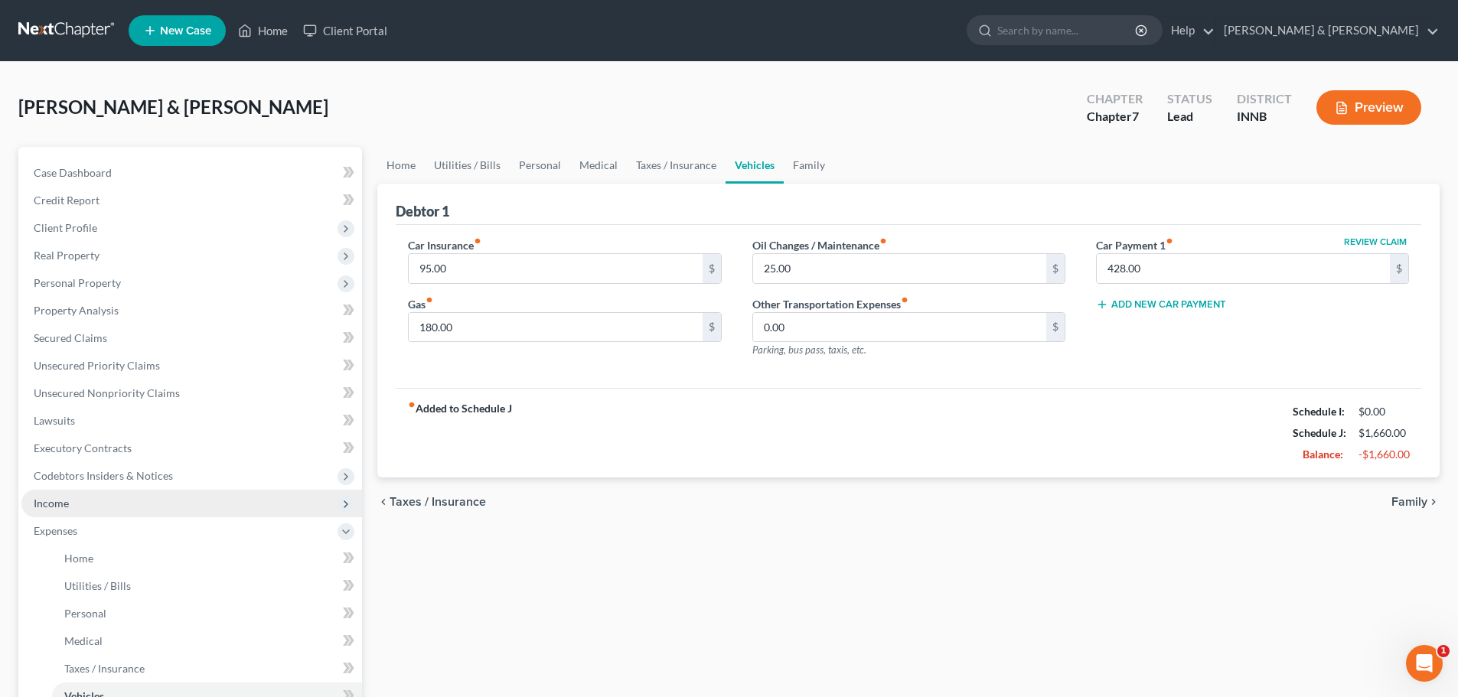
click at [99, 502] on span "Income" at bounding box center [191, 504] width 341 height 28
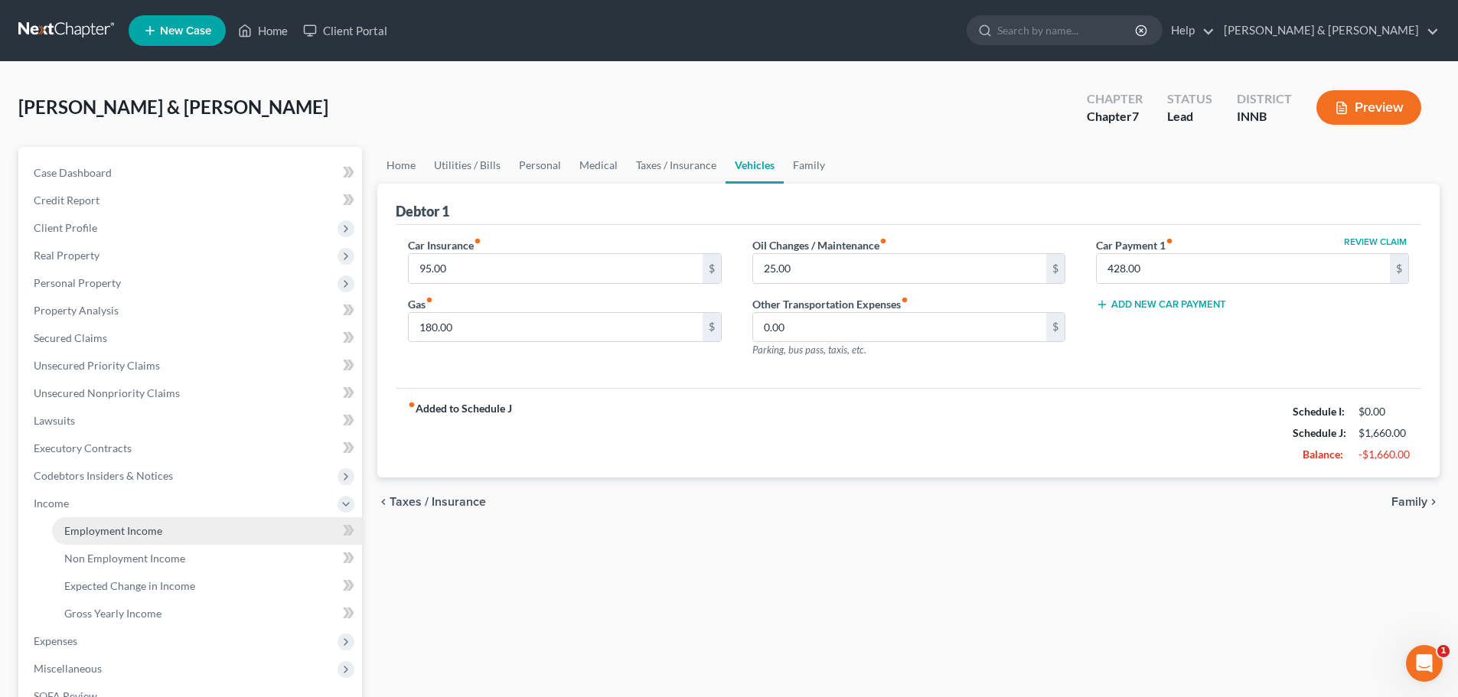
click at [107, 536] on span "Employment Income" at bounding box center [113, 530] width 98 height 13
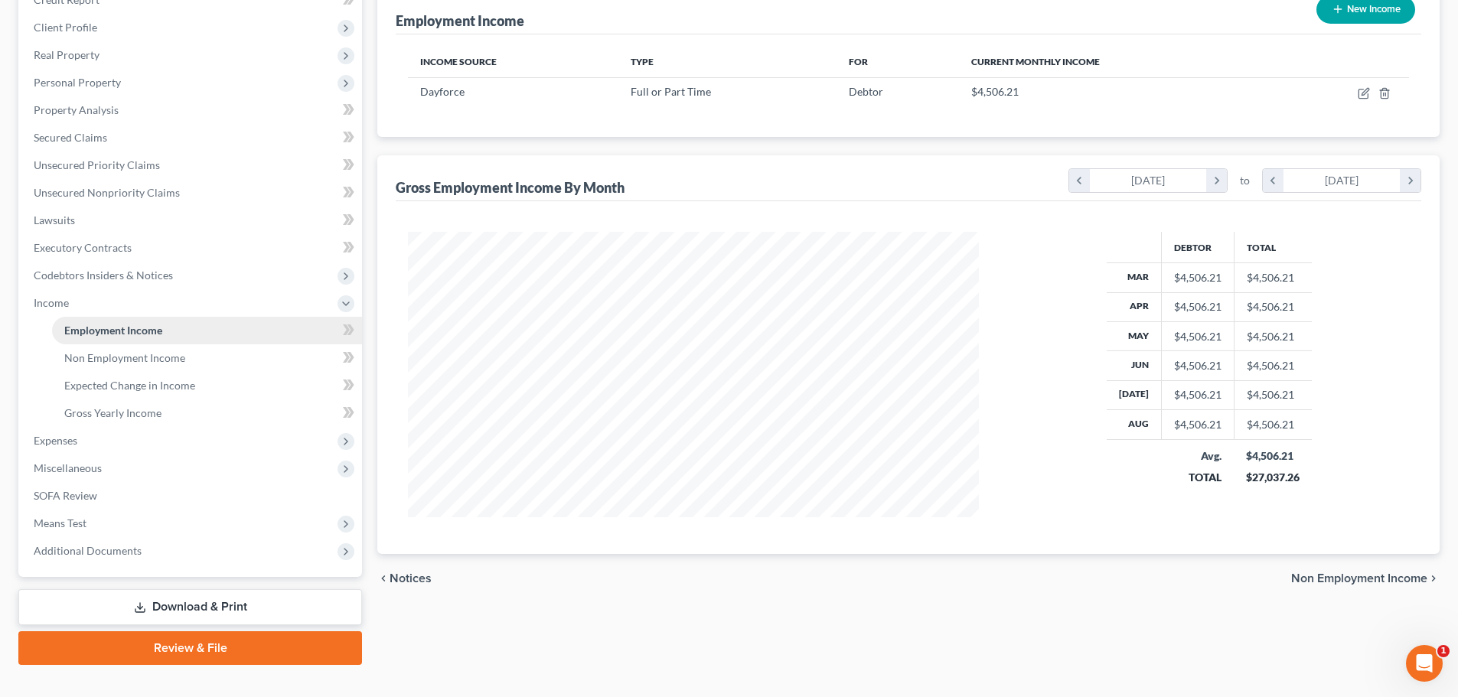
scroll to position [227, 0]
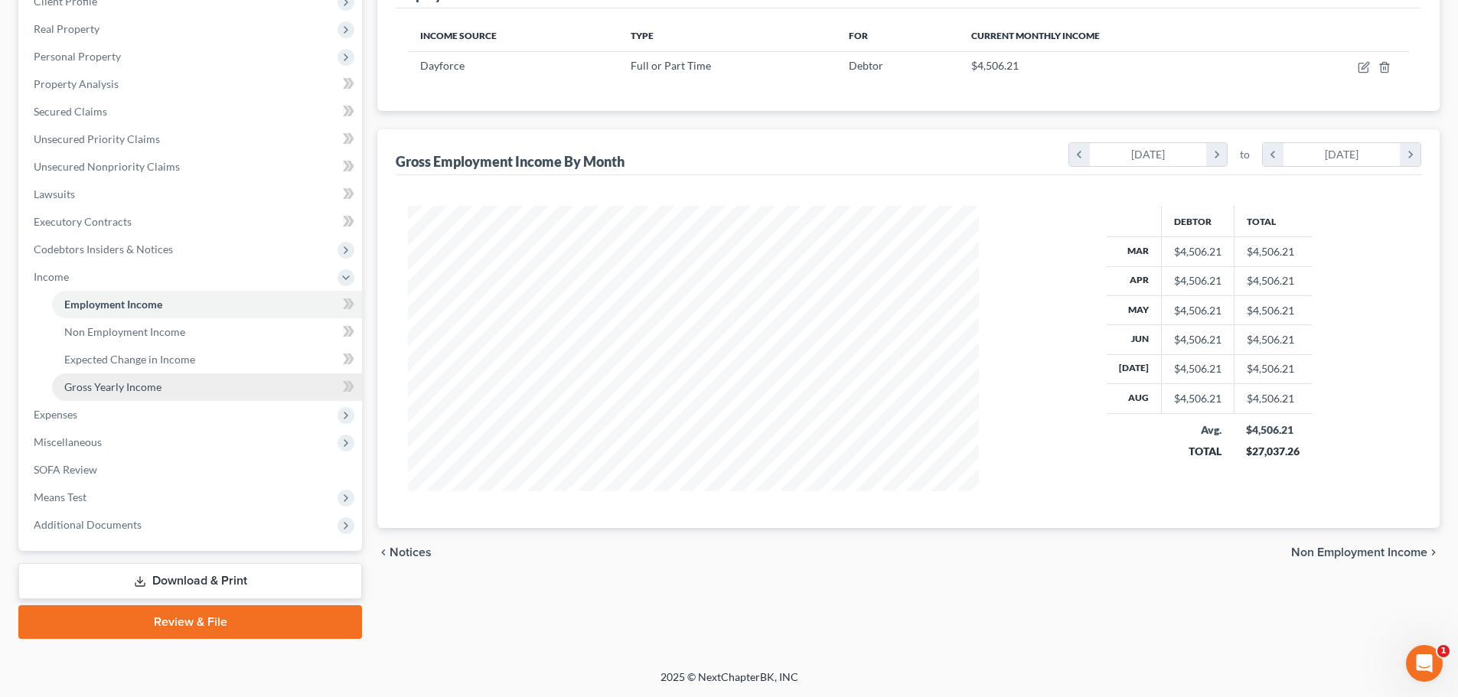
click at [129, 390] on span "Gross Yearly Income" at bounding box center [112, 386] width 97 height 13
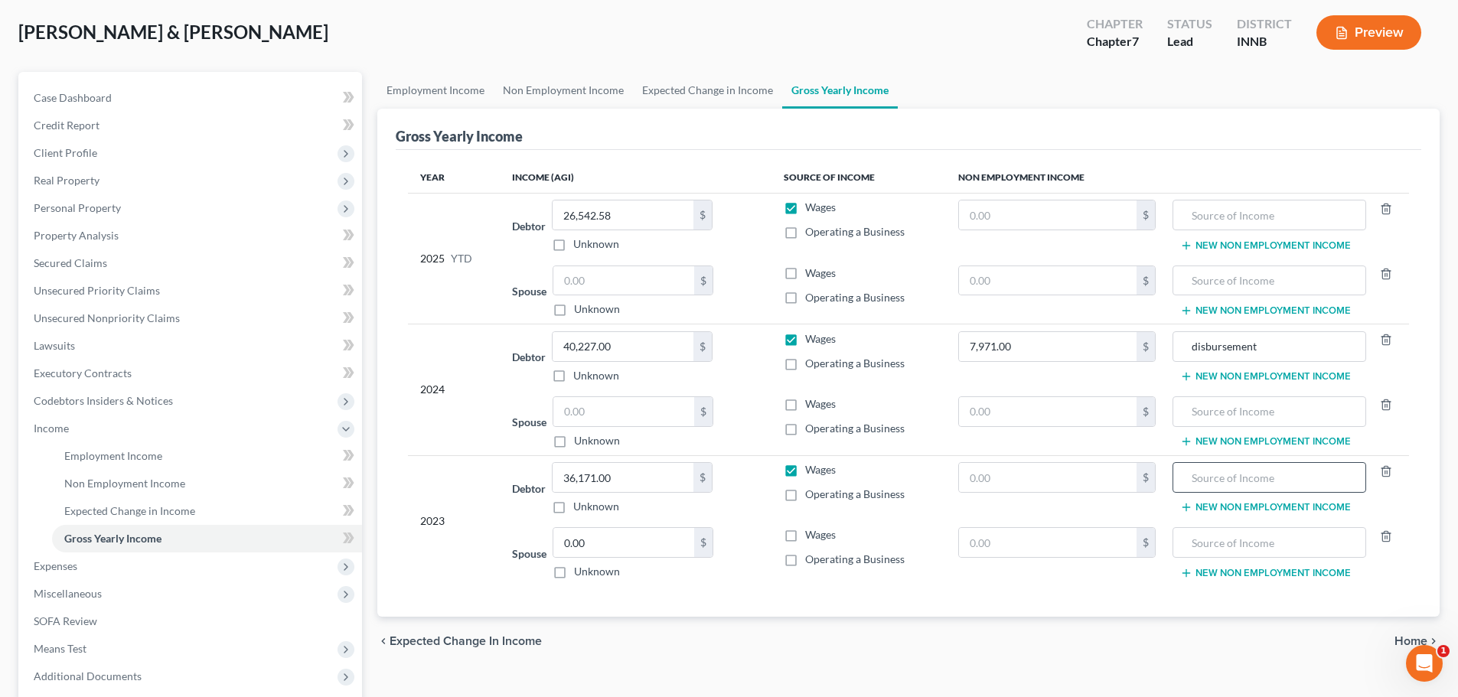
scroll to position [153, 0]
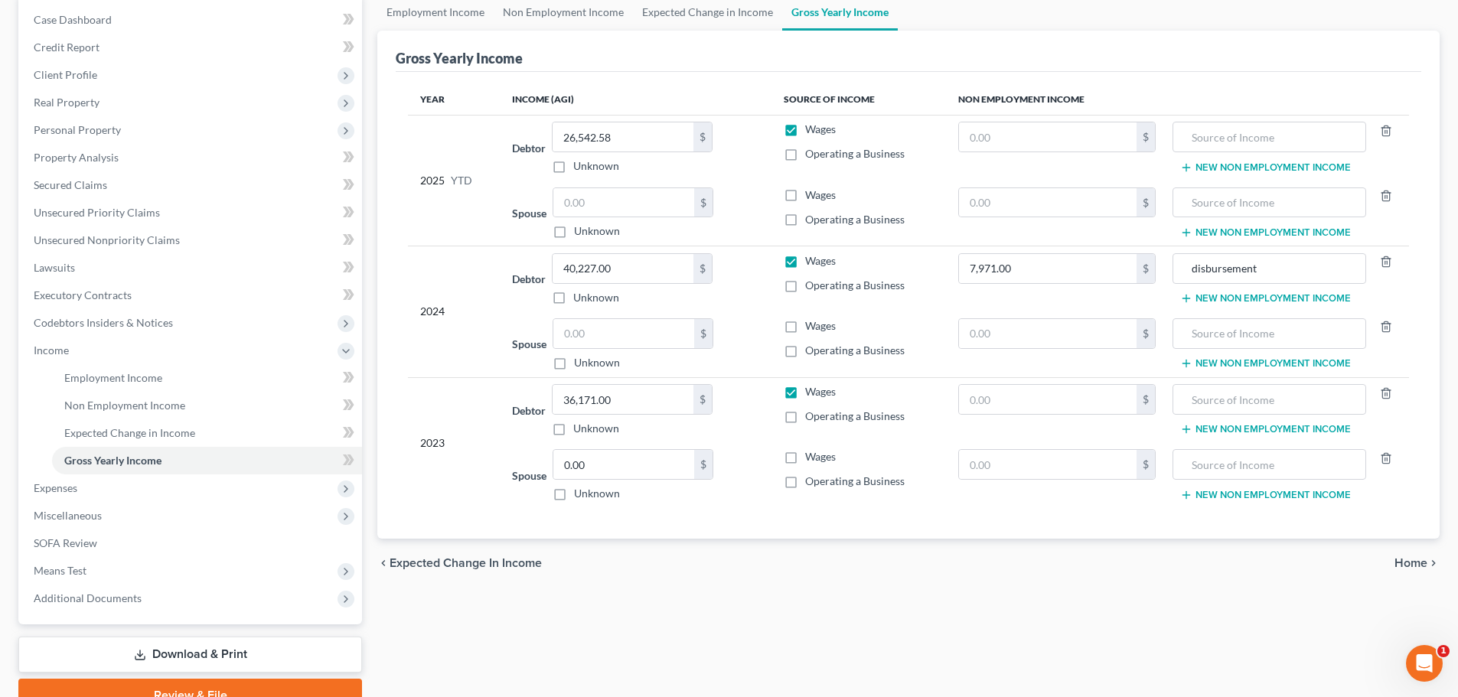
click at [1408, 566] on span "Home" at bounding box center [1410, 563] width 33 height 12
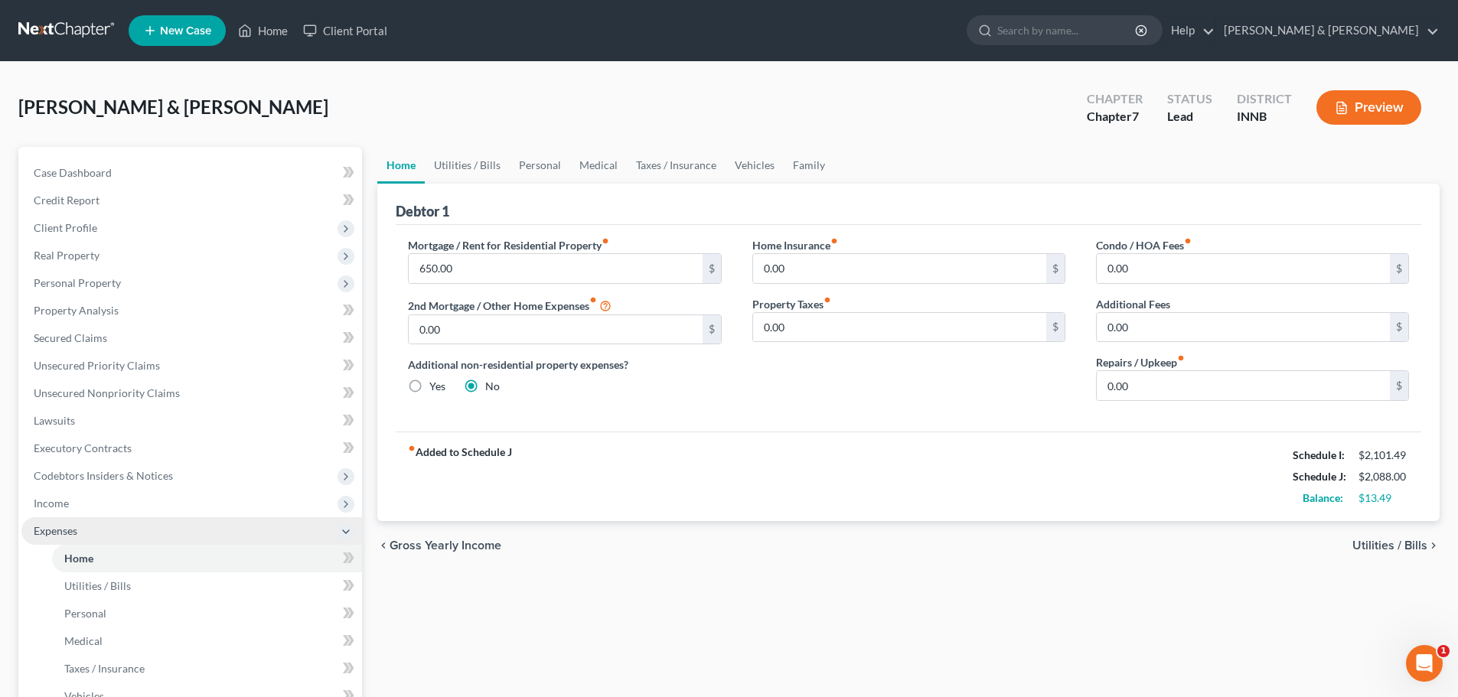
click at [79, 536] on span "Expenses" at bounding box center [191, 531] width 341 height 28
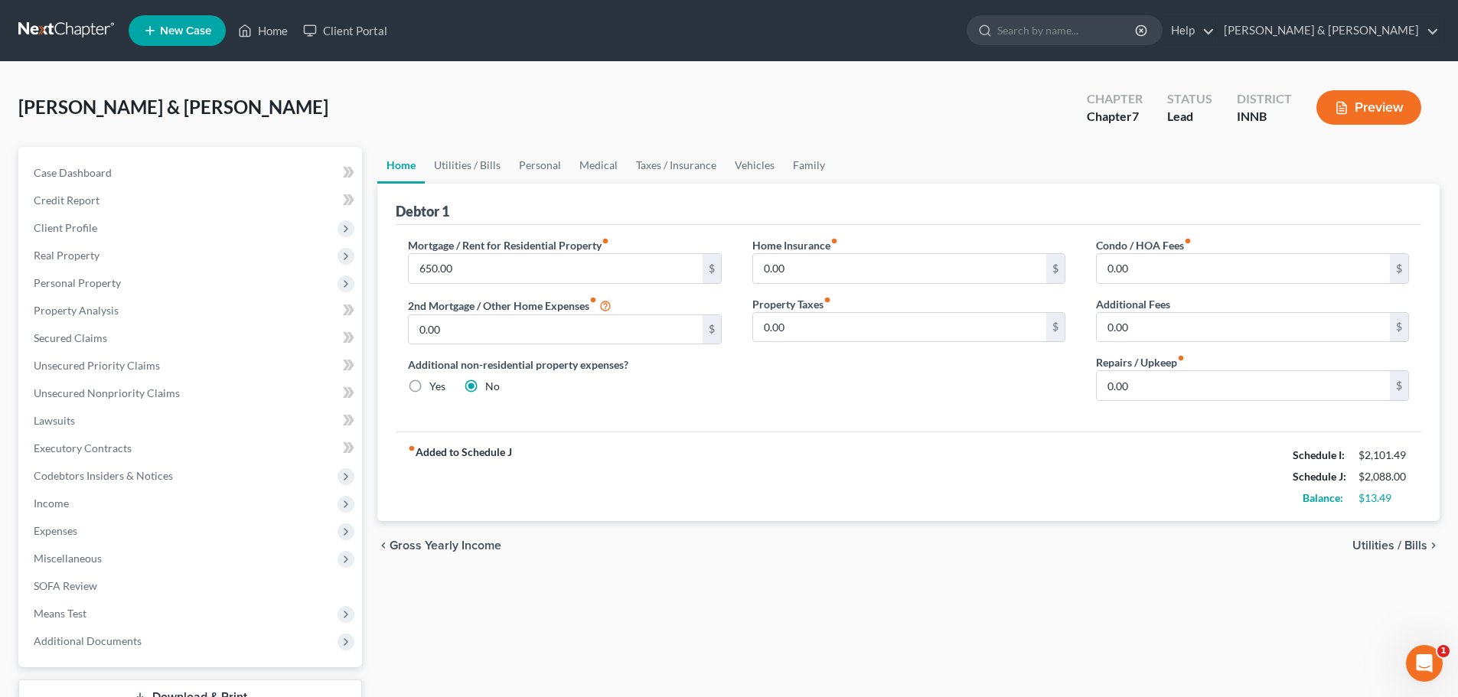
click at [517, 628] on div "Home Utilities / Bills Personal Medical Taxes / Insurance Vehicles Family Debto…" at bounding box center [909, 451] width 1078 height 608
click at [93, 33] on link at bounding box center [67, 31] width 98 height 28
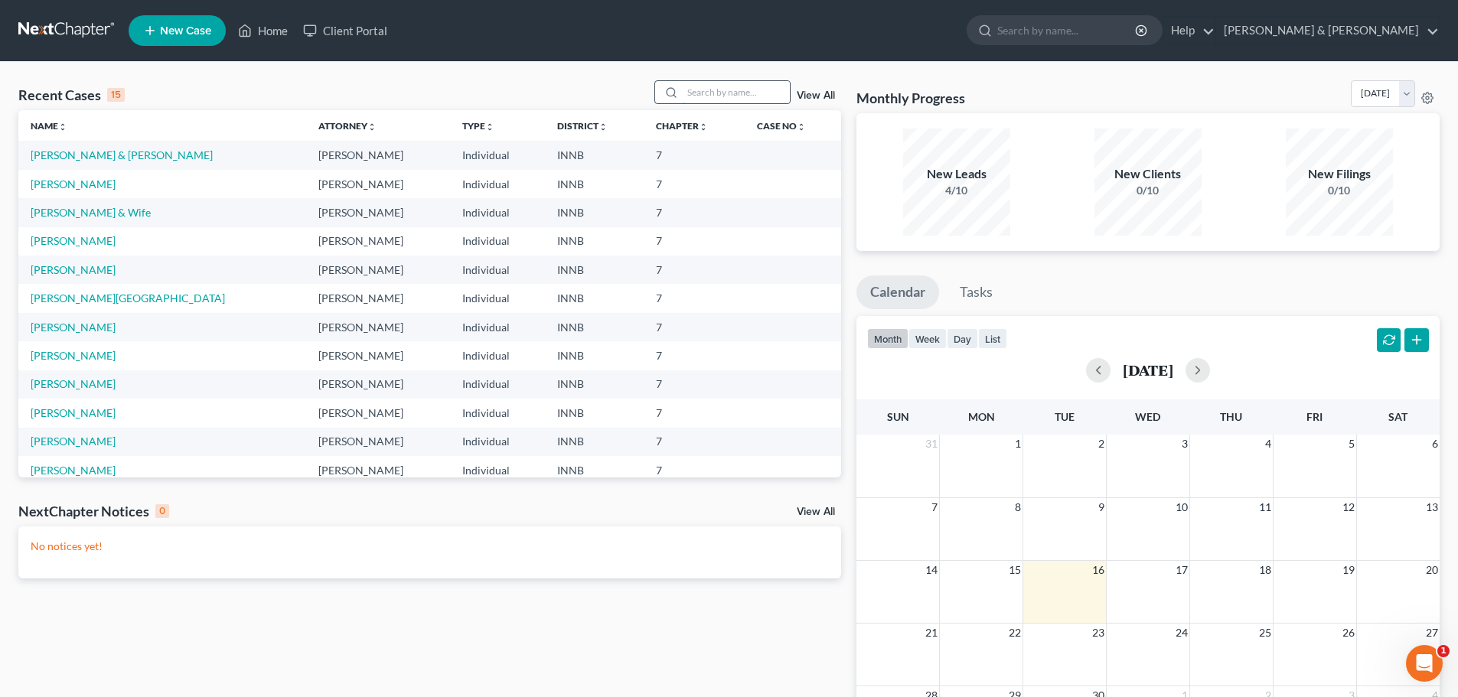
click at [704, 93] on input "search" at bounding box center [736, 92] width 107 height 22
type input "wa"
click at [41, 155] on link "[PERSON_NAME]" at bounding box center [73, 154] width 85 height 13
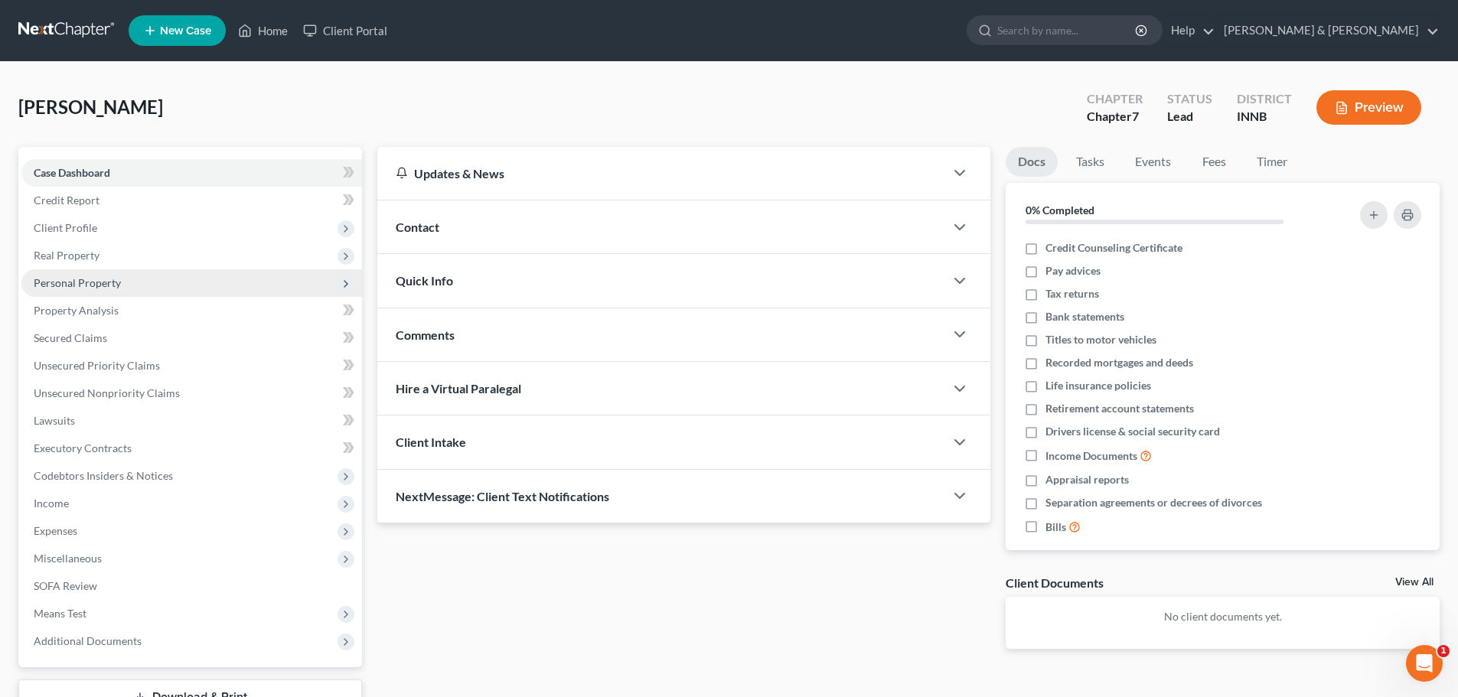
click at [83, 284] on span "Personal Property" at bounding box center [77, 282] width 87 height 13
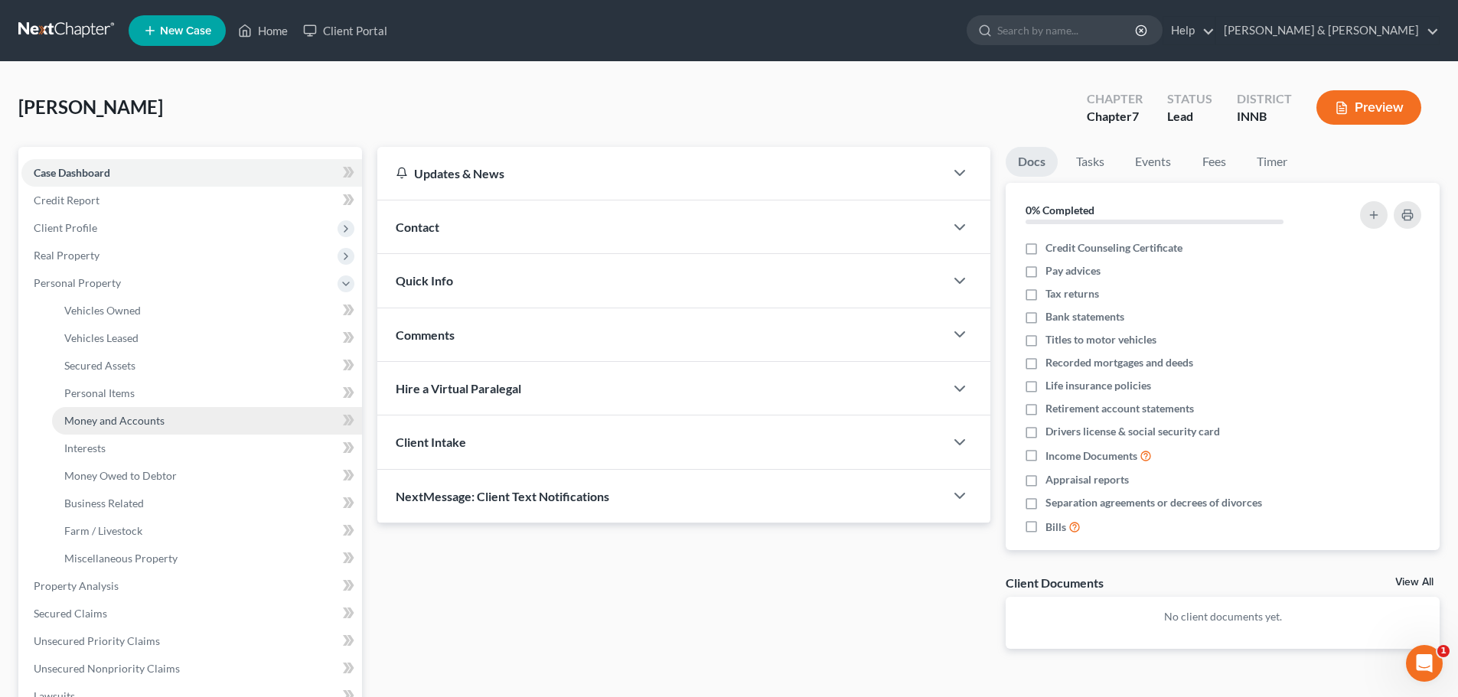
click at [95, 424] on span "Money and Accounts" at bounding box center [114, 420] width 100 height 13
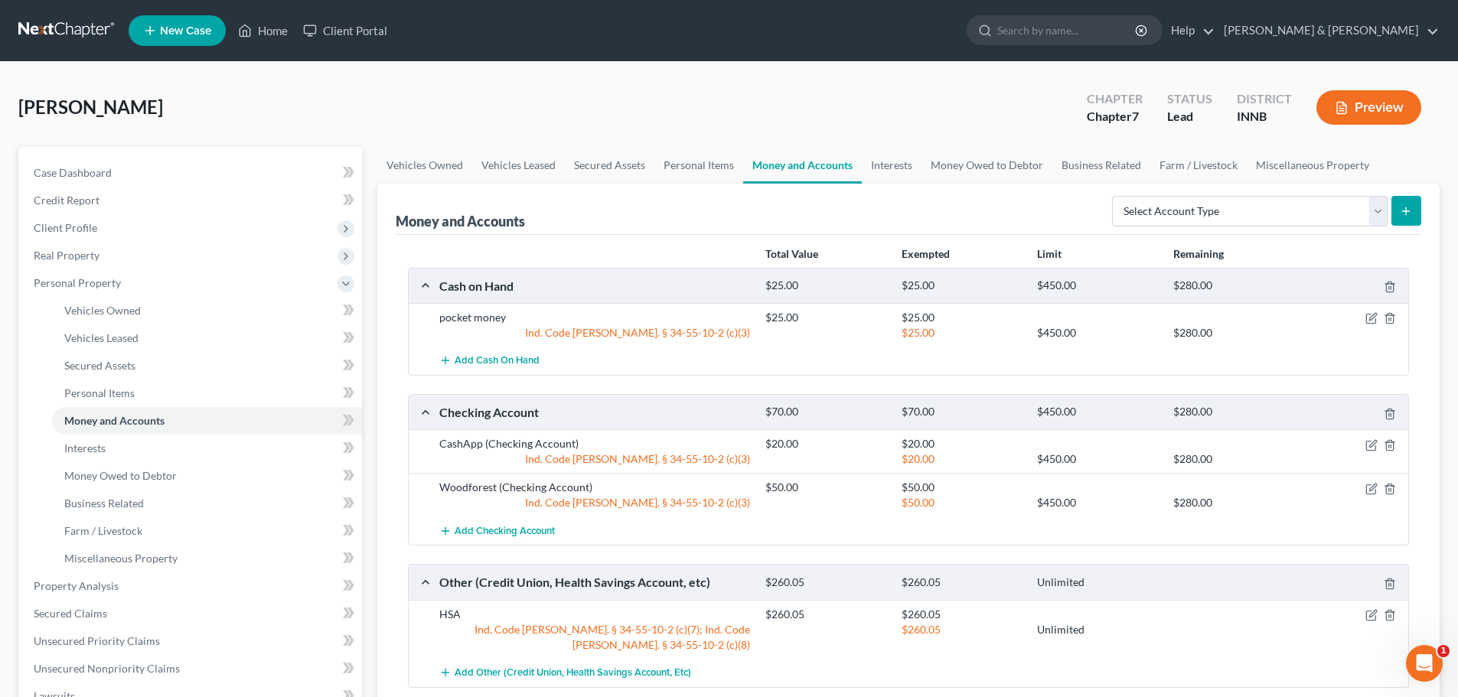
click at [1385, 106] on button "Preview" at bounding box center [1368, 107] width 105 height 34
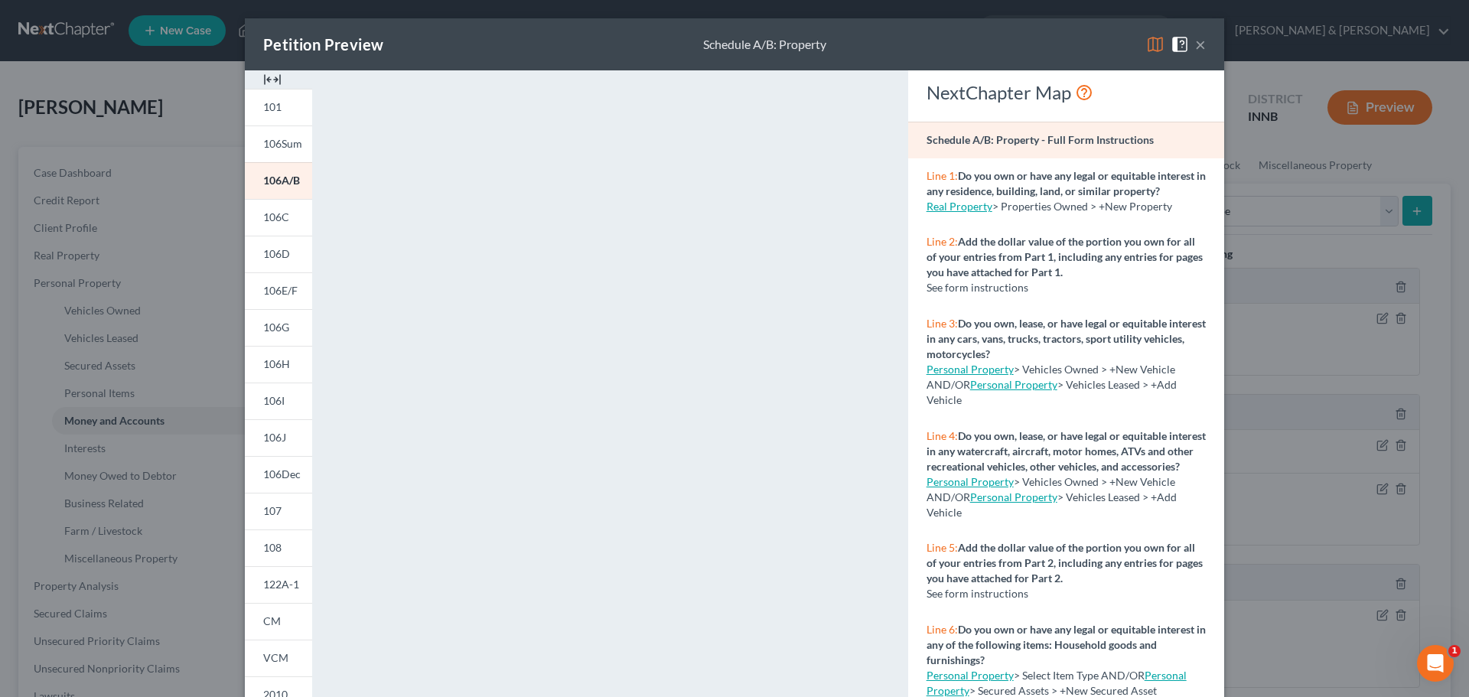
drag, startPoint x: 879, startPoint y: 44, endPoint x: 862, endPoint y: 24, distance: 26.7
click at [862, 24] on div "Petition Preview Schedule A/B: Property ×" at bounding box center [735, 44] width 980 height 52
click at [870, 47] on div "Petition Preview Schedule A/B: Property ×" at bounding box center [735, 44] width 980 height 52
drag, startPoint x: 870, startPoint y: 47, endPoint x: 872, endPoint y: 22, distance: 24.5
click at [872, 22] on div "Petition Preview Schedule A/B: Property ×" at bounding box center [735, 44] width 980 height 52
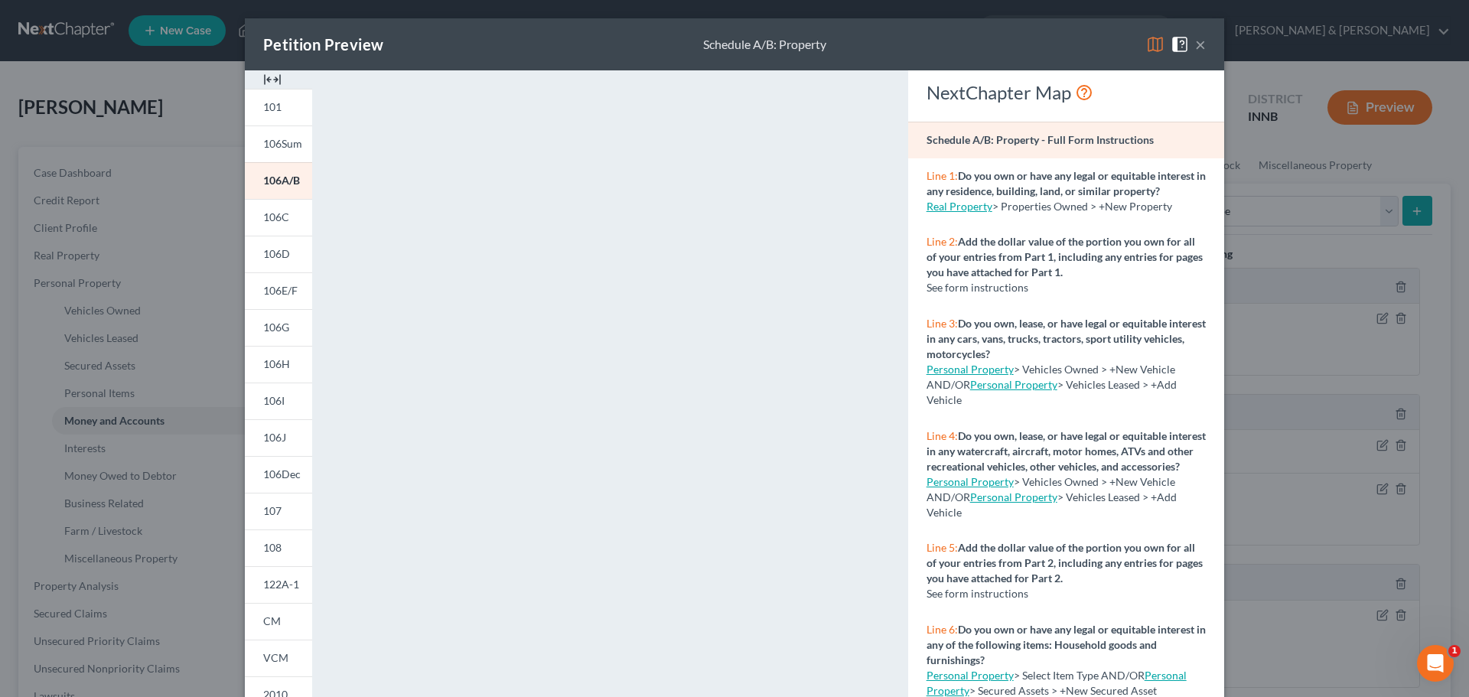
click at [1195, 41] on button "×" at bounding box center [1200, 44] width 11 height 18
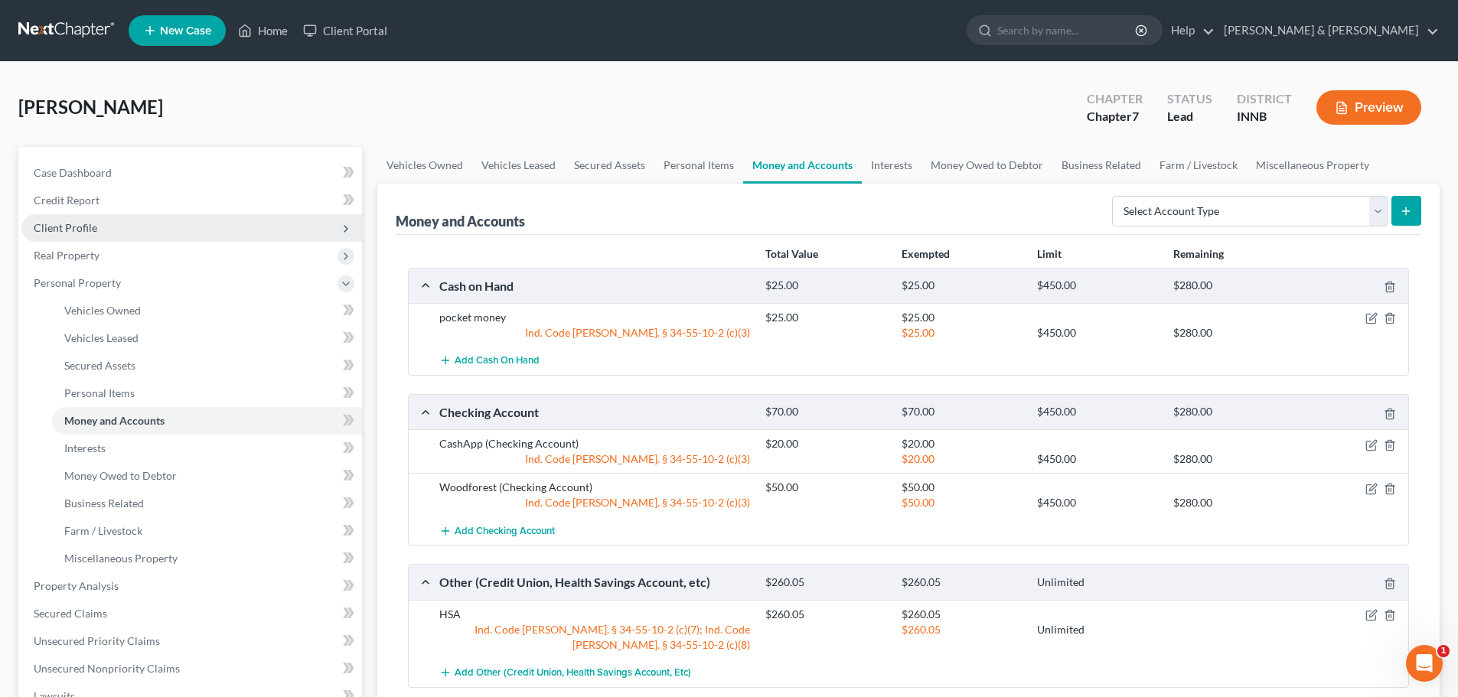
click at [51, 224] on span "Client Profile" at bounding box center [66, 227] width 64 height 13
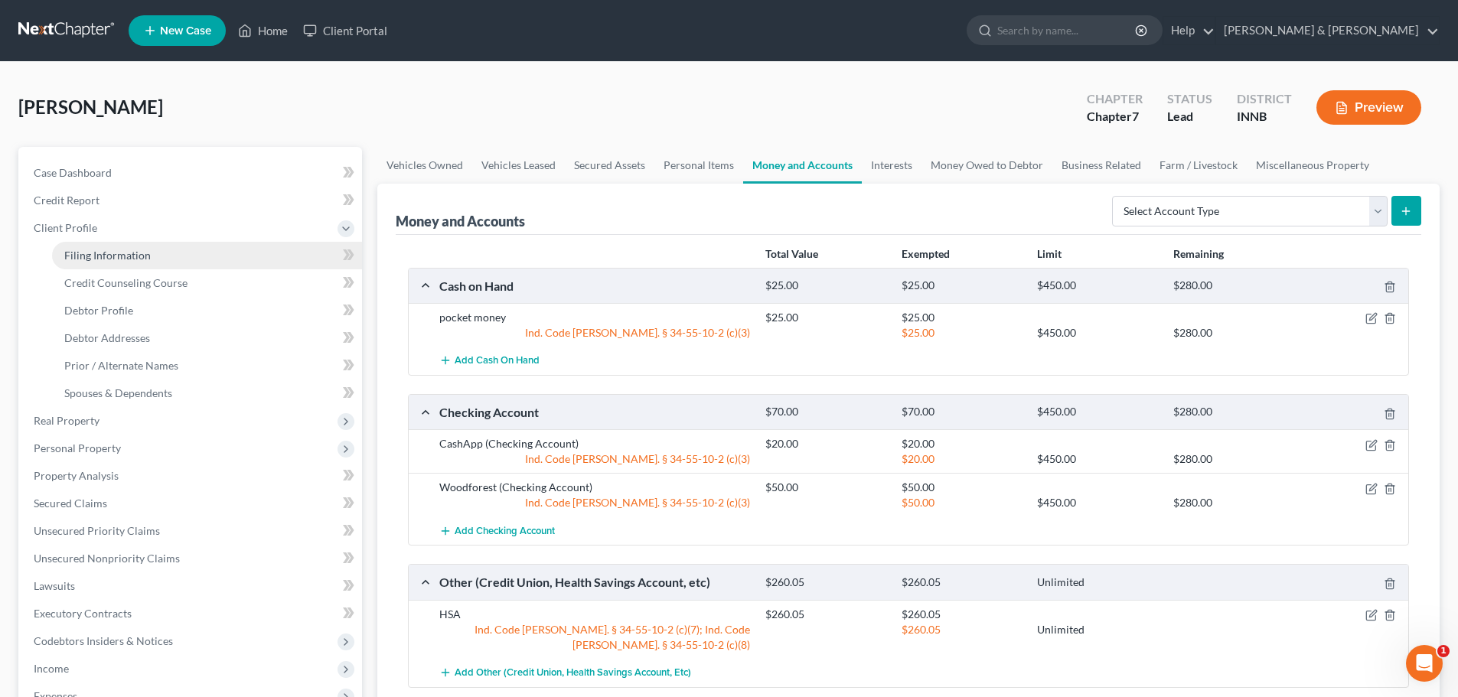
click at [103, 258] on span "Filing Information" at bounding box center [107, 255] width 86 height 13
select select "1"
select select "0"
select select "15"
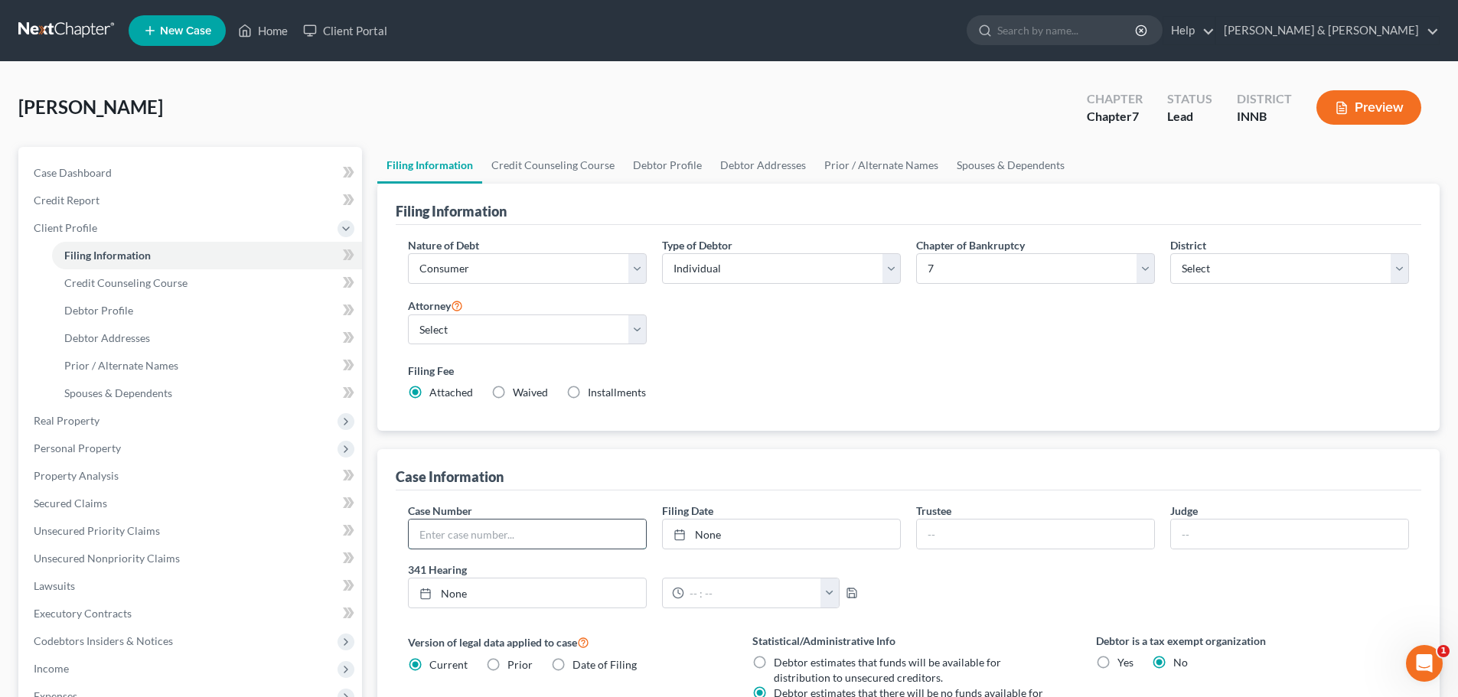
click at [517, 526] on input "text" at bounding box center [527, 534] width 237 height 29
paste input "25-31106"
type input "25-31106"
click at [134, 481] on link "Property Analysis" at bounding box center [191, 476] width 341 height 28
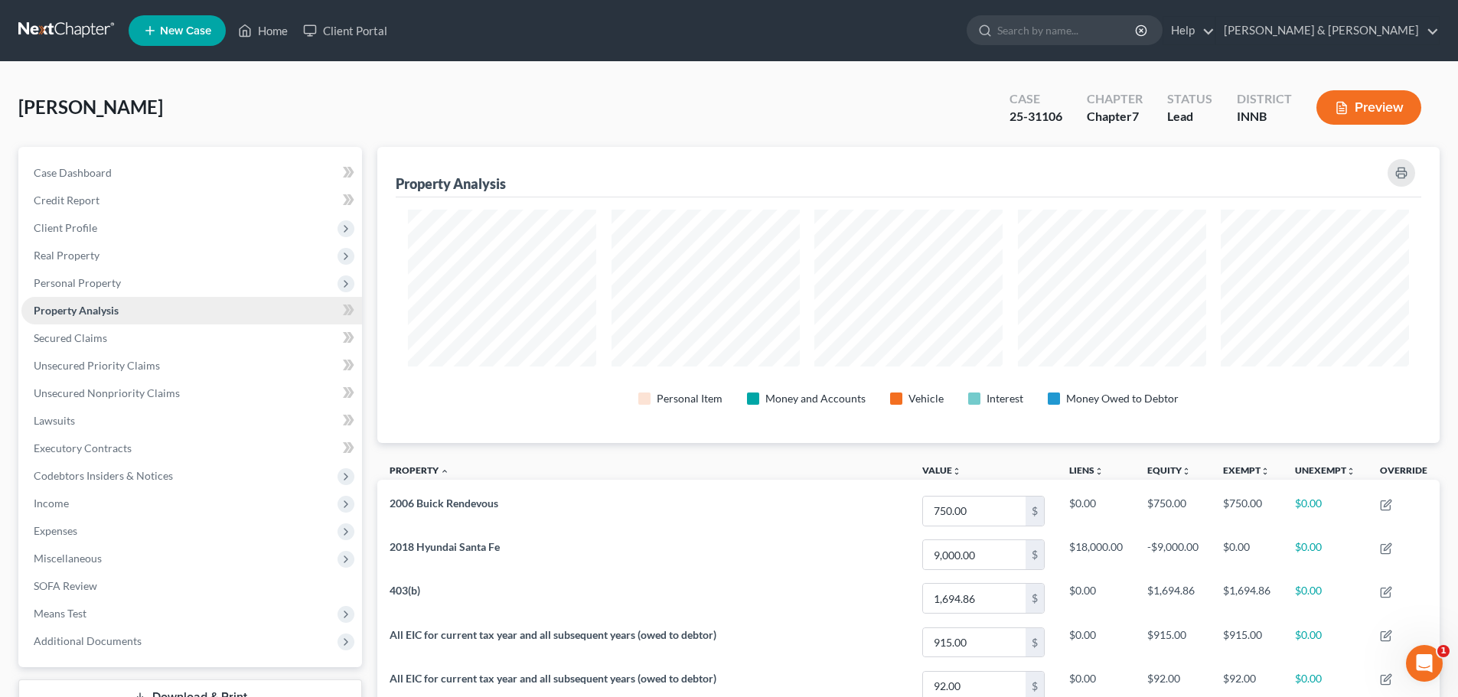
scroll to position [296, 1062]
click at [126, 289] on span "Personal Property" at bounding box center [191, 283] width 341 height 28
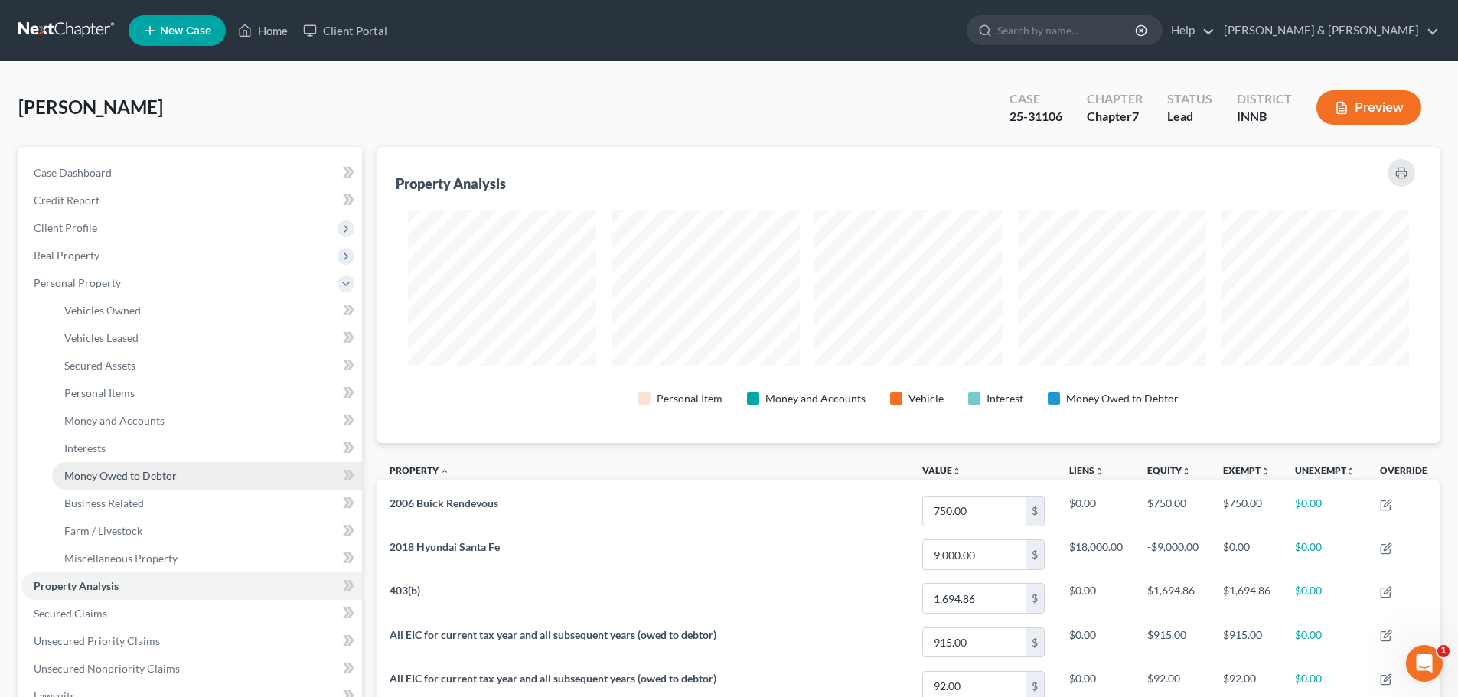
click at [111, 481] on span "Money Owed to Debtor" at bounding box center [120, 475] width 112 height 13
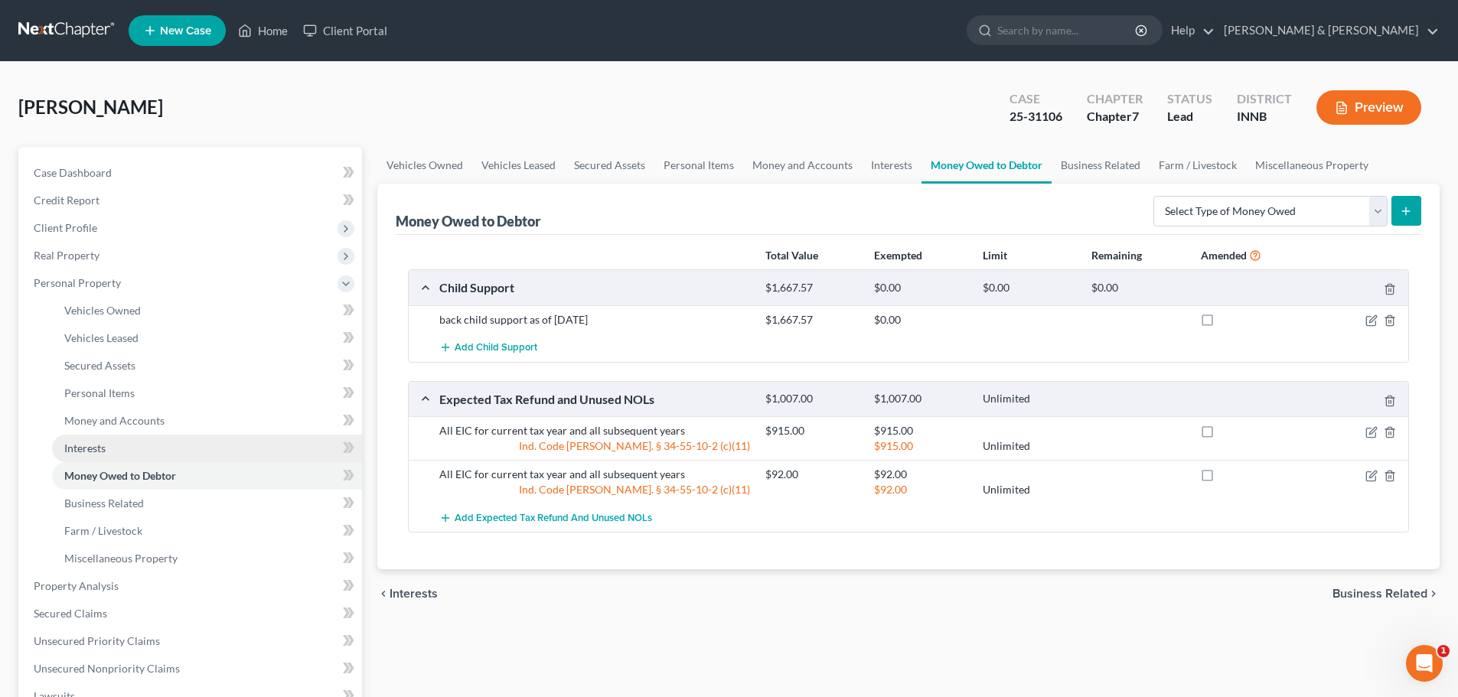
click at [100, 447] on span "Interests" at bounding box center [84, 448] width 41 height 13
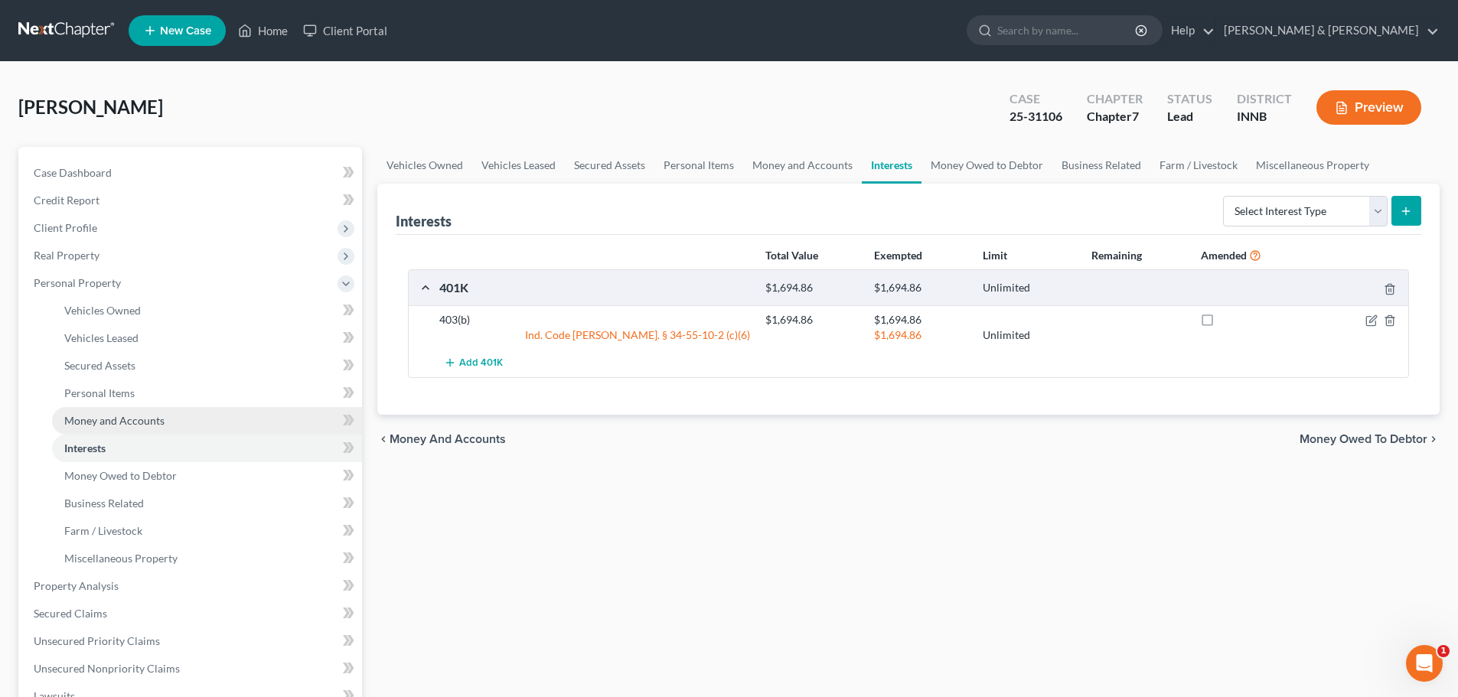
click at [134, 416] on span "Money and Accounts" at bounding box center [114, 420] width 100 height 13
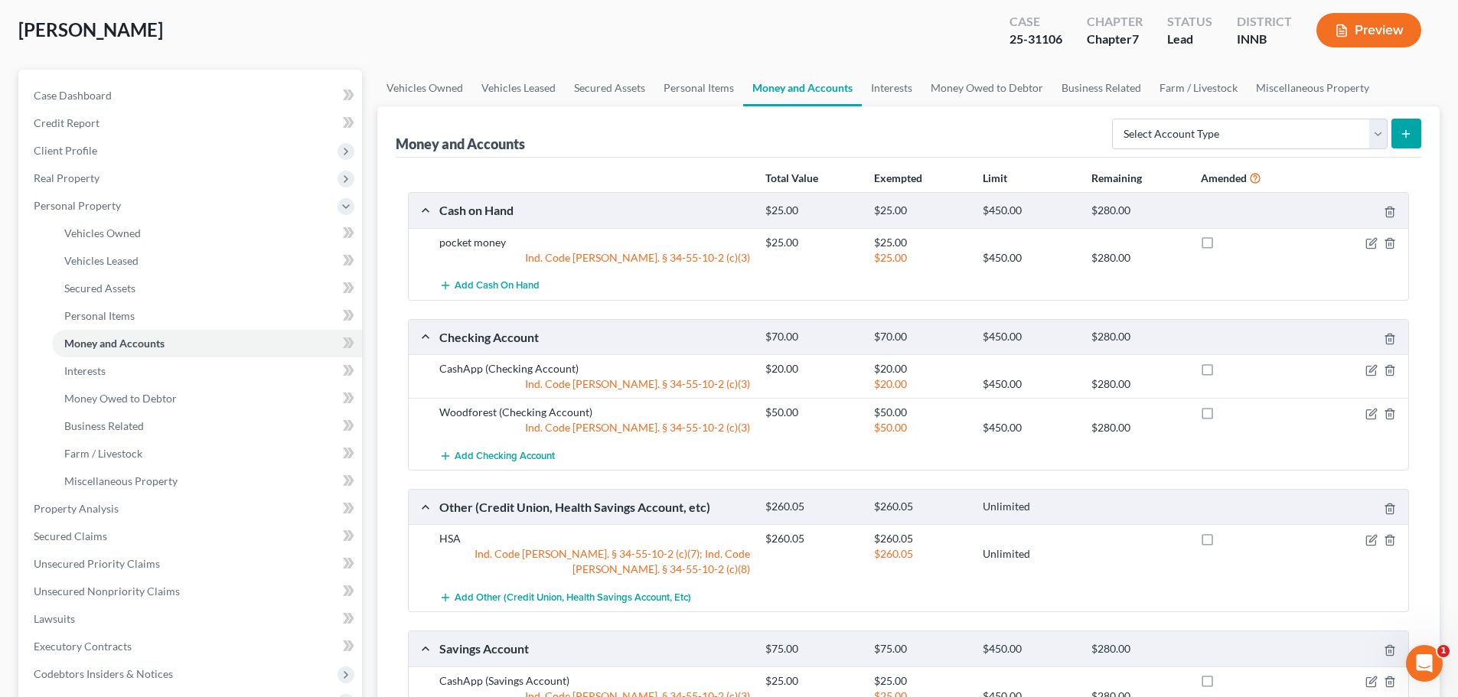
scroll to position [153, 0]
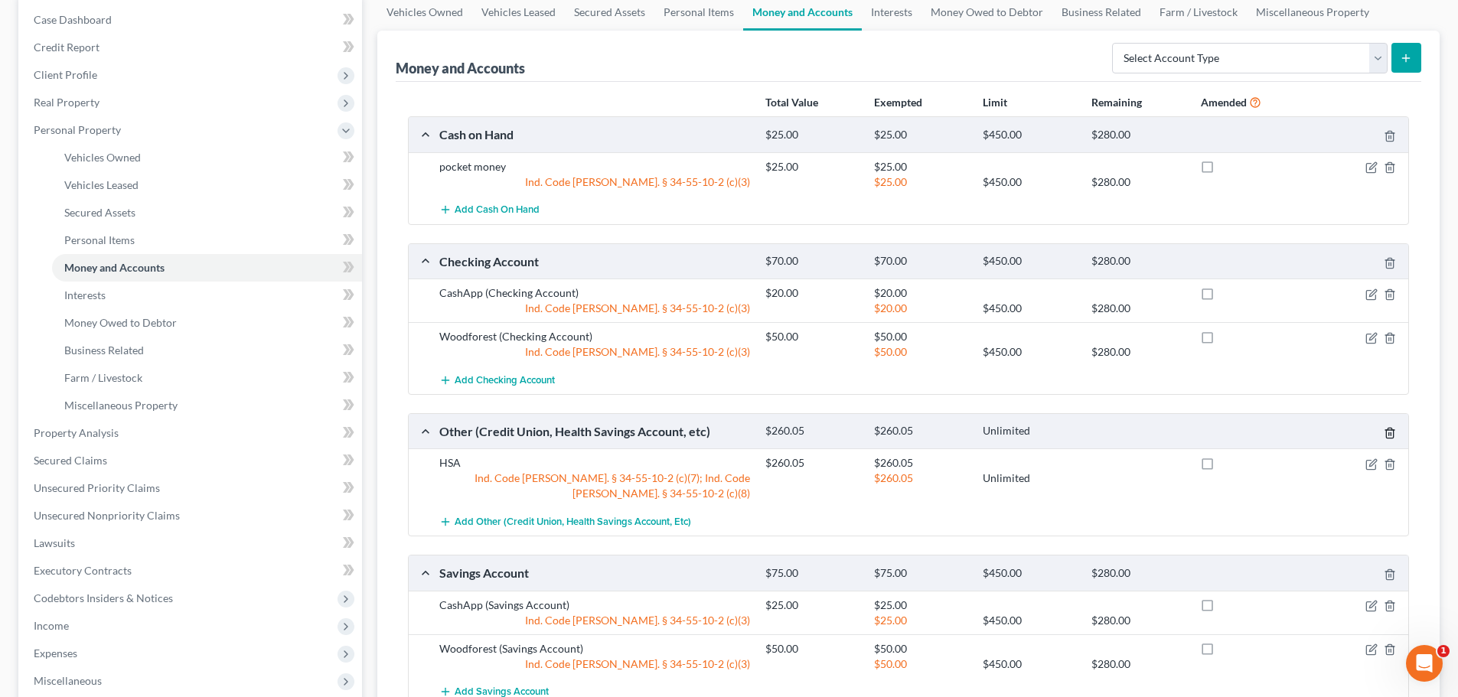
click at [1389, 438] on icon "button" at bounding box center [1389, 433] width 7 height 10
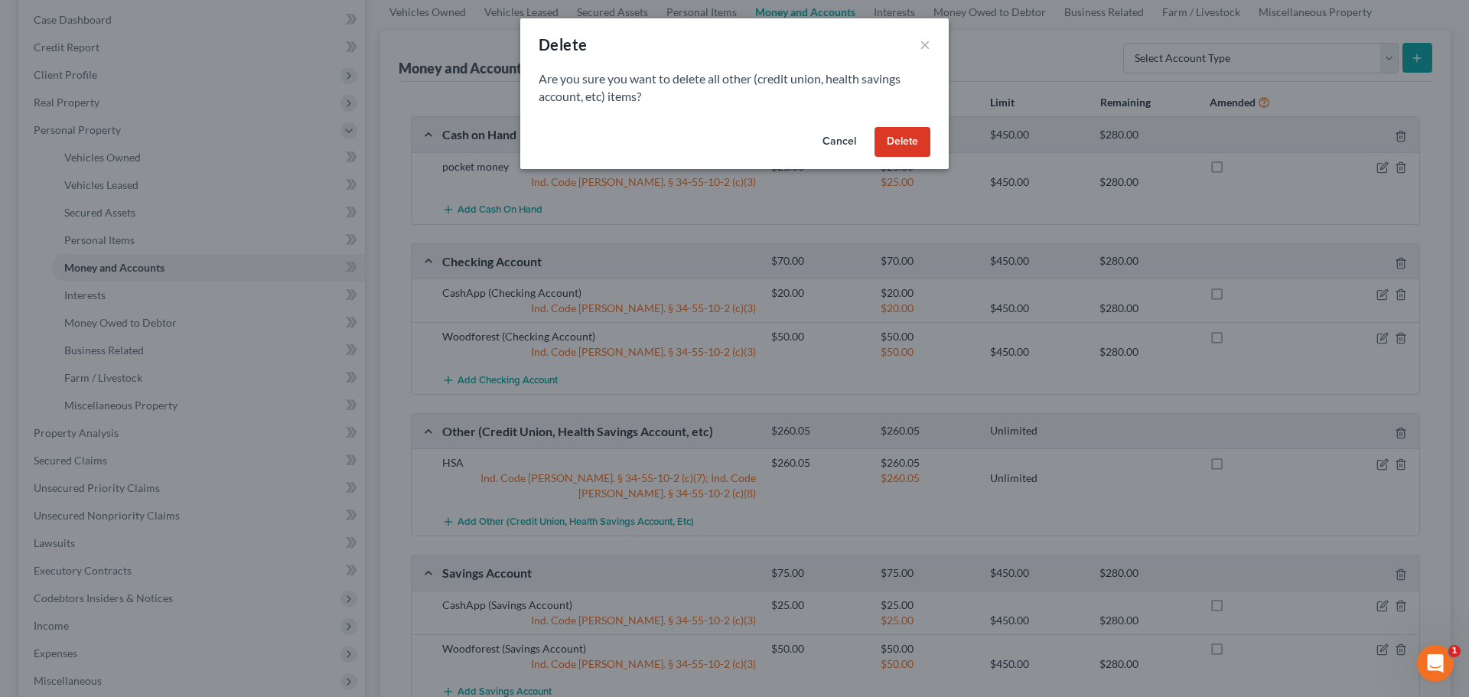
click at [885, 140] on button "Delete" at bounding box center [903, 142] width 56 height 31
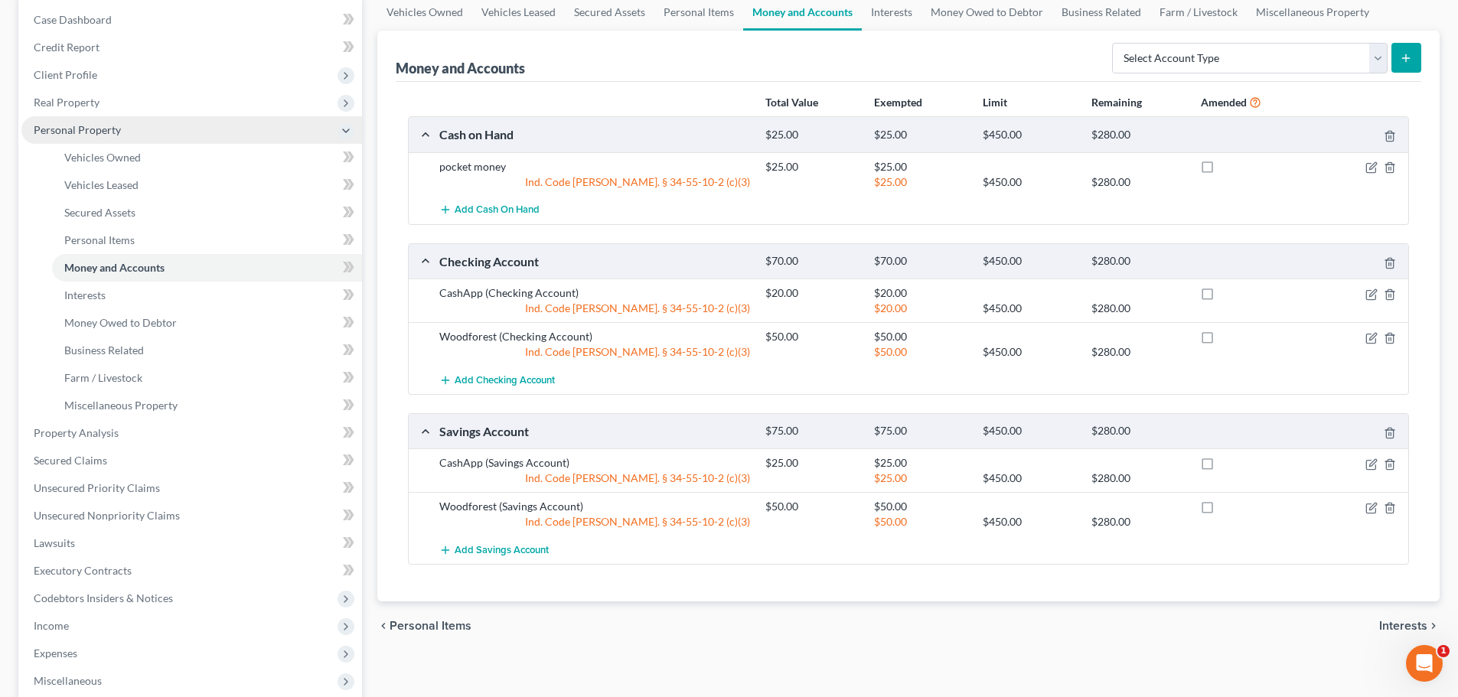
click at [96, 132] on span "Personal Property" at bounding box center [77, 129] width 87 height 13
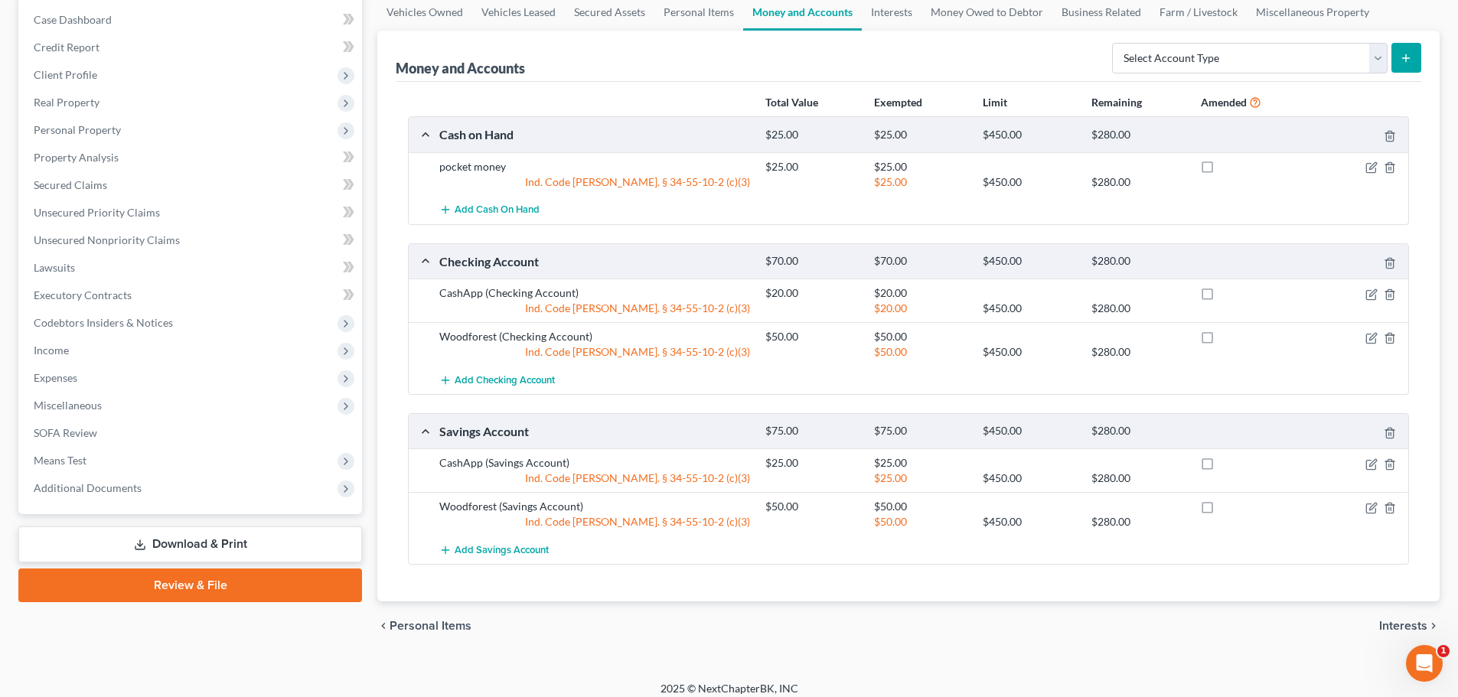
click at [334, 544] on link "Download & Print" at bounding box center [190, 545] width 344 height 36
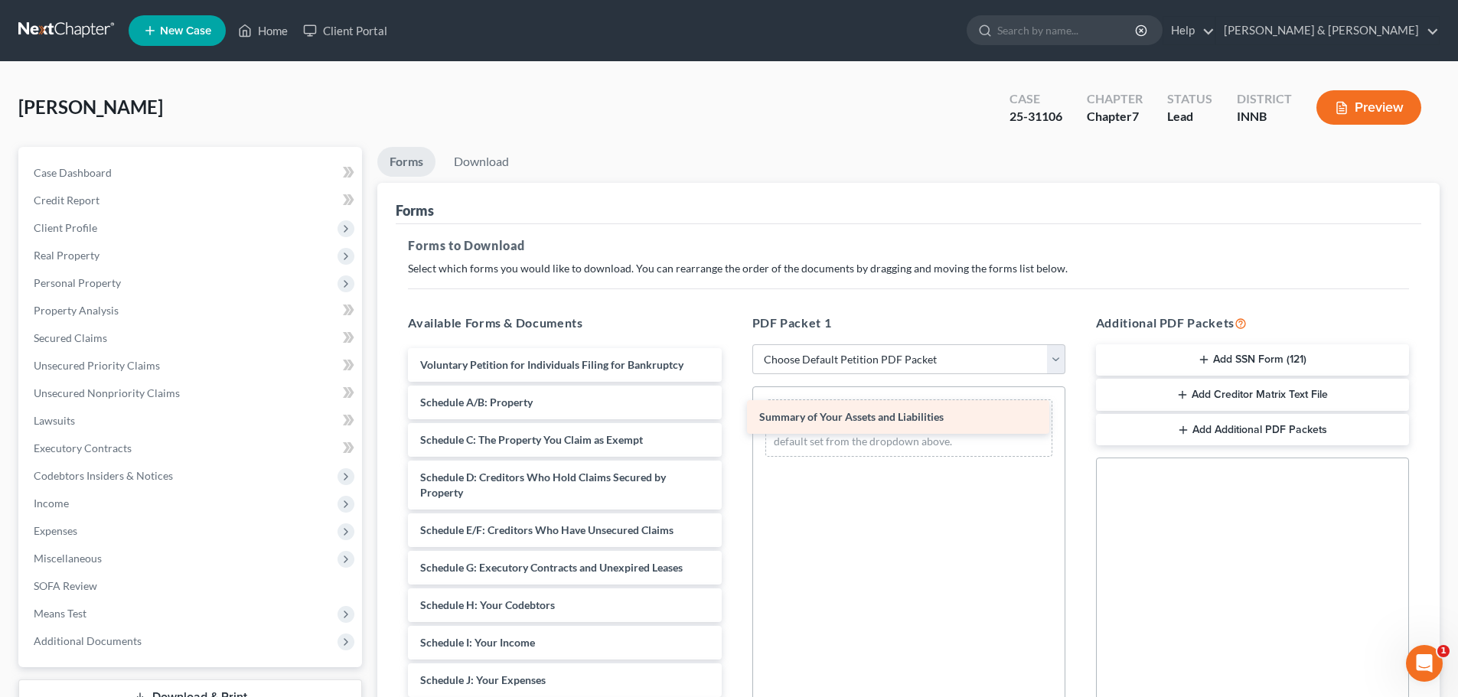
drag, startPoint x: 562, startPoint y: 408, endPoint x: 901, endPoint y: 422, distance: 340.1
click at [733, 422] on div "Summary of Your Assets and Liabilities Voluntary Petition for Individuals Filin…" at bounding box center [564, 695] width 337 height 695
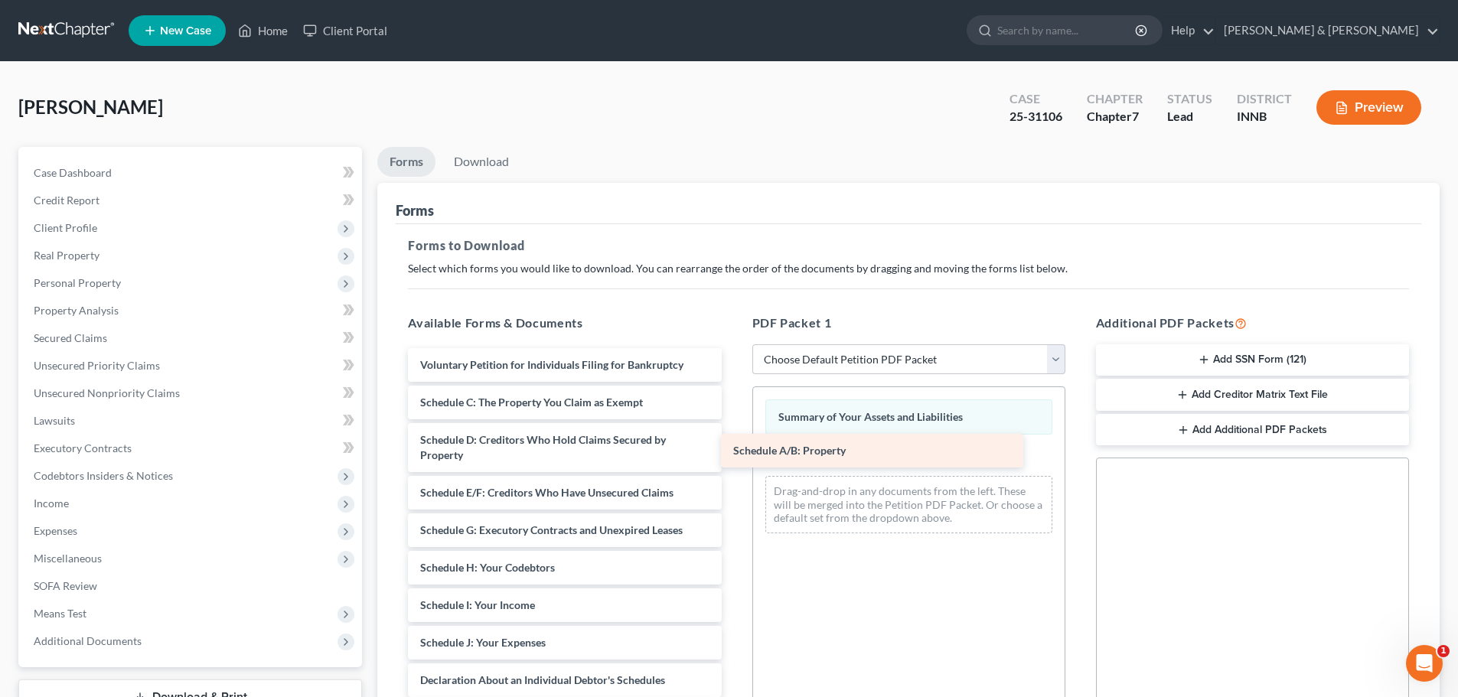
drag, startPoint x: 534, startPoint y: 412, endPoint x: 847, endPoint y: 461, distance: 316.7
click at [733, 461] on div "Schedule A/B: Property Voluntary Petition for Individuals Filing for Bankruptcy…" at bounding box center [564, 676] width 337 height 657
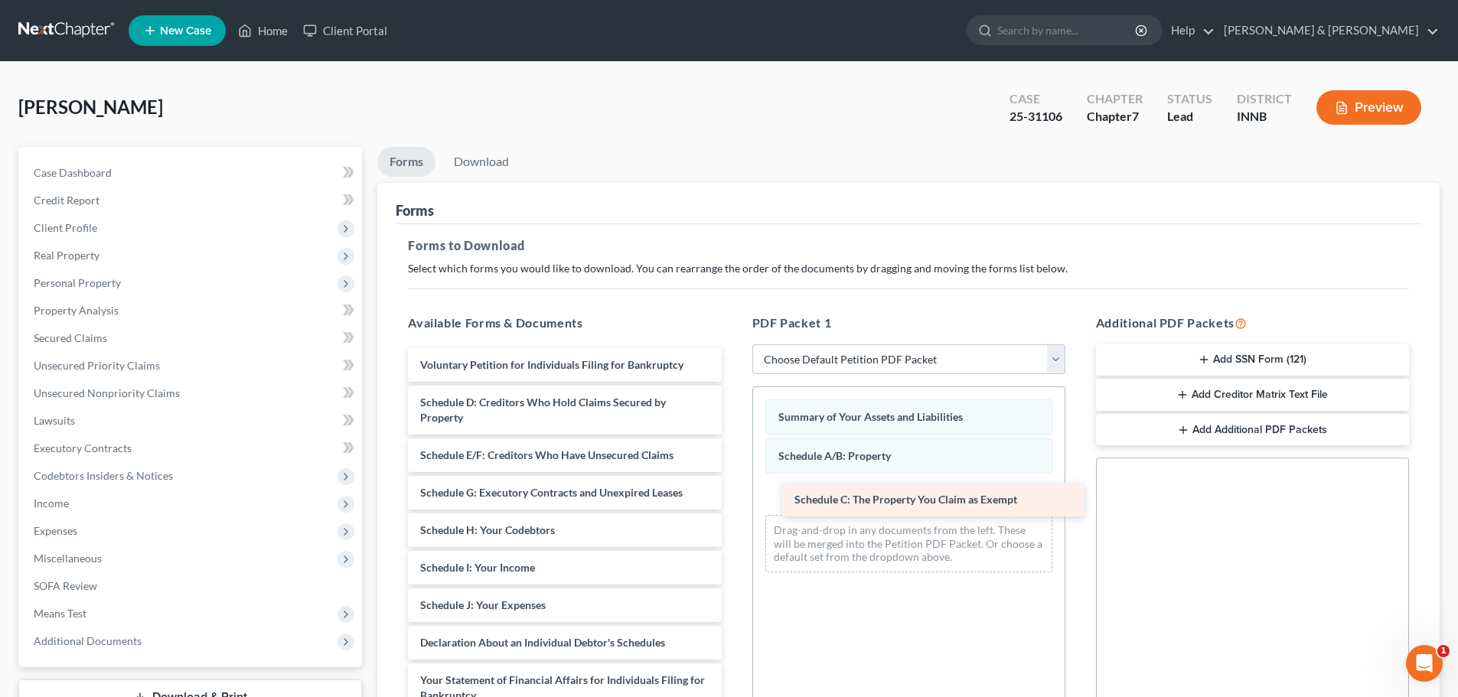
drag, startPoint x: 474, startPoint y: 398, endPoint x: 850, endPoint y: 496, distance: 388.3
click at [733, 496] on div "Schedule C: The Property You Claim as Exempt Voluntary Petition for Individuals…" at bounding box center [564, 658] width 337 height 620
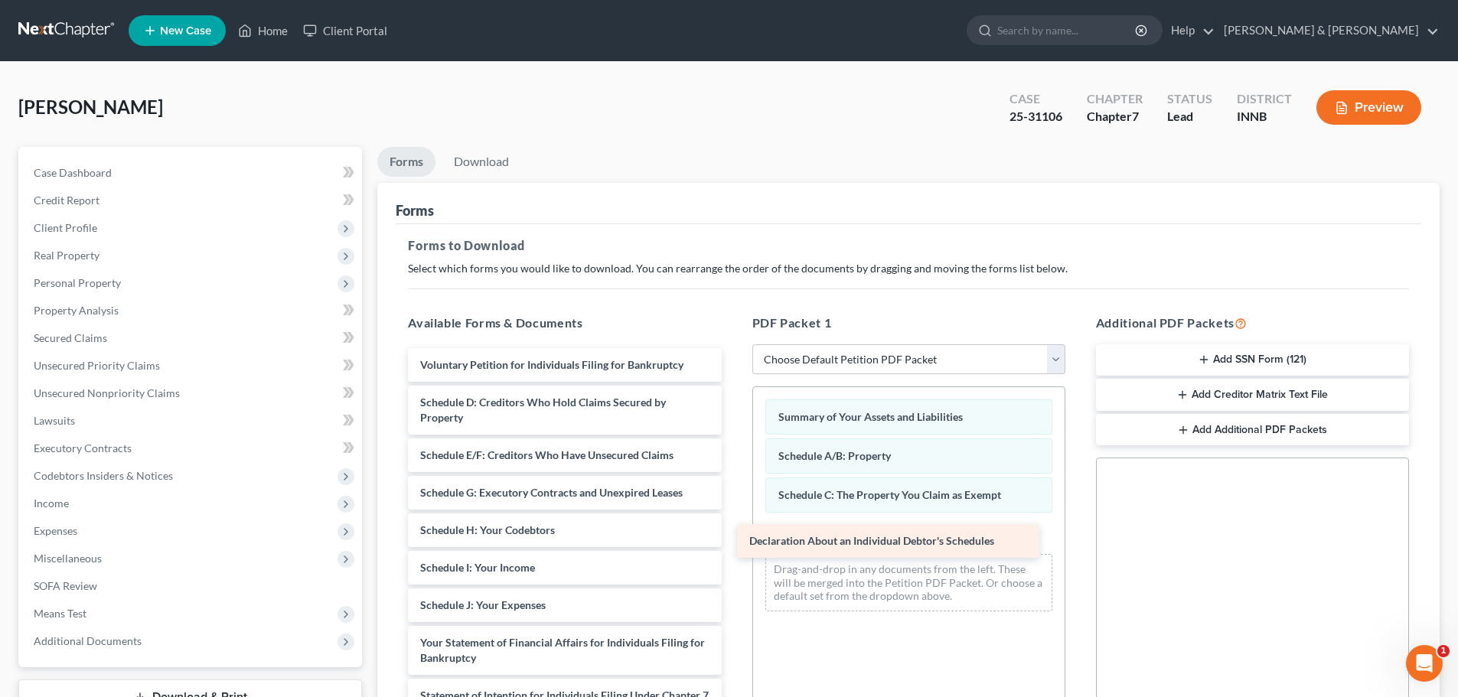
drag, startPoint x: 527, startPoint y: 650, endPoint x: 856, endPoint y: 549, distance: 344.4
click at [733, 549] on div "Declaration About an Individual Debtor's Schedules Voluntary Petition for Indiv…" at bounding box center [564, 639] width 337 height 582
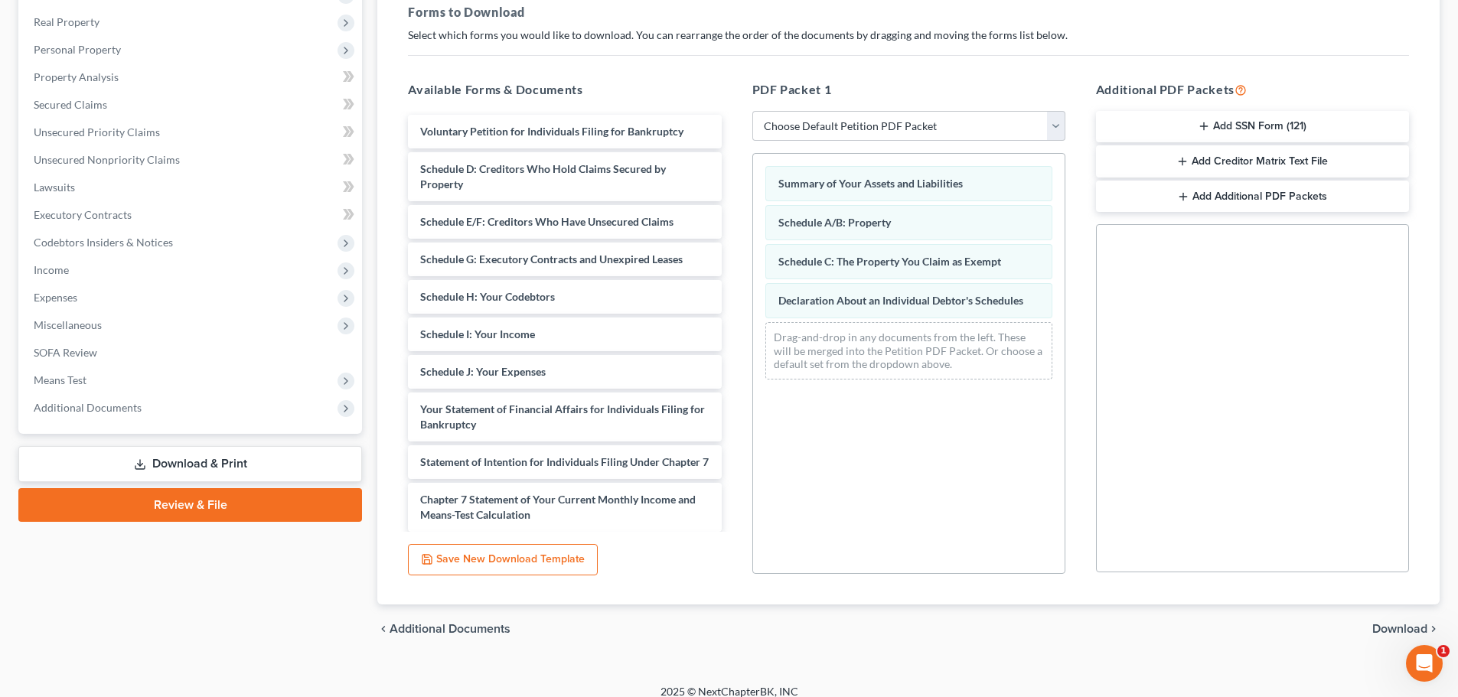
scroll to position [248, 0]
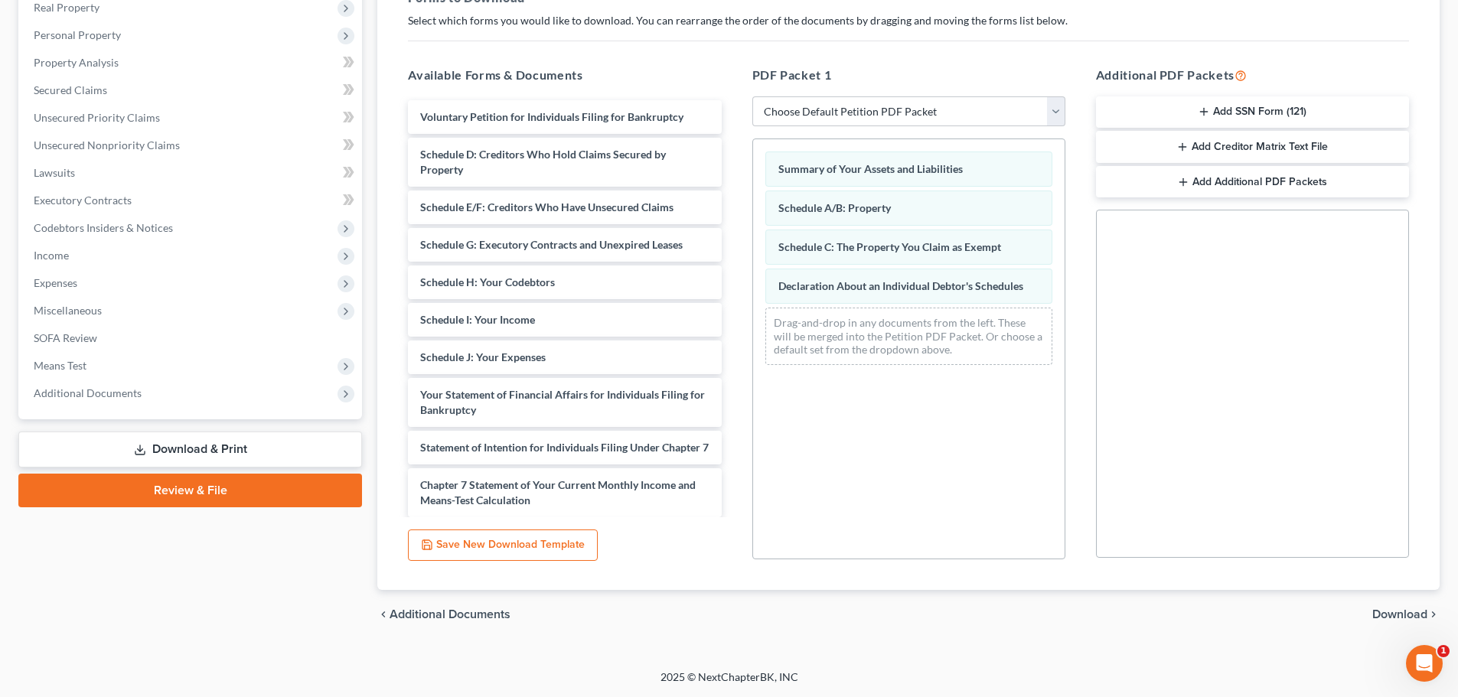
click at [1380, 612] on span "Download" at bounding box center [1399, 614] width 55 height 12
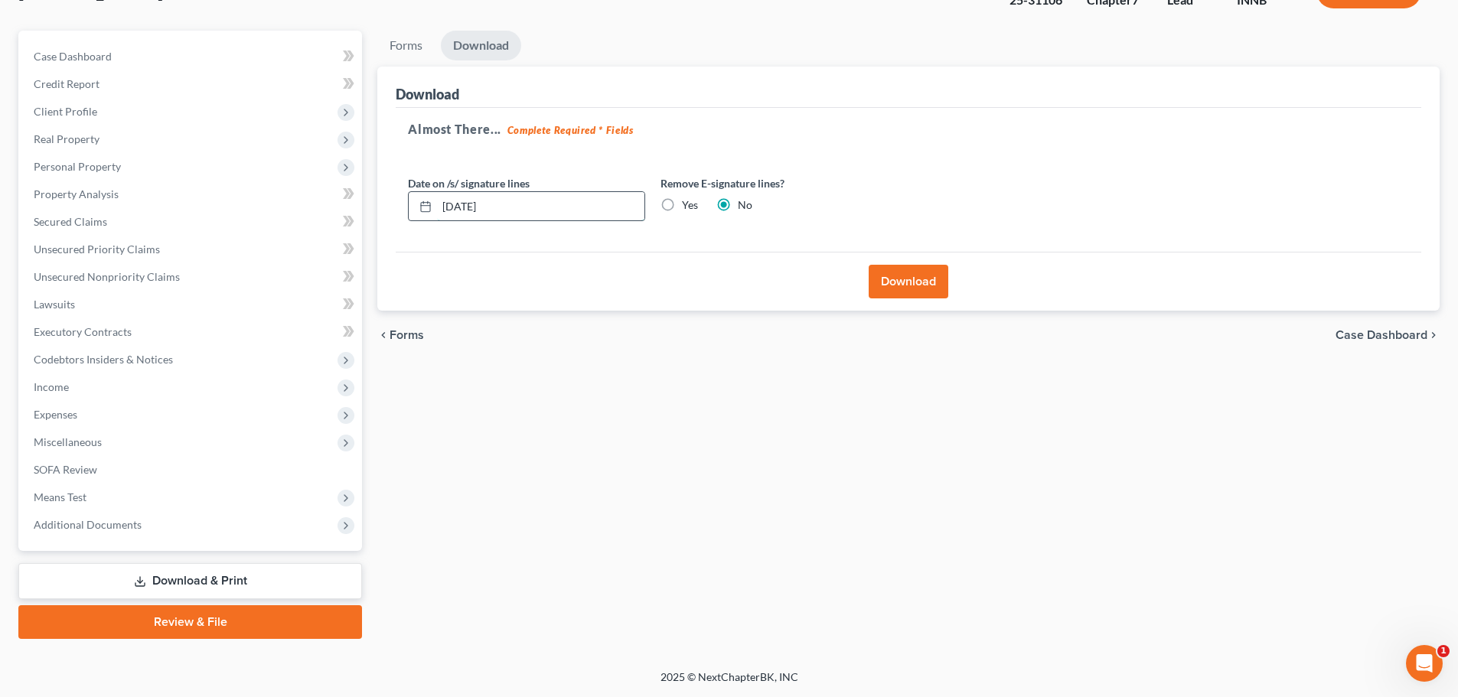
click at [536, 215] on input "[DATE]" at bounding box center [540, 206] width 207 height 29
click at [682, 204] on label "Yes" at bounding box center [690, 204] width 16 height 15
click at [688, 204] on input "Yes" at bounding box center [693, 202] width 10 height 10
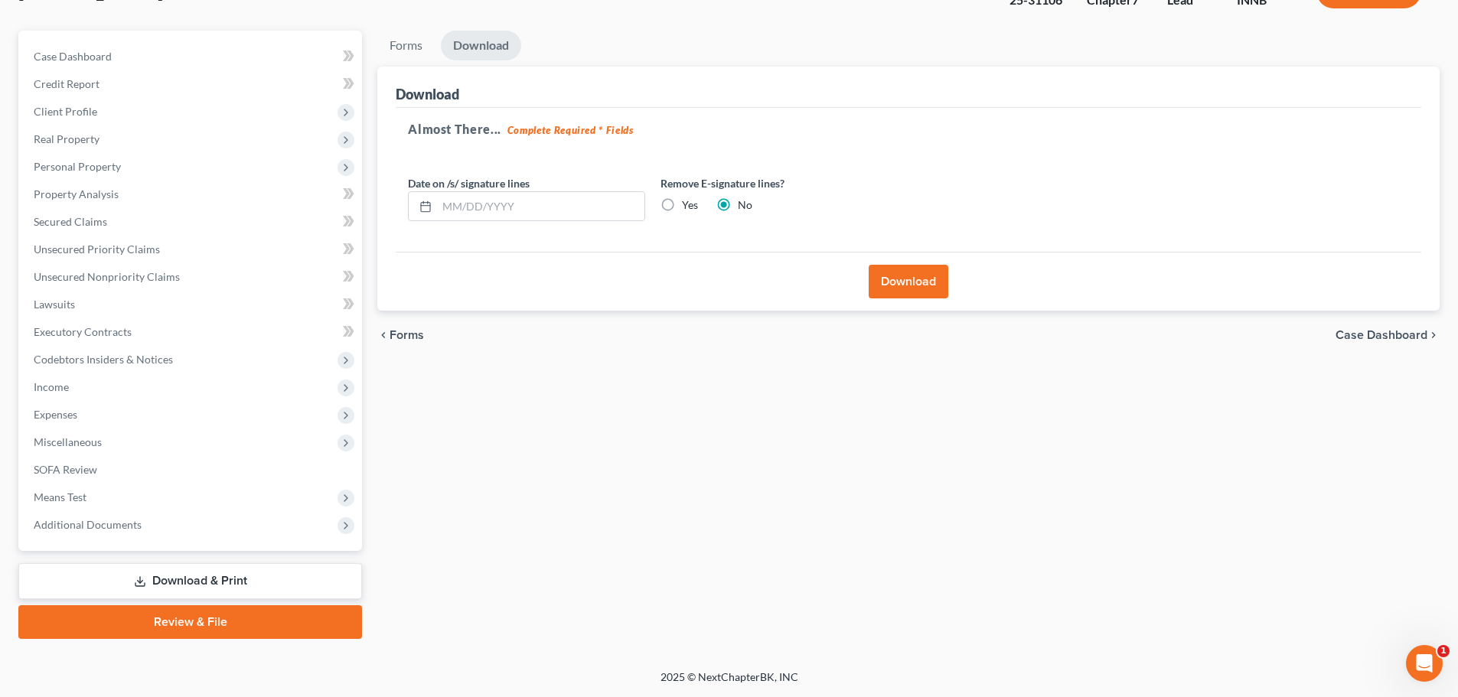
radio input "true"
radio input "false"
click at [897, 274] on button "Download" at bounding box center [909, 282] width 80 height 34
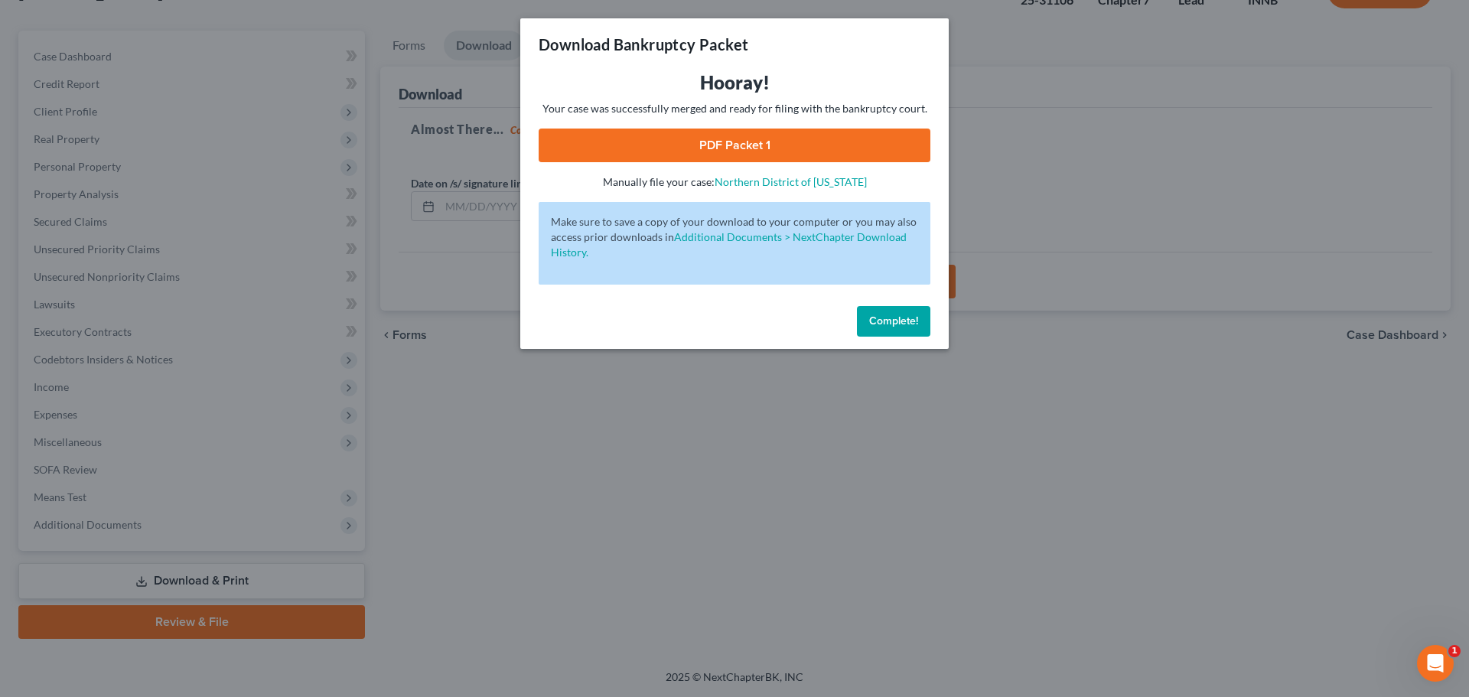
click at [868, 146] on link "PDF Packet 1" at bounding box center [735, 146] width 392 height 34
click at [875, 326] on span "Complete!" at bounding box center [893, 321] width 49 height 13
